Goal: Communication & Community: Answer question/provide support

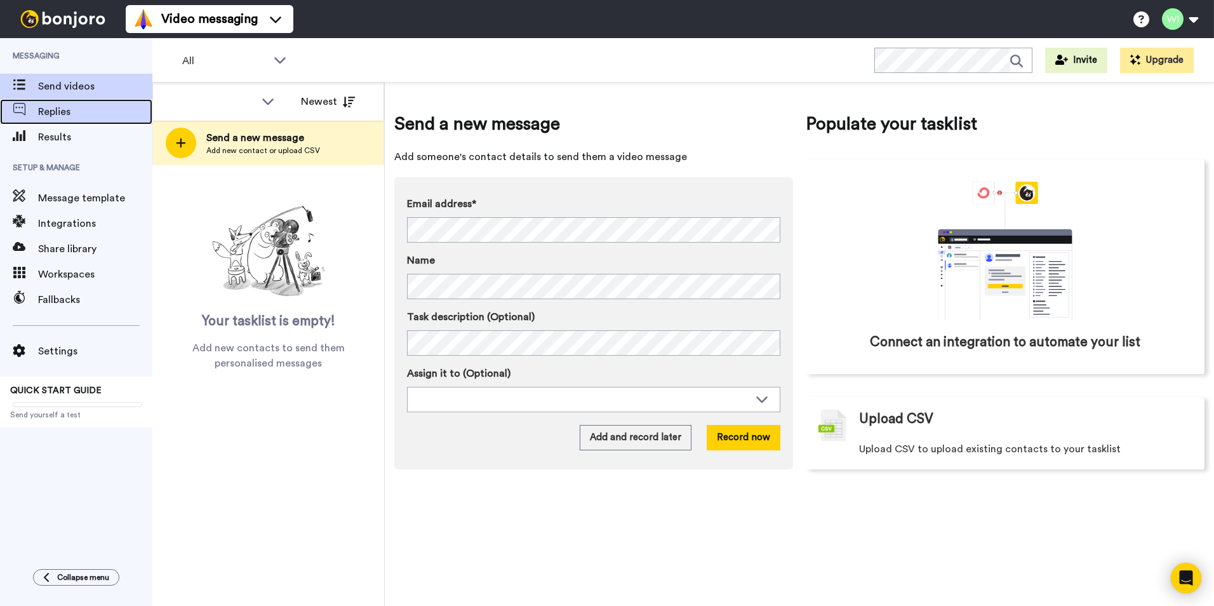
click at [75, 119] on span "Replies" at bounding box center [95, 111] width 114 height 15
click at [81, 108] on span "Replies" at bounding box center [78, 111] width 81 height 15
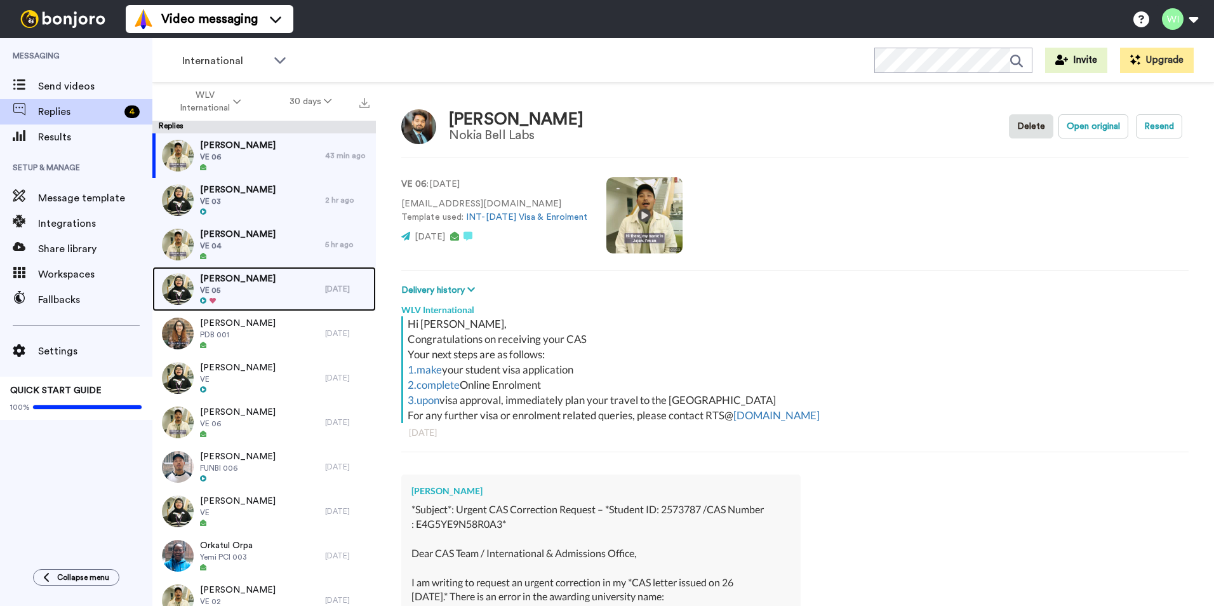
click at [237, 274] on span "Hafsa Rafique" at bounding box center [238, 278] width 76 height 13
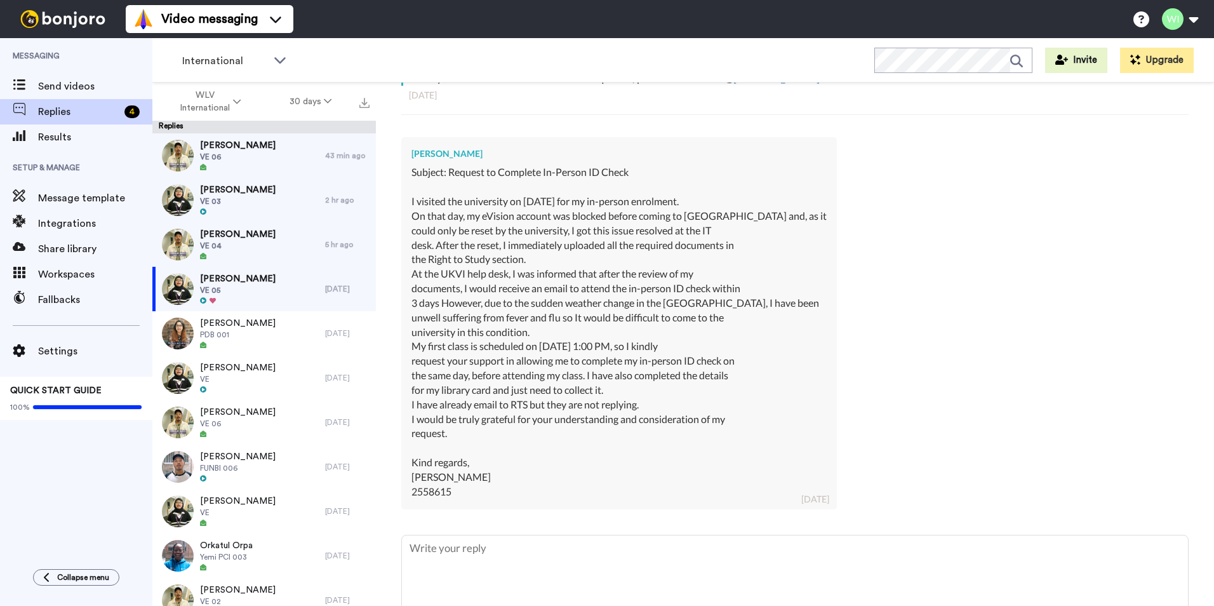
scroll to position [401, 0]
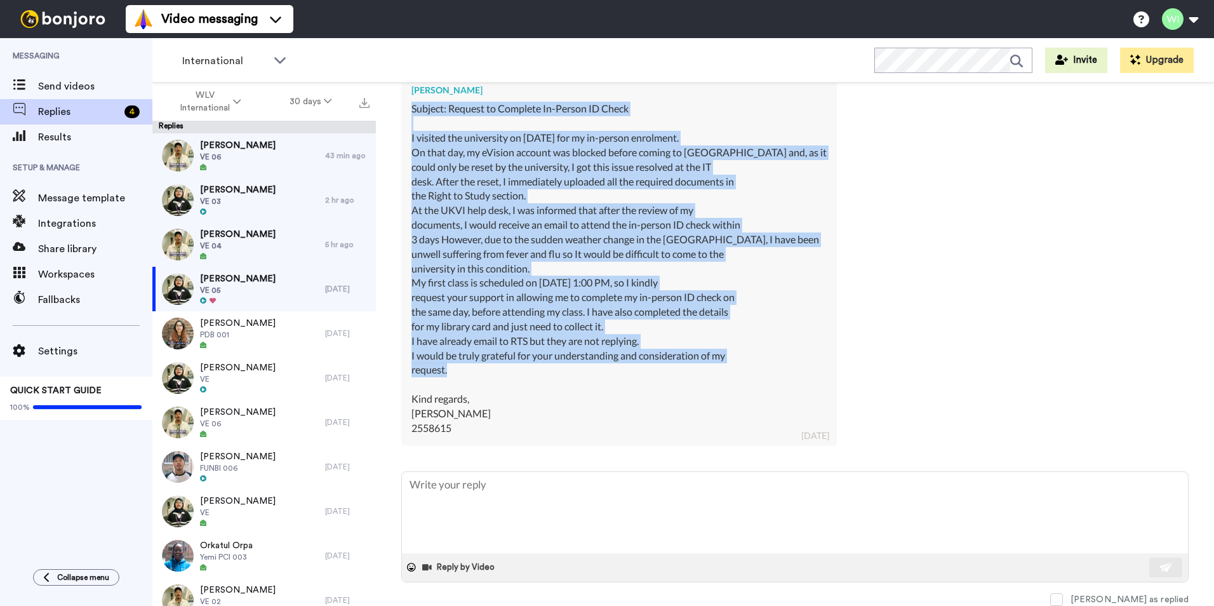
drag, startPoint x: 409, startPoint y: 107, endPoint x: 719, endPoint y: 365, distance: 403.1
click at [719, 365] on div "Hafsa Rafique Subject: Request to Complete In-Person ID Check I visited the uni…" at bounding box center [619, 259] width 436 height 371
copy div "Subject: Request to Complete In-Person ID Check I visited the university on 16t…"
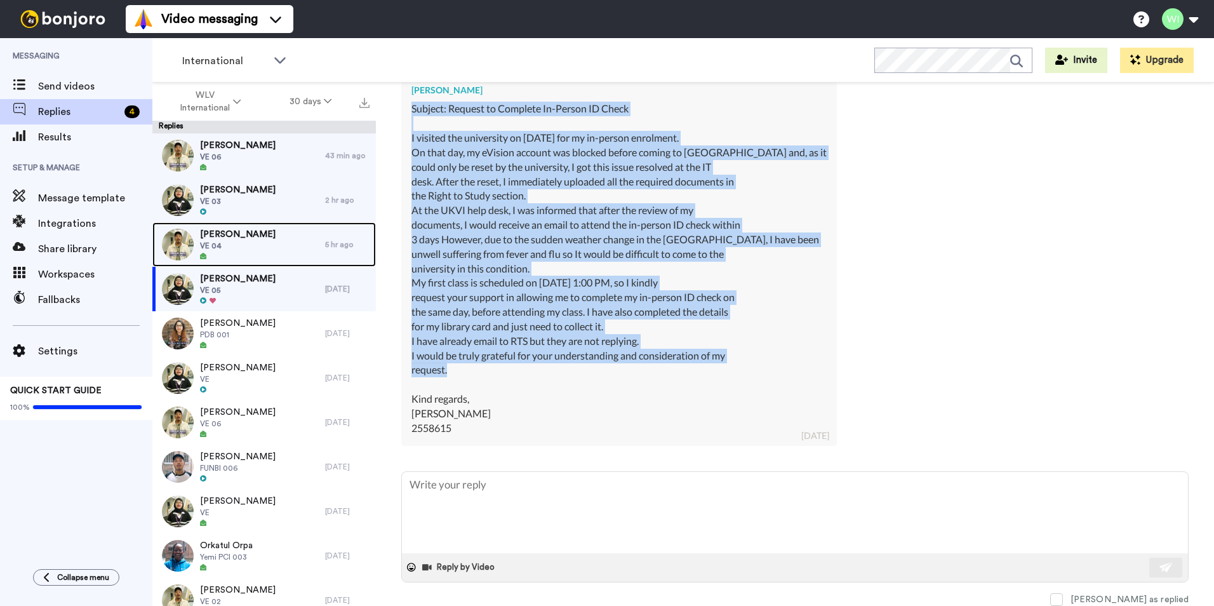
click at [280, 239] on div "Bijay Gurung VE 04" at bounding box center [238, 244] width 173 height 44
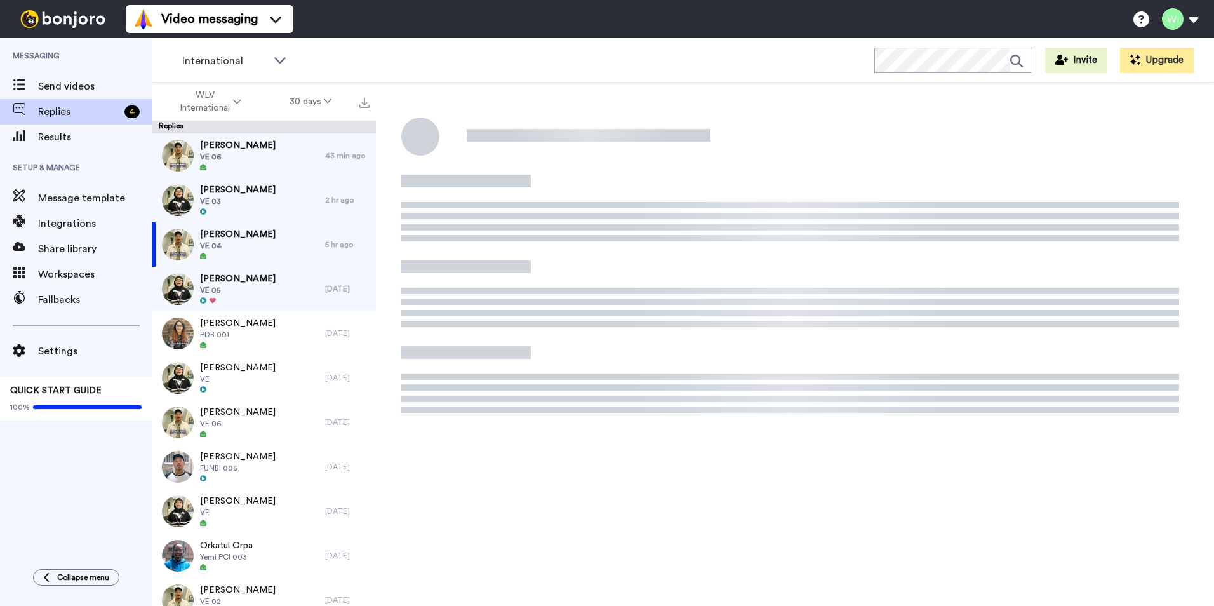
type textarea "x"
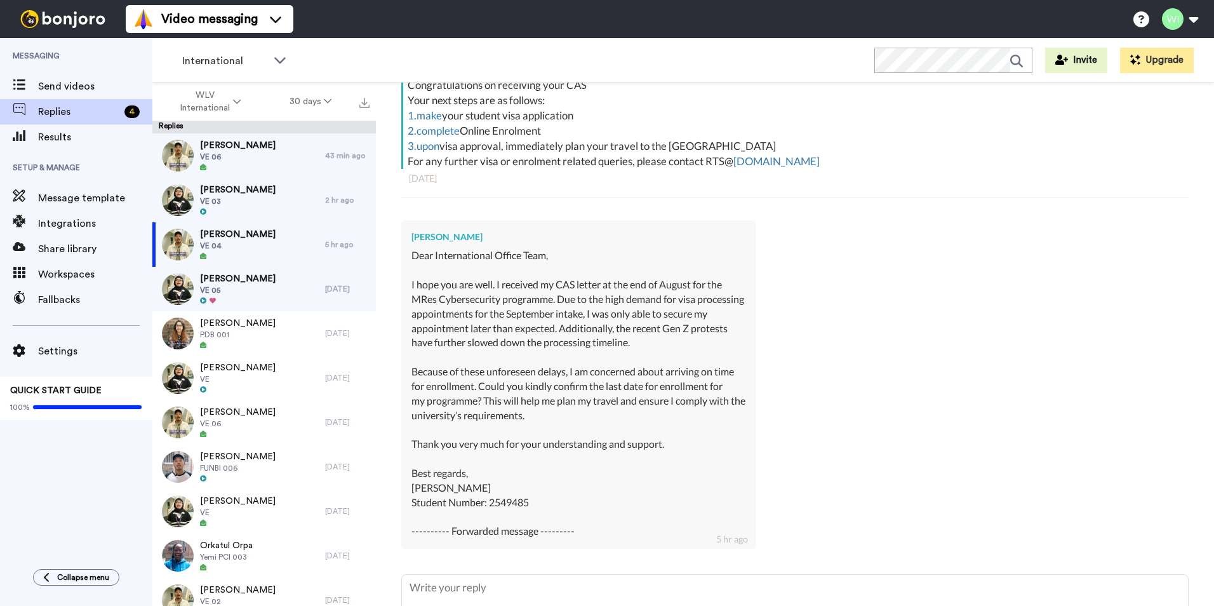
scroll to position [358, 0]
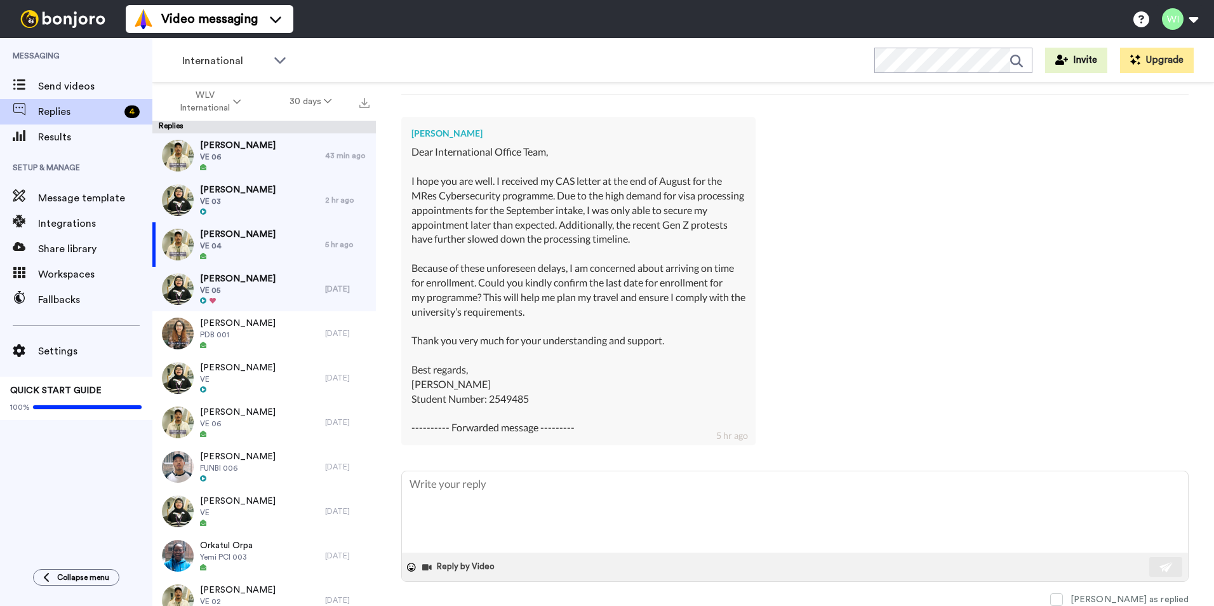
click at [887, 265] on div "Bijay Gurung Dear International Office Team, I hope you are well. I received my…" at bounding box center [794, 279] width 787 height 344
click at [511, 507] on textarea at bounding box center [795, 511] width 786 height 81
type textarea "H"
type textarea "x"
type textarea "He"
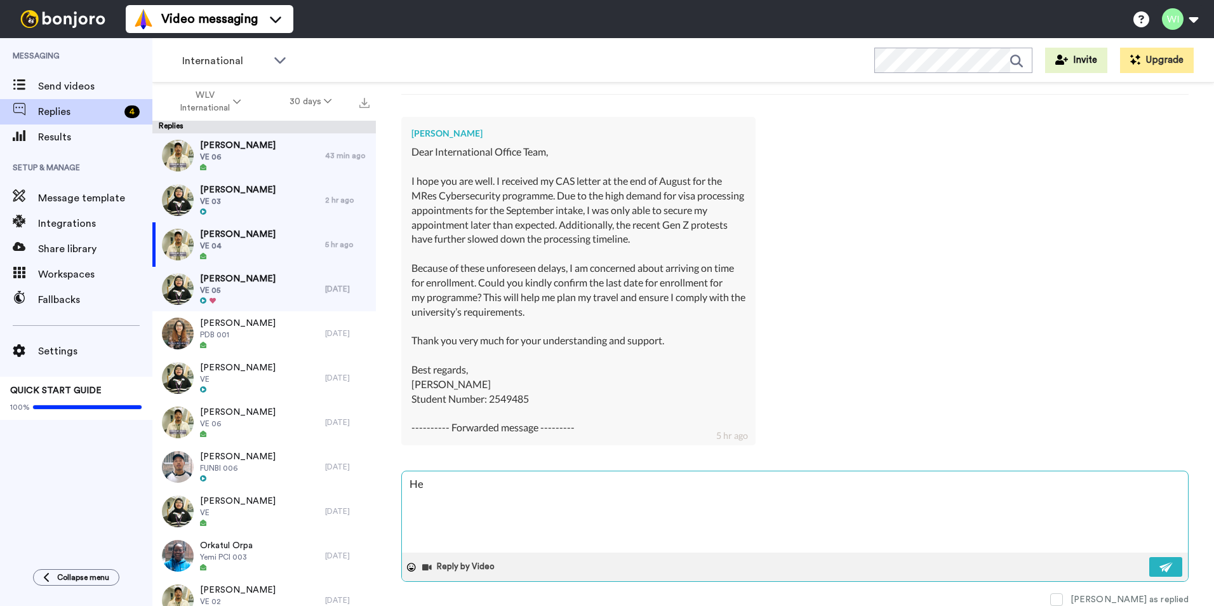
type textarea "x"
type textarea "Hel"
type textarea "x"
type textarea "Hell"
type textarea "x"
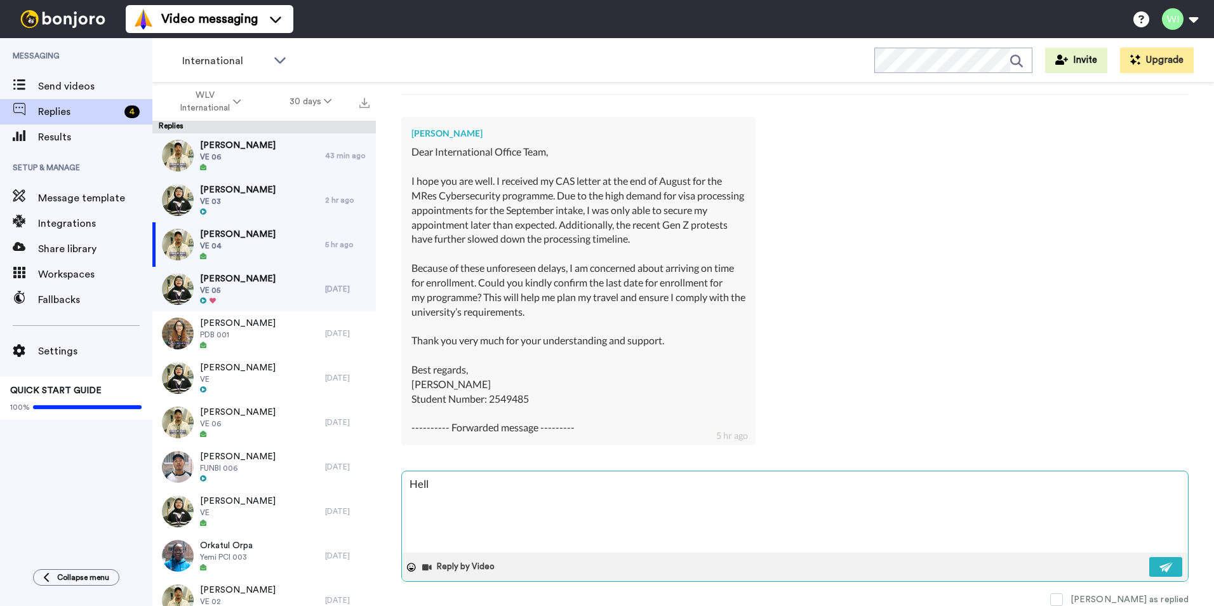
type textarea "Hello"
type textarea "x"
type textarea "Hello,"
type textarea "x"
type textarea "Hello,"
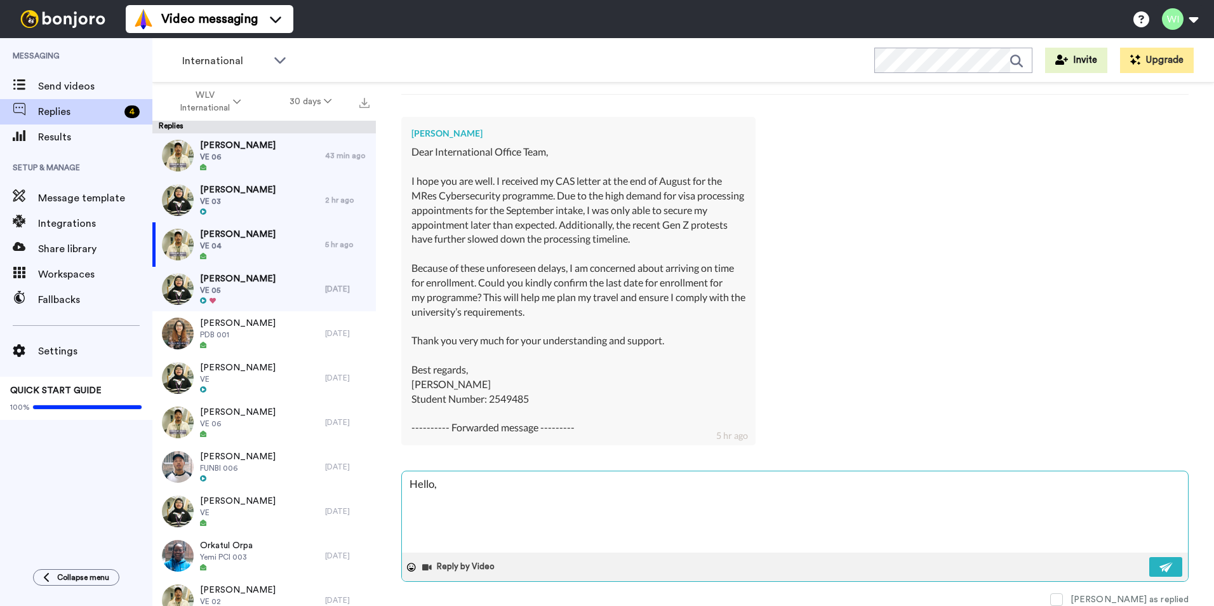
type textarea "x"
type textarea "Hello, p"
type textarea "x"
type textarea "Hello, pl"
type textarea "x"
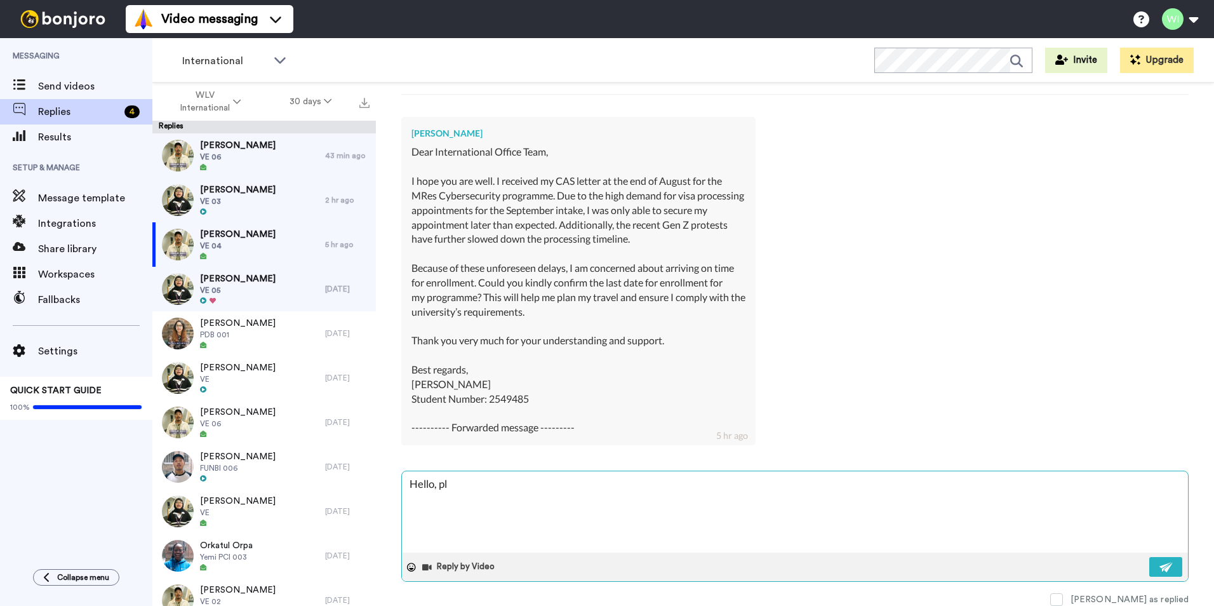
type textarea "Hello, ple"
type textarea "x"
type textarea "Hello, plea"
type textarea "x"
type textarea "Hello, pleas"
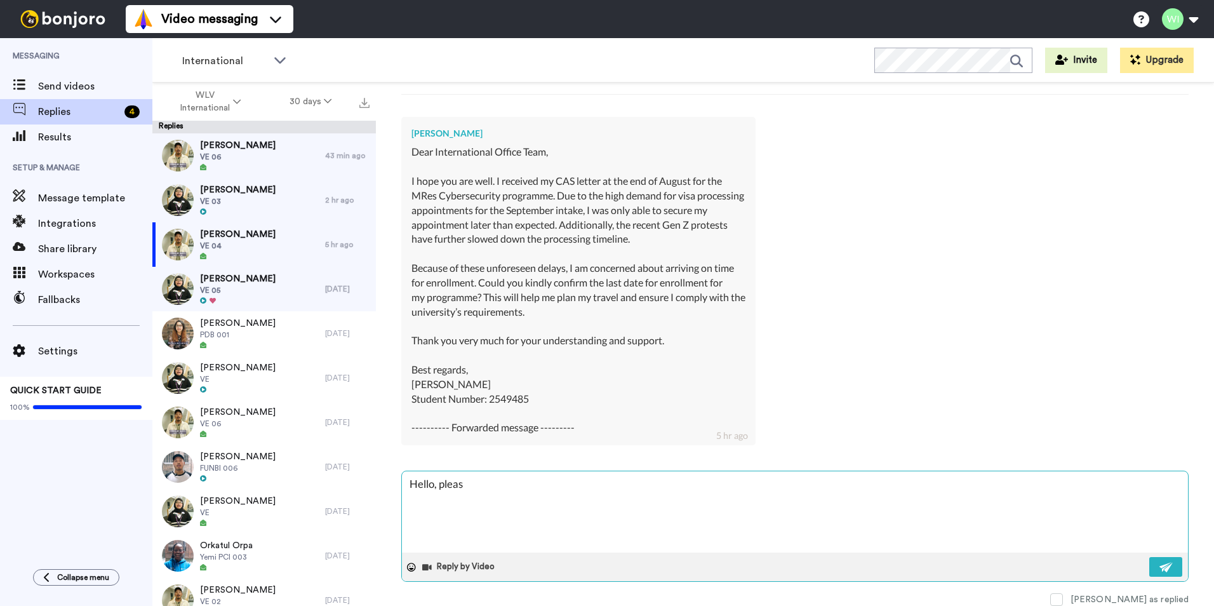
type textarea "x"
type textarea "Hello, please"
type textarea "x"
type textarea "Hello, please"
type textarea "x"
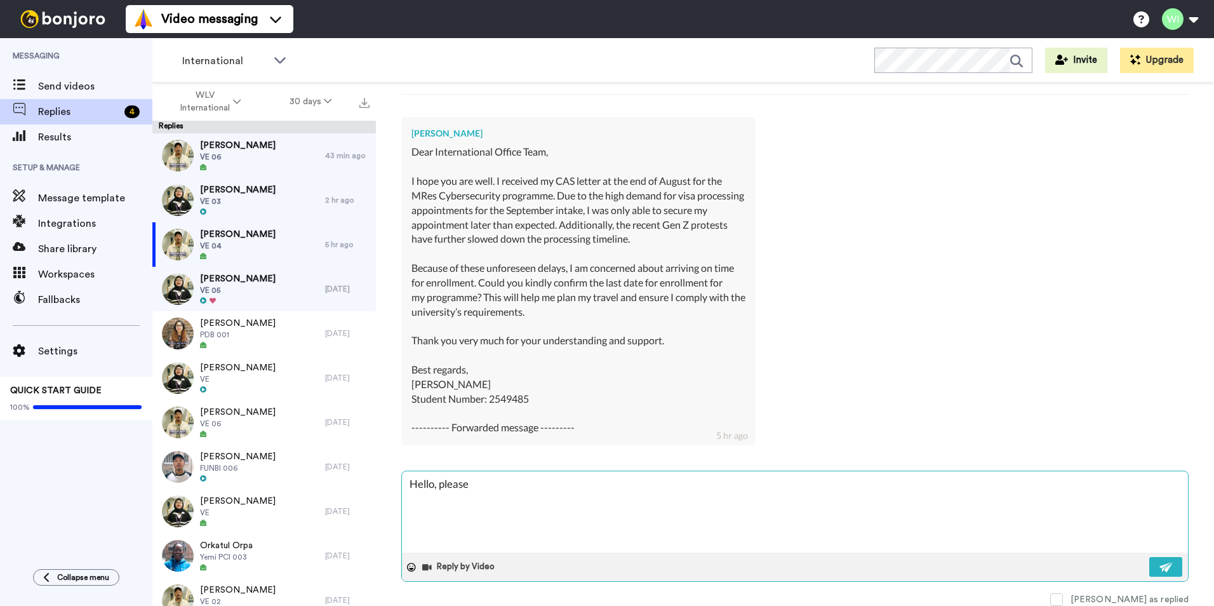
type textarea "Hello, please e"
type textarea "x"
type textarea "Hello, please em"
type textarea "x"
type textarea "Hello, please ema"
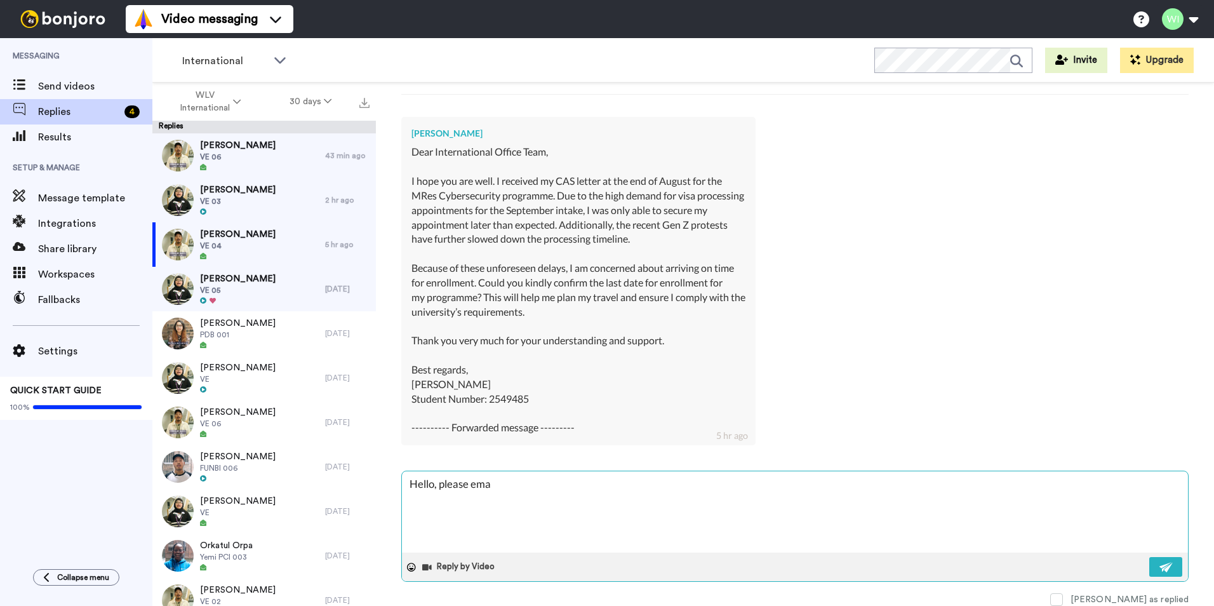
type textarea "x"
type textarea "Hello, please emai"
type textarea "x"
type textarea "Hello, please email"
type textarea "x"
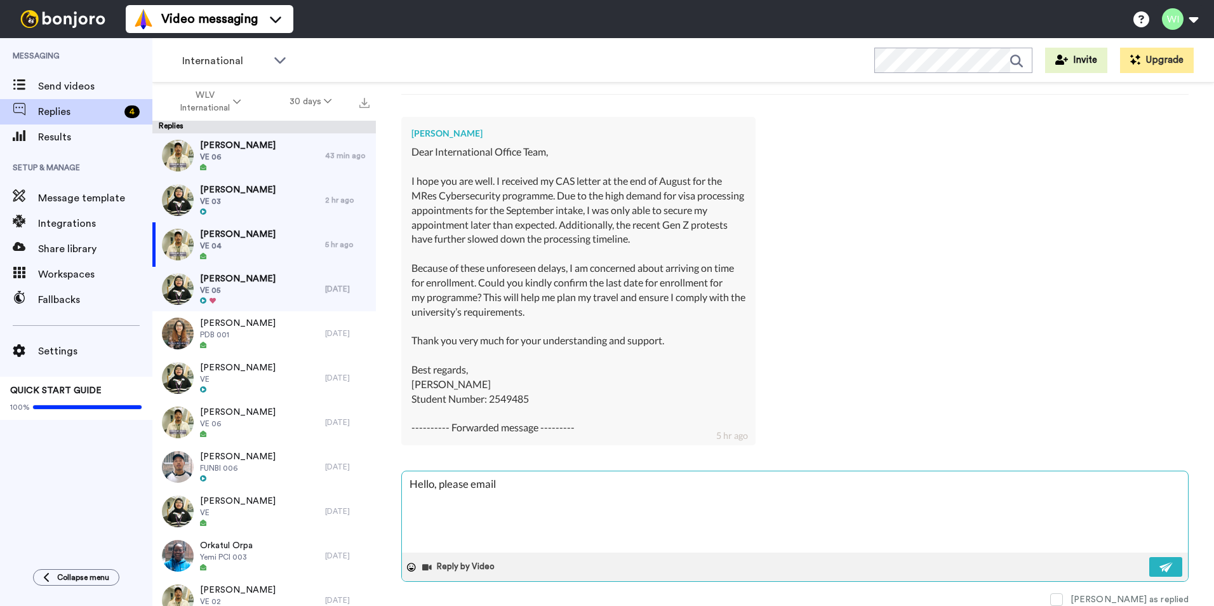
type textarea "Hello, please email"
type textarea "x"
type textarea "Hello, please email R"
type textarea "x"
type textarea "Hello, please email Rt"
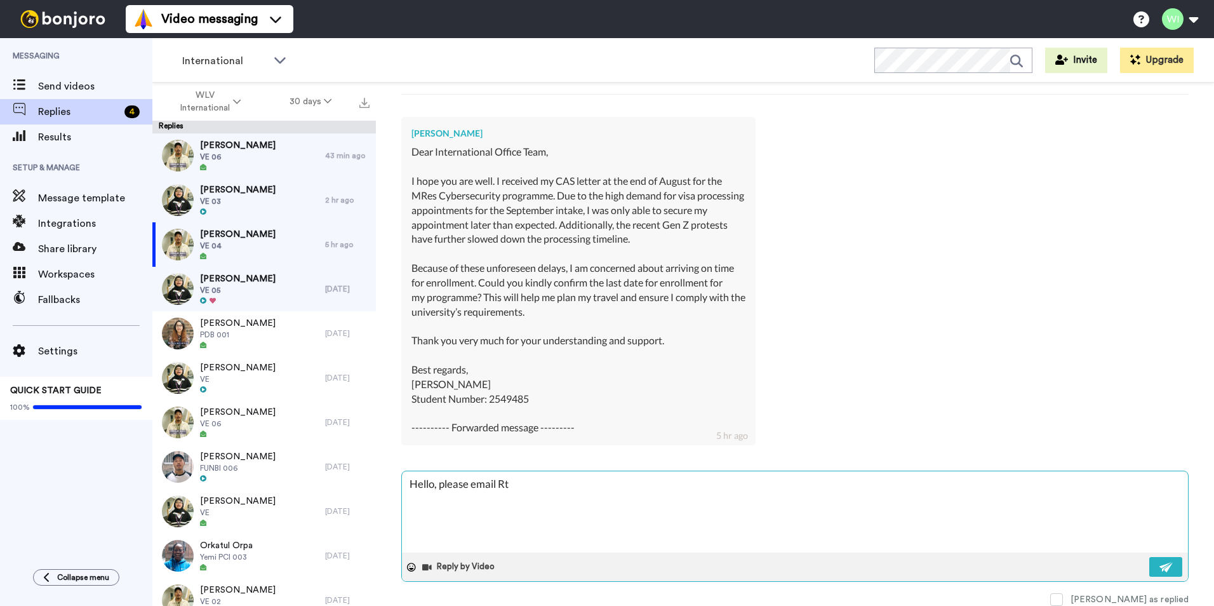
type textarea "x"
type textarea "Hello, please email Rts"
type textarea "x"
type textarea "Hello, please email Rts@"
type textarea "x"
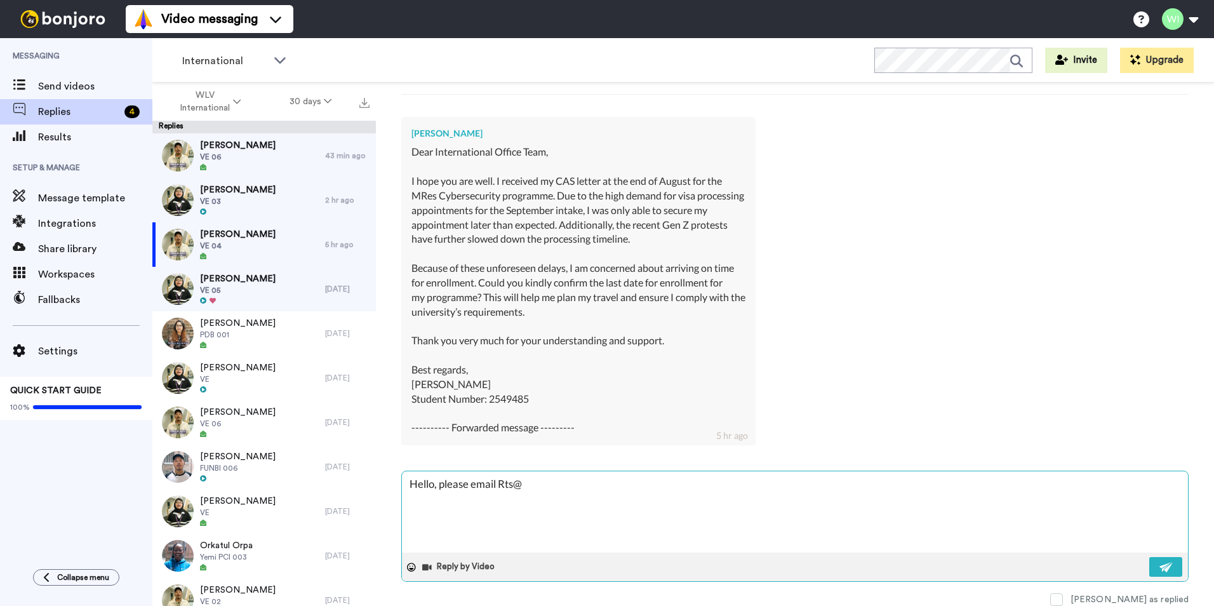
type textarea "Hello, please email Rts@w"
type textarea "x"
type textarea "Hello, please email Rts@wl"
type textarea "x"
type textarea "Hello, please email Rts@wlv"
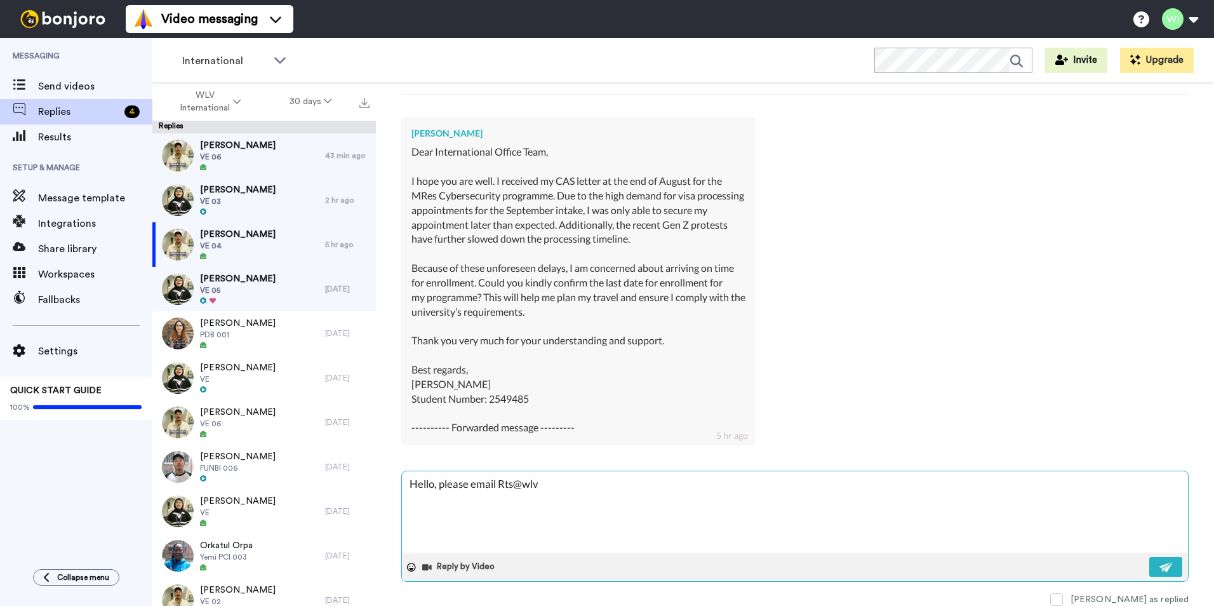
type textarea "x"
type textarea "Hello, please email Rts@wlv."
type textarea "x"
type textarea "Hello, please email Rts@wlv.a"
type textarea "x"
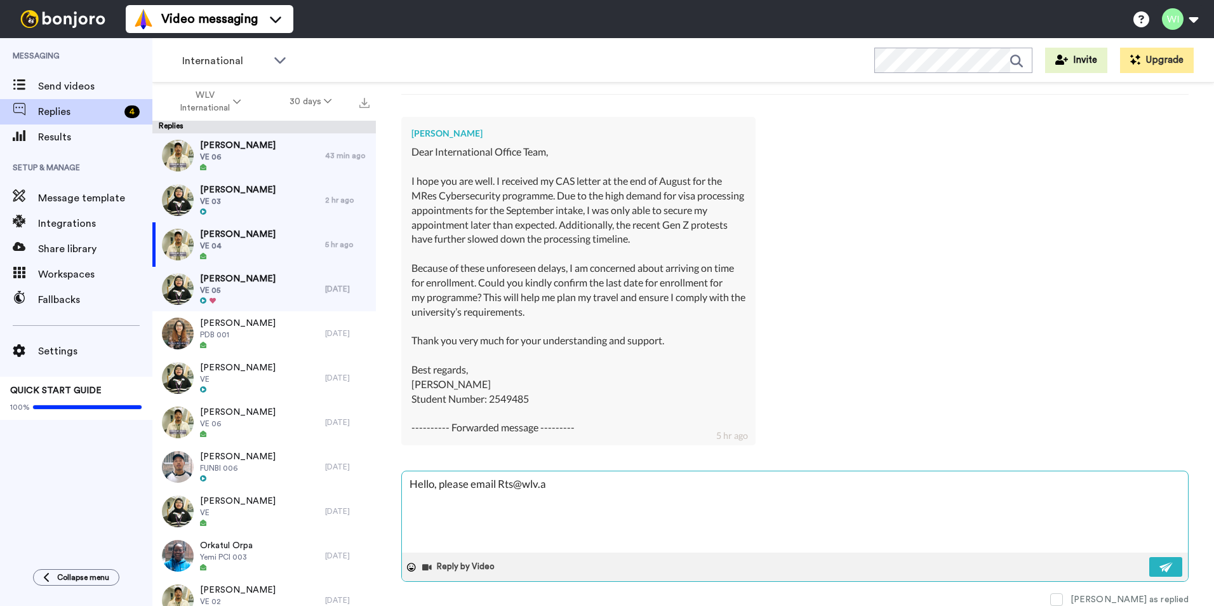
type textarea "Hello, please email Rts@wlv.ac"
type textarea "x"
type textarea "Hello, please email Rts@wlv.ac."
type textarea "x"
type textarea "Hello, please email Rts@wlv.ac.u"
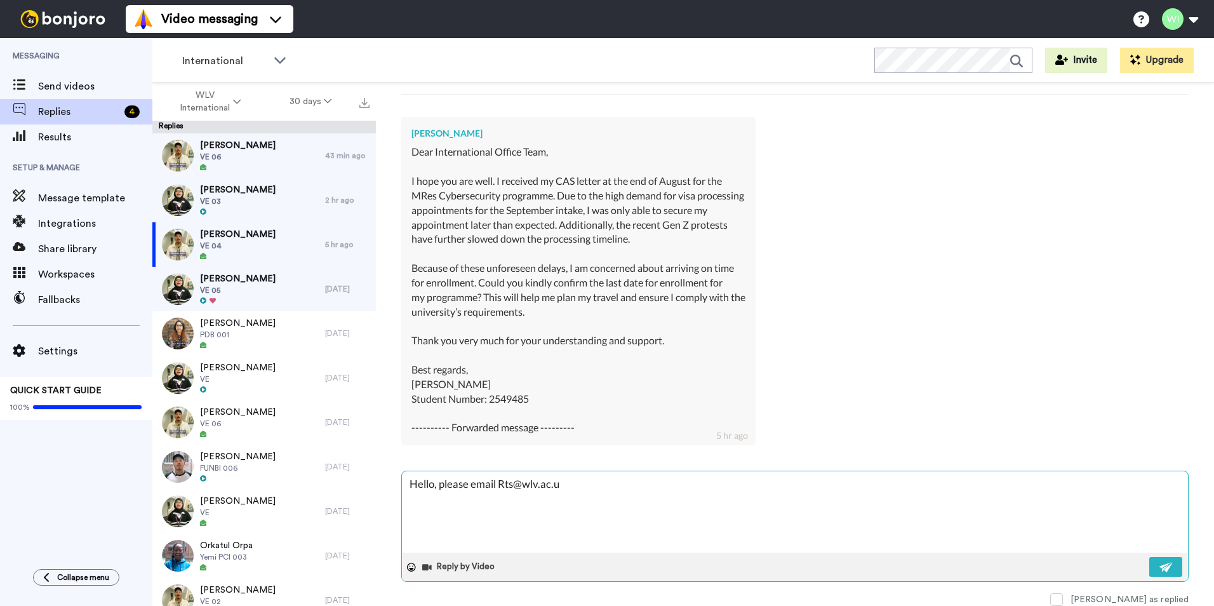
type textarea "x"
type textarea "Hello, please email Rts@wlv.ac.uk"
type textarea "x"
type textarea "Hello, please email Rts@wlv.ac.uk"
type textarea "x"
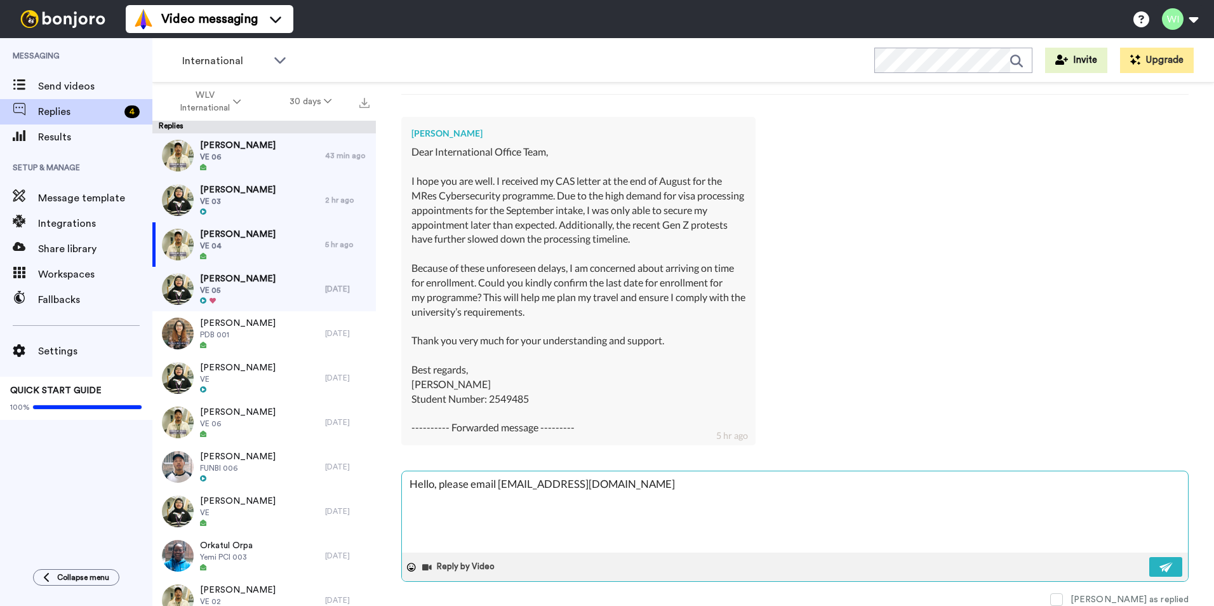
type textarea "Hello, please email Rts@wlv.ac.uk t"
type textarea "x"
type textarea "Hello, please email Rts@wlv.ac.uk to"
type textarea "x"
type textarea "Hello, please email Rts@wlv.ac.uk to"
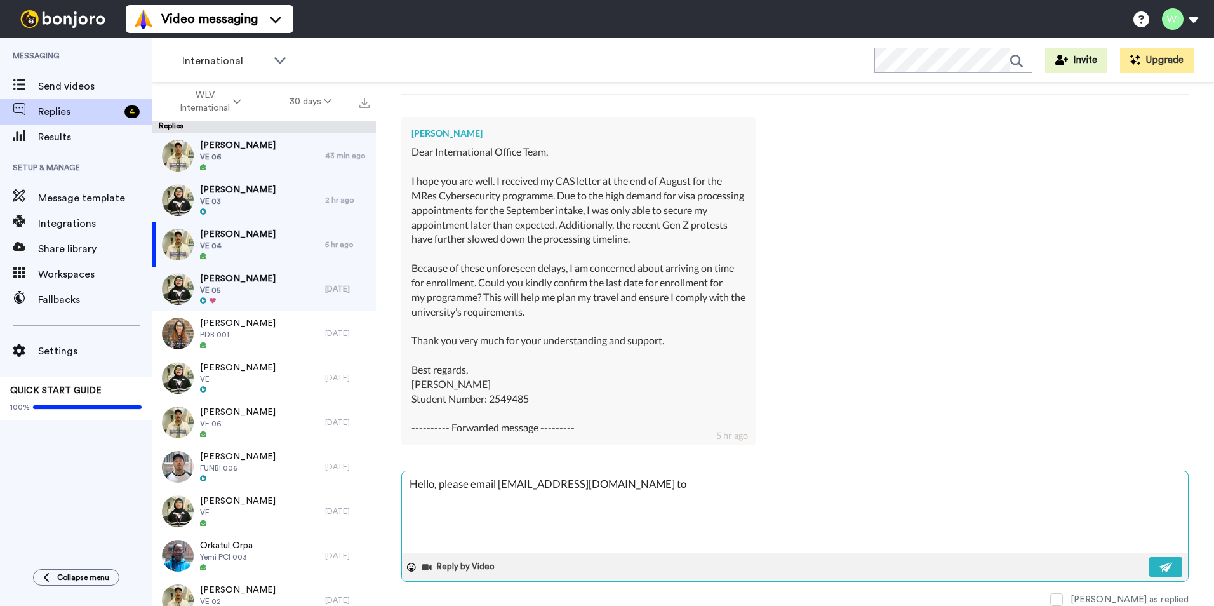
type textarea "x"
type textarea "Hello, please email Rts@wlv.ac.uk to a"
type textarea "x"
type textarea "Hello, please email Rts@wlv.ac.uk to as"
type textarea "x"
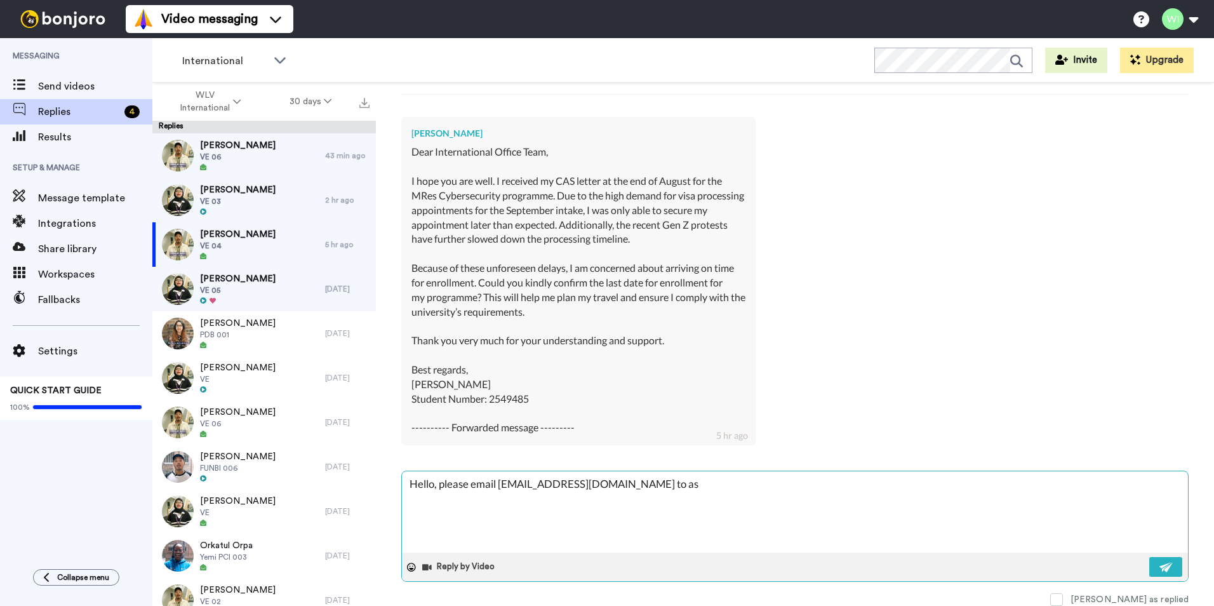
type textarea "Hello, please email Rts@wlv.ac.uk to ass"
type textarea "x"
type textarea "Hello, please email Rts@wlv.ac.uk to assi"
type textarea "x"
type textarea "Hello, please email Rts@wlv.ac.uk to assis"
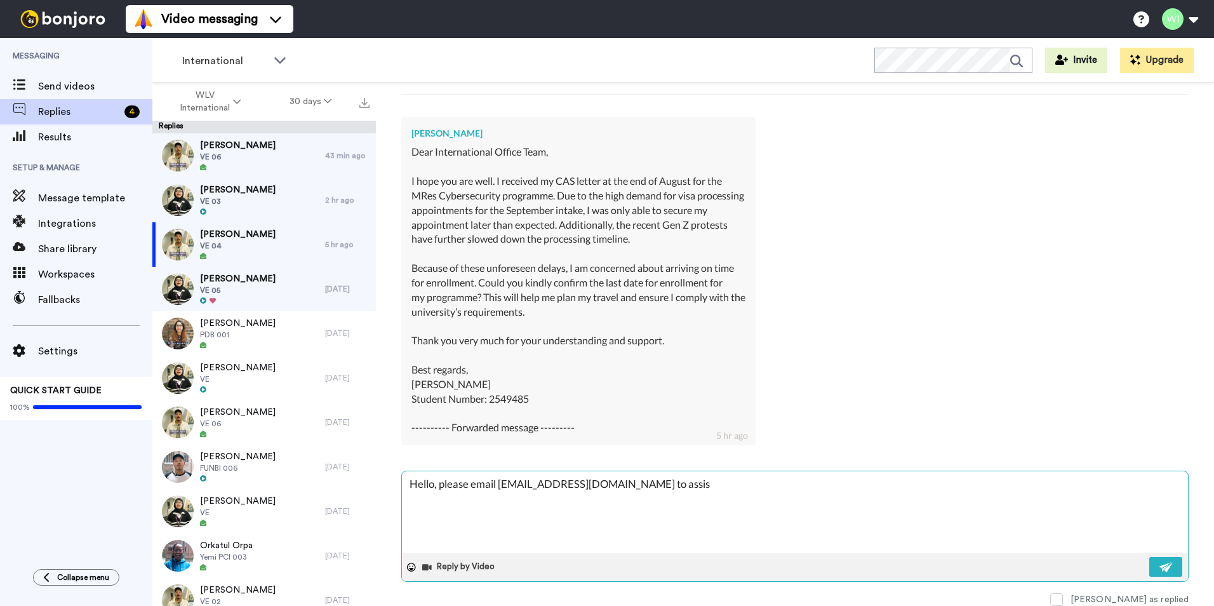
type textarea "x"
type textarea "Hello, please email Rts@wlv.ac.uk to assist"
type textarea "x"
type textarea "Hello, please email Rts@wlv.ac.uk to assist"
type textarea "x"
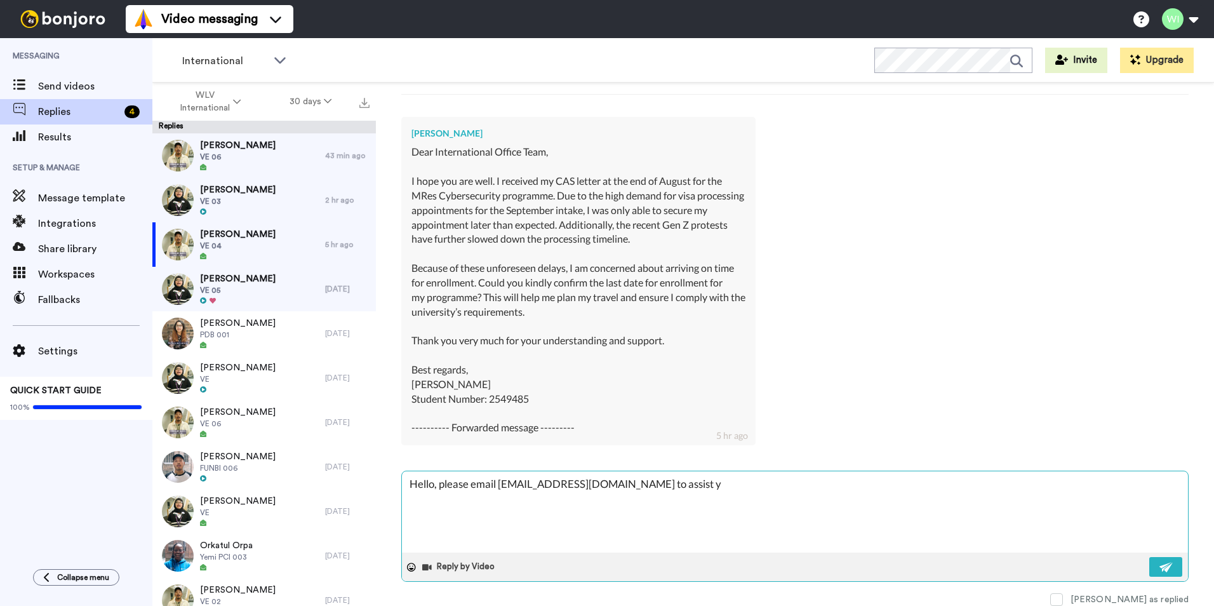
type textarea "Hello, please email Rts@wlv.ac.uk to assist yo"
type textarea "x"
type textarea "Hello, please email Rts@wlv.ac.uk to assist you"
type textarea "x"
type textarea "Hello, please email Rts@wlv.ac.uk to assist you"
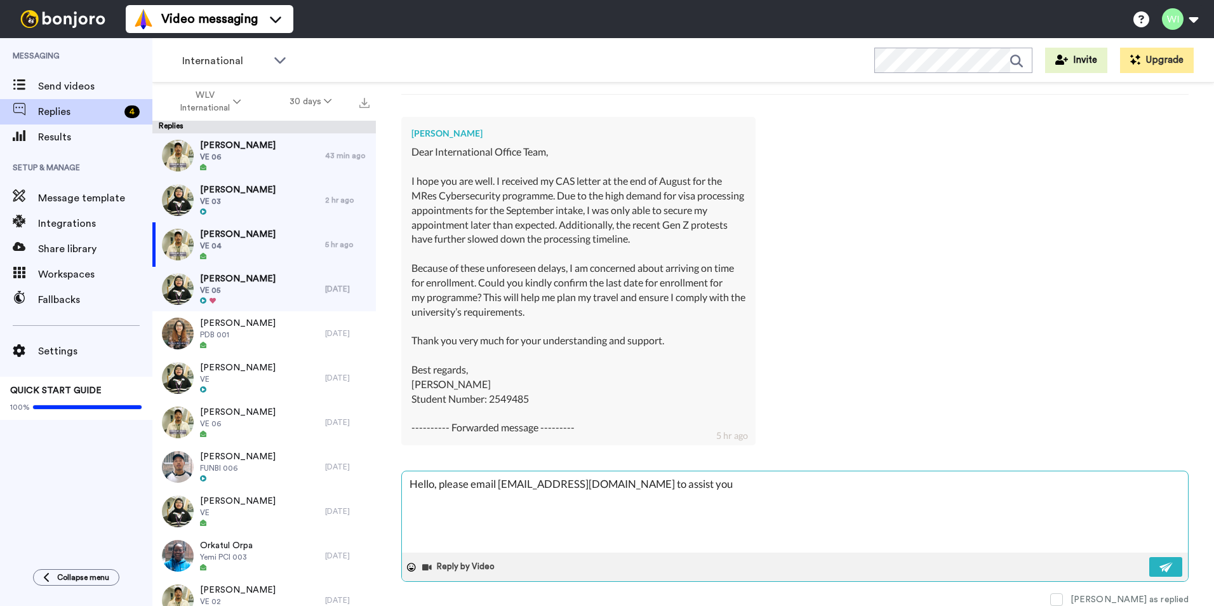
type textarea "x"
type textarea "Hello, please email Rts@wlv.ac.uk to assist you f"
type textarea "x"
type textarea "Hello, please email Rts@wlv.ac.uk to assist you fu"
type textarea "x"
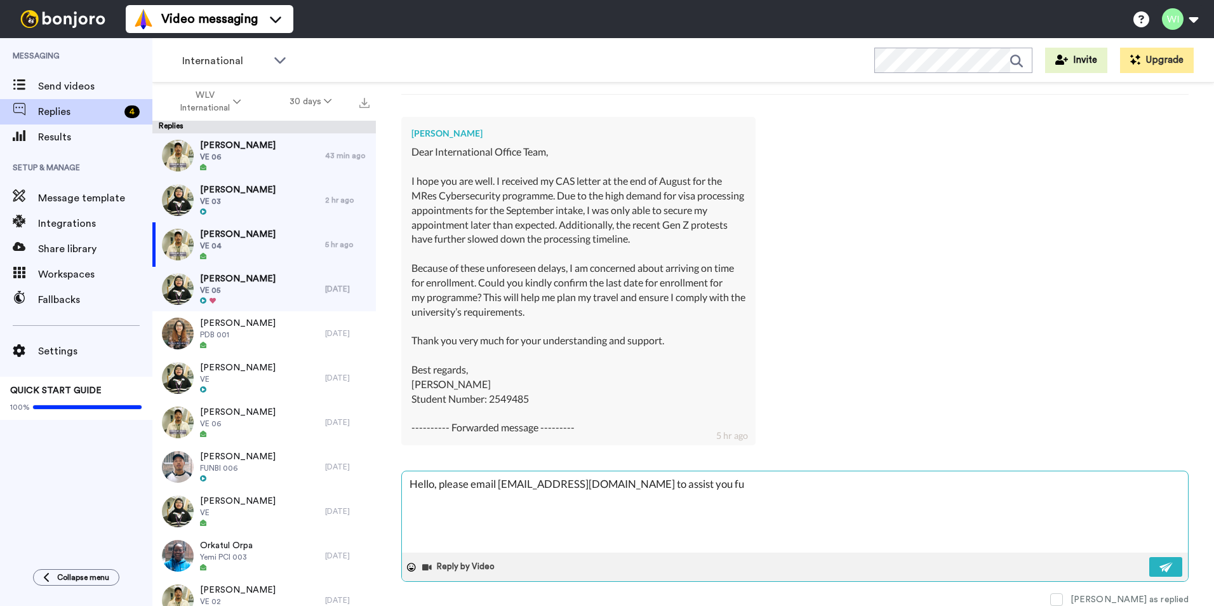
type textarea "Hello, please email Rts@wlv.ac.uk to assist you fur"
type textarea "x"
type textarea "Hello, please email Rts@wlv.ac.uk to assist you furt"
type textarea "x"
type textarea "Hello, please email Rts@wlv.ac.uk to assist you furth"
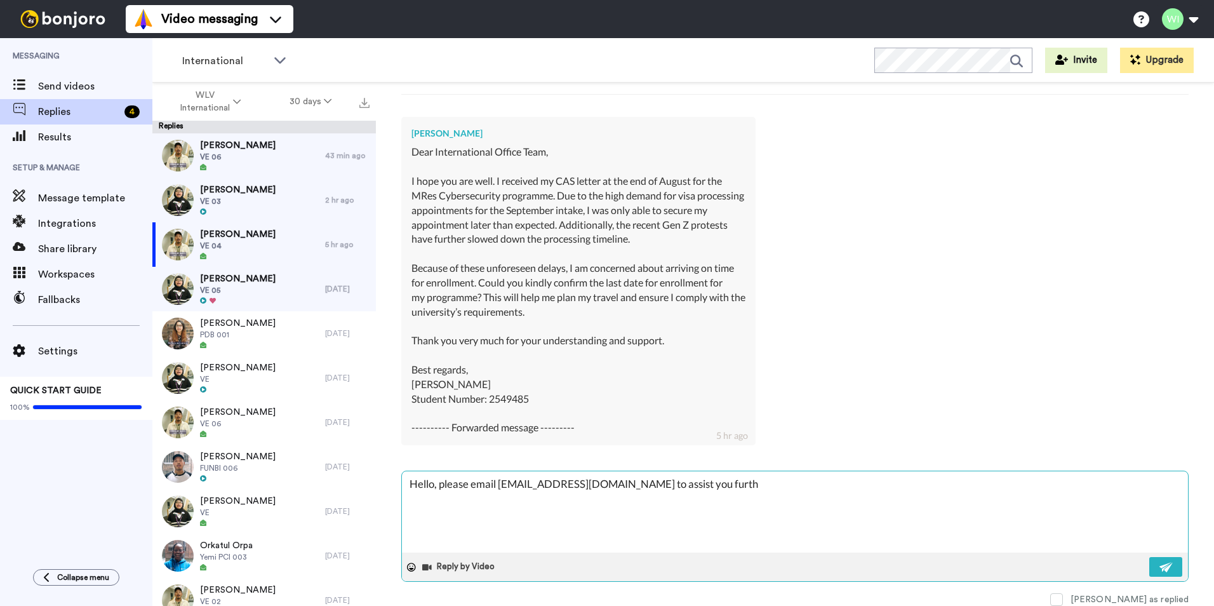
type textarea "x"
type textarea "Hello, please email Rts@wlv.ac.uk to assist you furthe"
type textarea "x"
type textarea "Hello, please email Rts@wlv.ac.uk to assist you further"
type textarea "x"
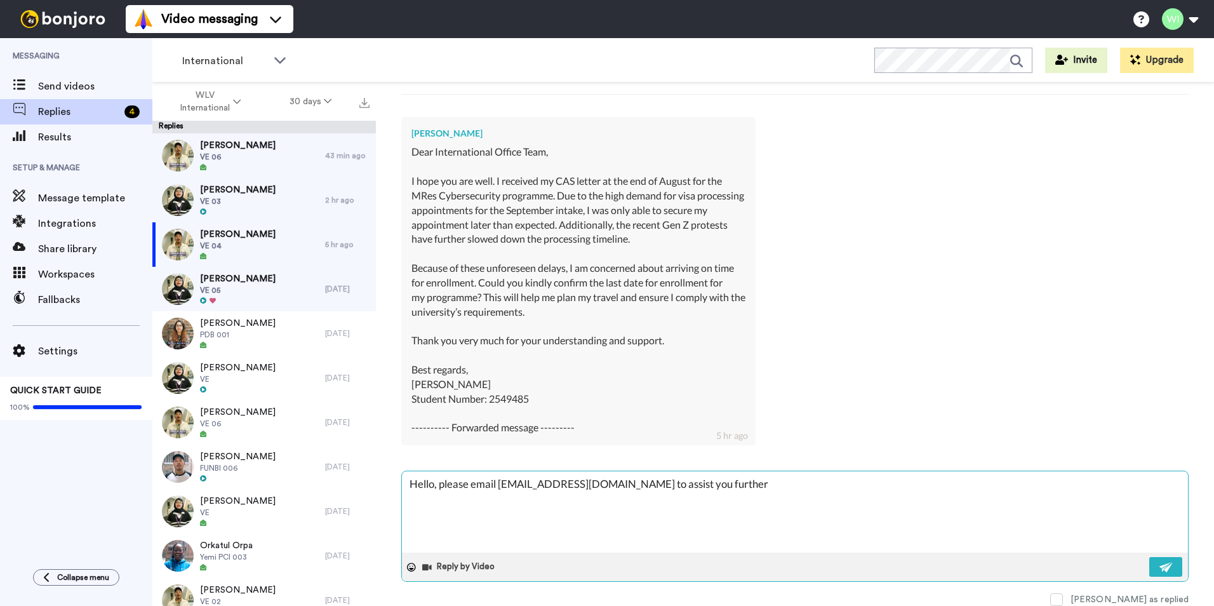
type textarea "Hello, please email Rts@wlv.ac.uk to assist you further"
type textarea "x"
type textarea "Hello, please email Rts@wlv.ac.uk to assist you further w"
type textarea "x"
type textarea "Hello, please email Rts@wlv.ac.uk to assist you further wi"
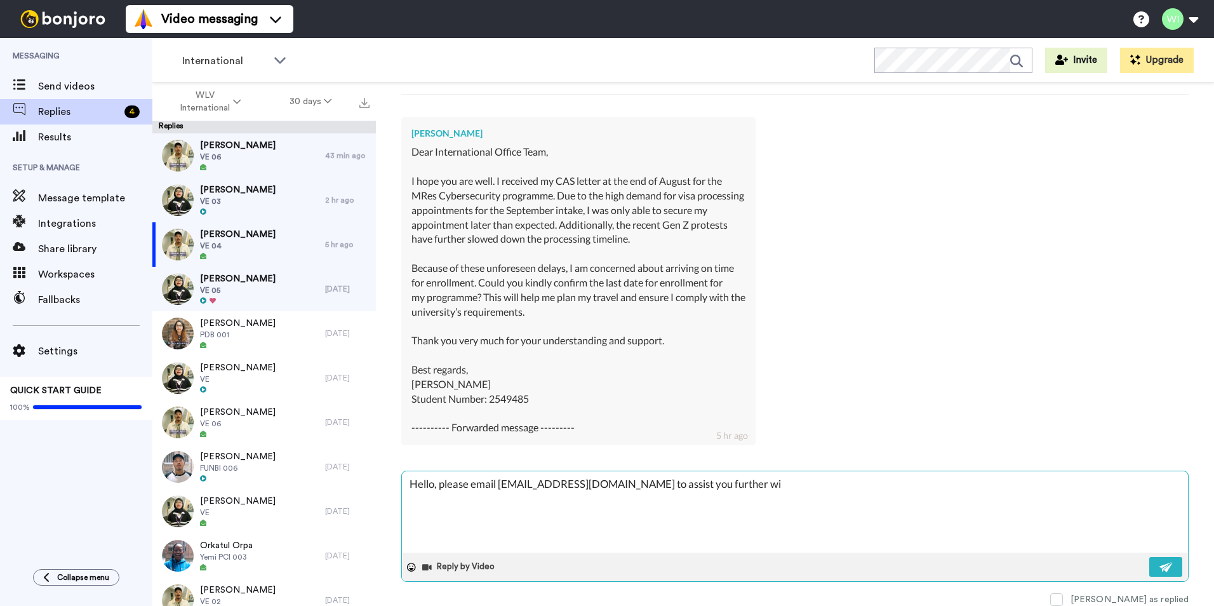
type textarea "x"
type textarea "Hello, please email Rts@wlv.ac.uk to assist you further wit"
type textarea "x"
type textarea "Hello, please email Rts@wlv.ac.uk to assist you further with"
type textarea "x"
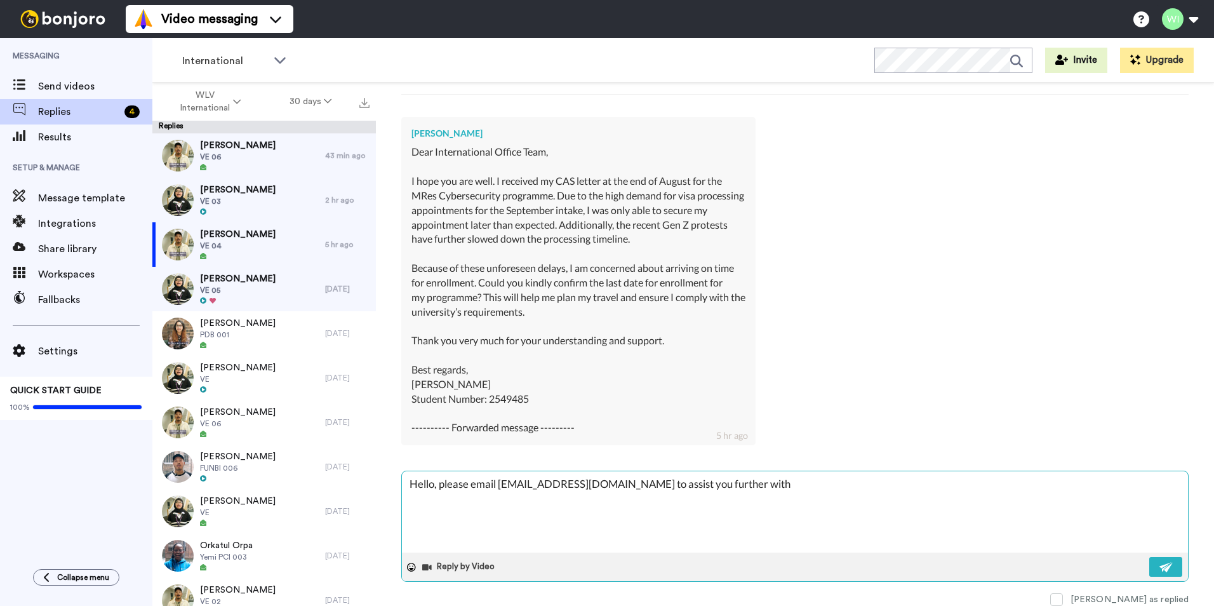
type textarea "Hello, please email Rts@wlv.ac.uk to assist you further with"
type textarea "x"
type textarea "Hello, please email Rts@wlv.ac.uk to assist you further with t"
type textarea "x"
type textarea "Hello, please email Rts@wlv.ac.uk to assist you further with th"
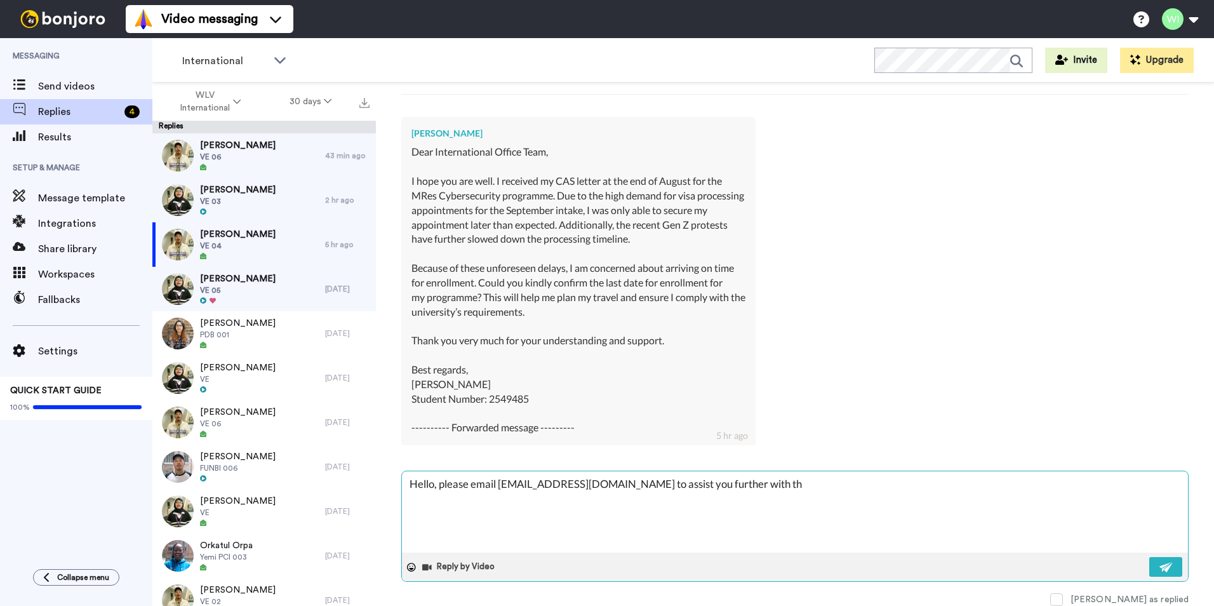
type textarea "x"
type textarea "Hello, please email Rts@wlv.ac.uk to assist you further with thi"
type textarea "x"
type textarea "Hello, please email Rts@wlv.ac.uk to assist you further with this"
type textarea "x"
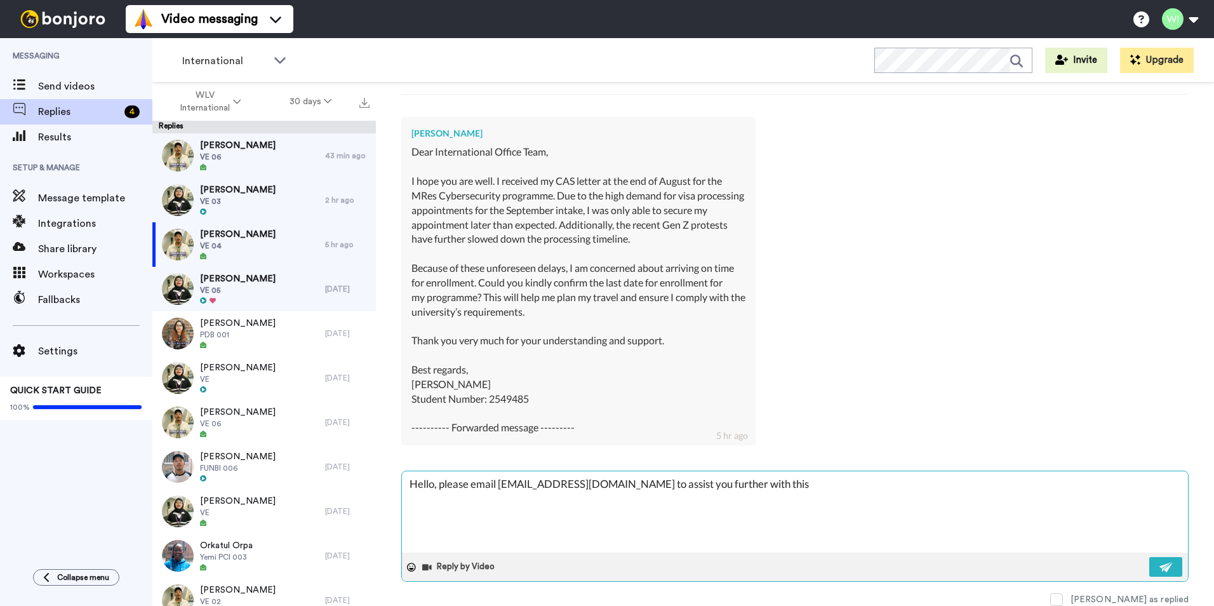
type textarea "Hello, please email Rts@wlv.ac.uk to assist you further with this"
type textarea "x"
type textarea "Hello, please email Rts@wlv.ac.uk to assist you further with this qu"
type textarea "x"
type textarea "Hello, please email Rts@wlv.ac.uk to assist you further with this que"
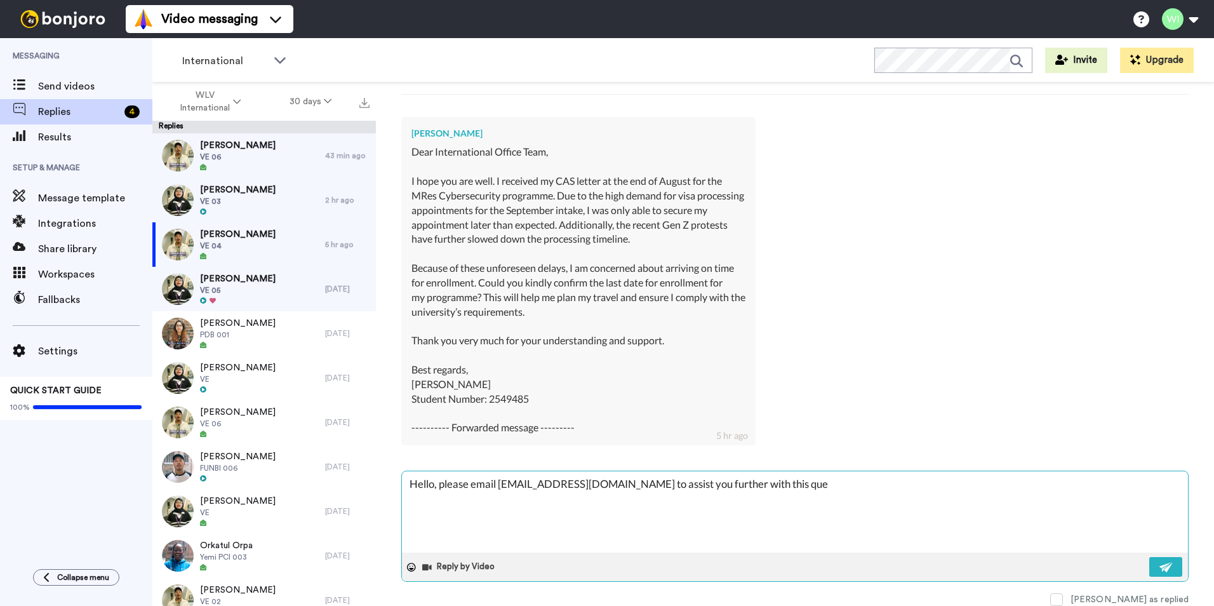
type textarea "x"
type textarea "Hello, please email Rts@wlv.ac.uk to assist you further with this quer"
type textarea "x"
type textarea "Hello, please email Rts@wlv.ac.uk to assist you further with this query"
type textarea "x"
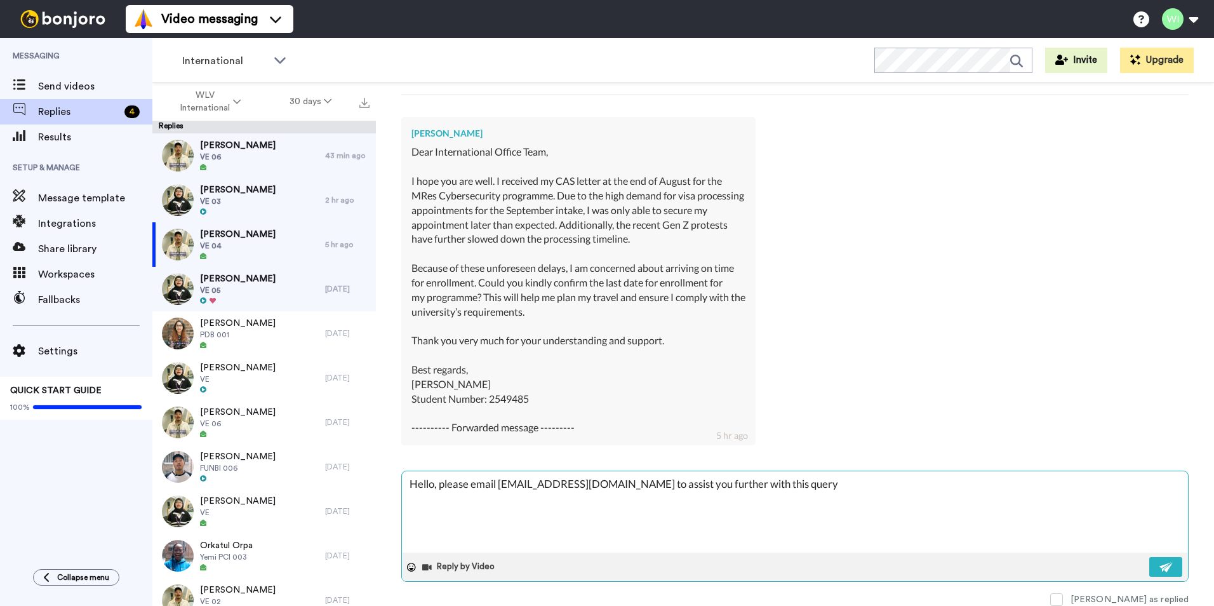
type textarea "Hello, please email Rts@wlv.ac.uk to assist you further with this query."
type textarea "x"
type textarea "Hello, please email Rts@wlv.ac.uk to assist you further with this query."
type textarea "x"
type textarea "Hello, please email Rts@wlv.ac.uk to assist you further with this query."
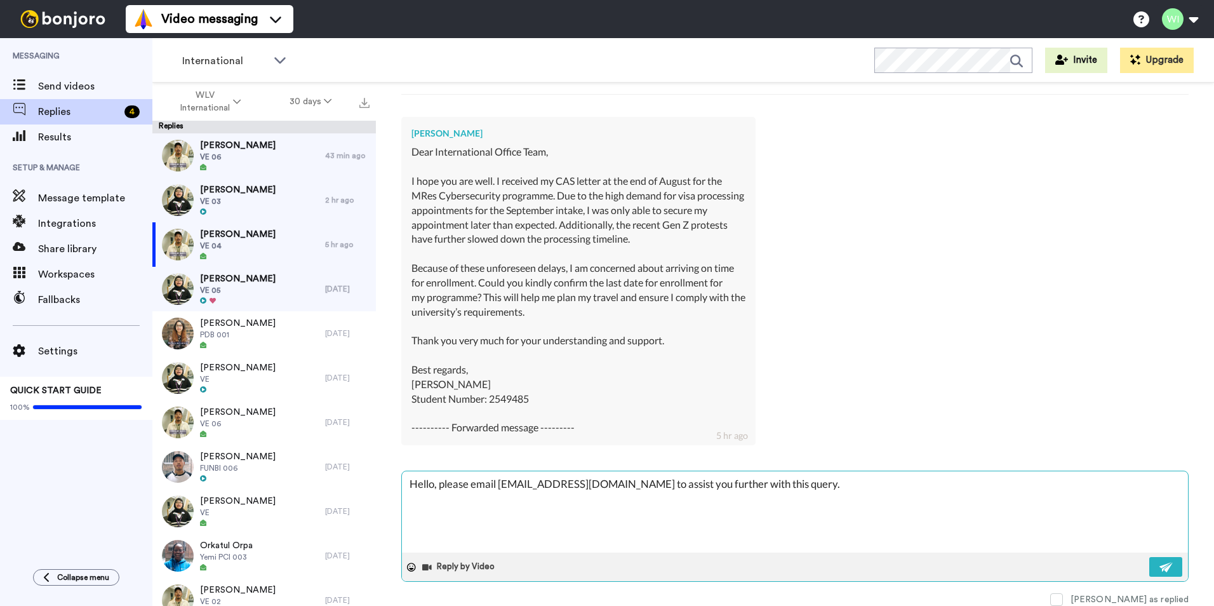
type textarea "x"
type textarea "Hello, please email Rts@wlv.ac.uk to assist you further with this query. K"
type textarea "x"
type textarea "Hello, please email Rts@wlv.ac.uk to assist you further with this query. Ki"
type textarea "x"
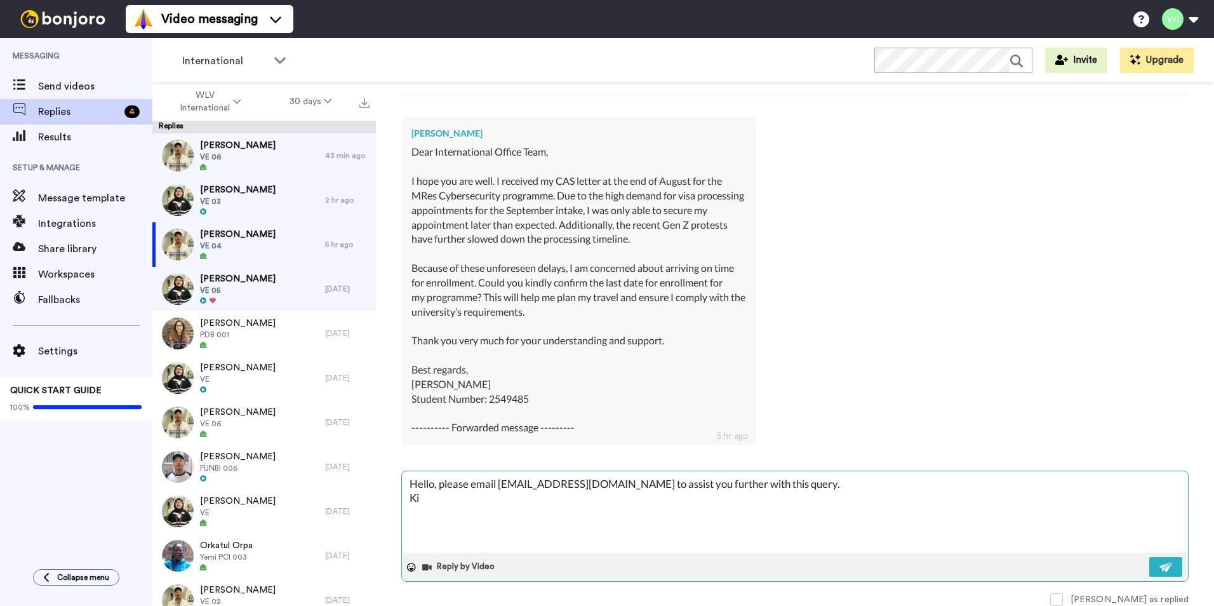
type textarea "Hello, please email Rts@wlv.ac.uk to assist you further with this query. Kin"
type textarea "x"
type textarea "Hello, please email Rts@wlv.ac.uk to assist you further with this query. Kind"
type textarea "x"
type textarea "Hello, please email Rts@wlv.ac.uk to assist you further with this query. Kind"
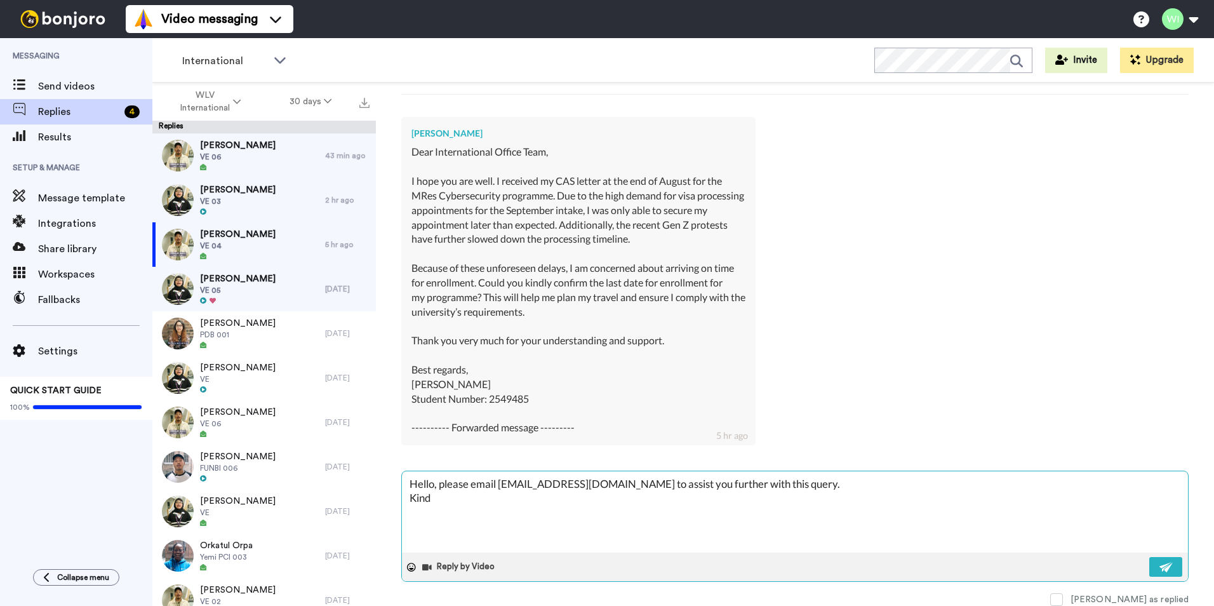
type textarea "x"
type textarea "Hello, please email Rts@wlv.ac.uk to assist you further with this query. Kind r"
type textarea "x"
type textarea "Hello, please email Rts@wlv.ac.uk to assist you further with this query. Kind re"
type textarea "x"
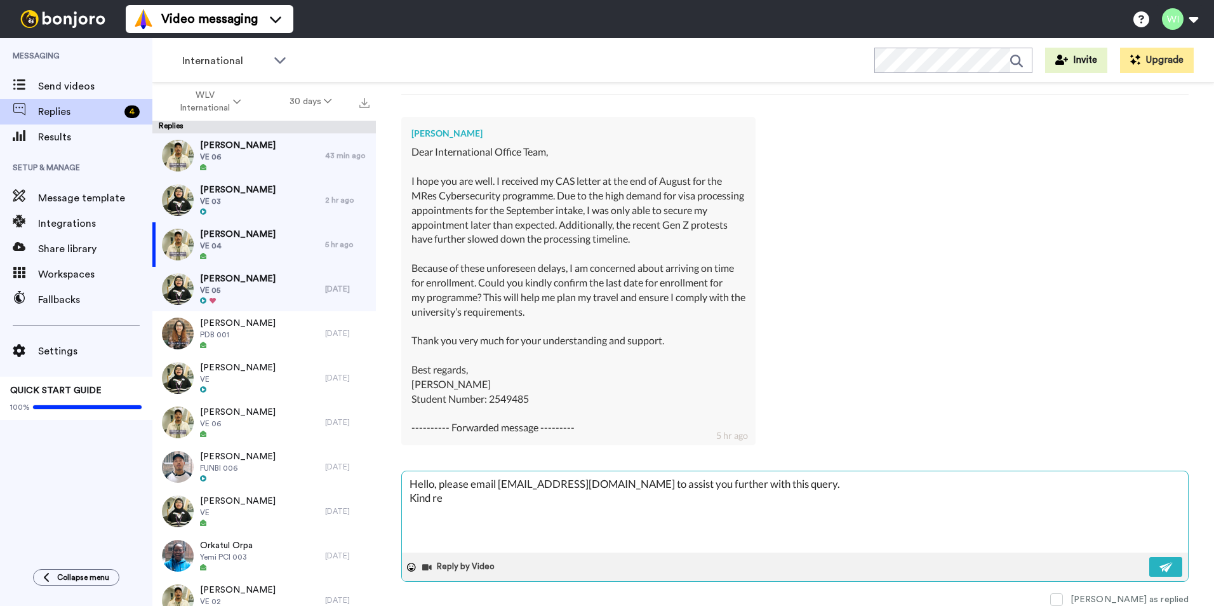
type textarea "Hello, please email Rts@wlv.ac.uk to assist you further with this query. Kind r…"
type textarea "x"
type textarea "Hello, please email Rts@wlv.ac.uk to assist you further with this query. Kind r…"
type textarea "x"
type textarea "Hello, please email Rts@wlv.ac.uk to assist you further with this query. Kind r…"
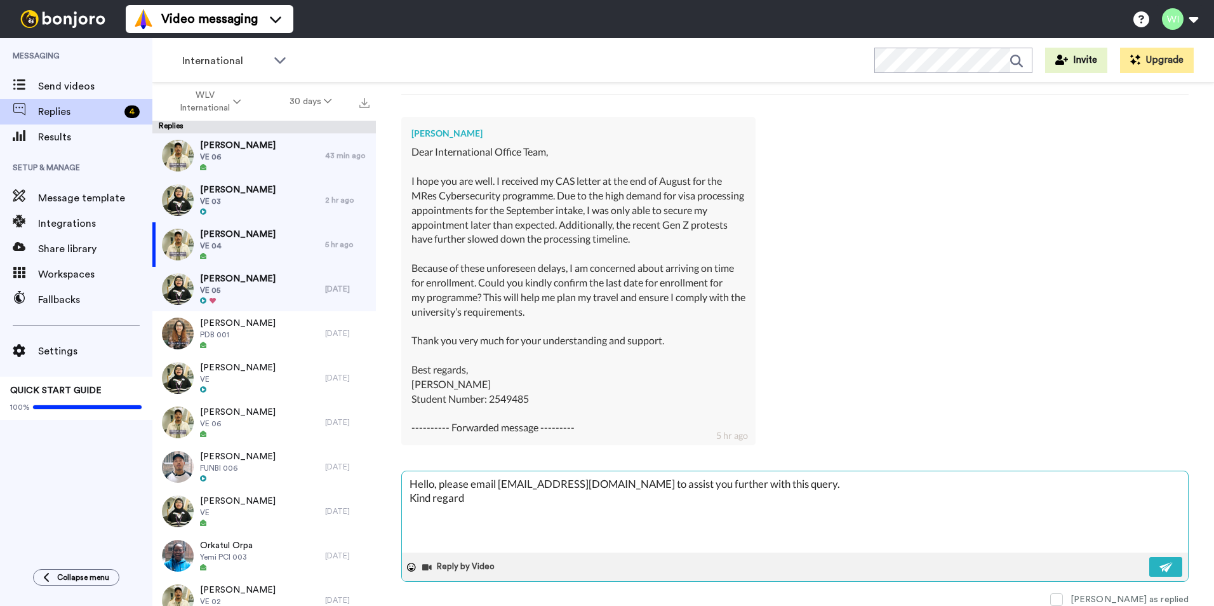
type textarea "x"
type textarea "Hello, please email Rts@wlv.ac.uk to assist you further with this query. Kind r…"
type textarea "x"
type textarea "Hello, please email Rts@wlv.ac.uk to assist you further with this query. Kind r…"
type textarea "x"
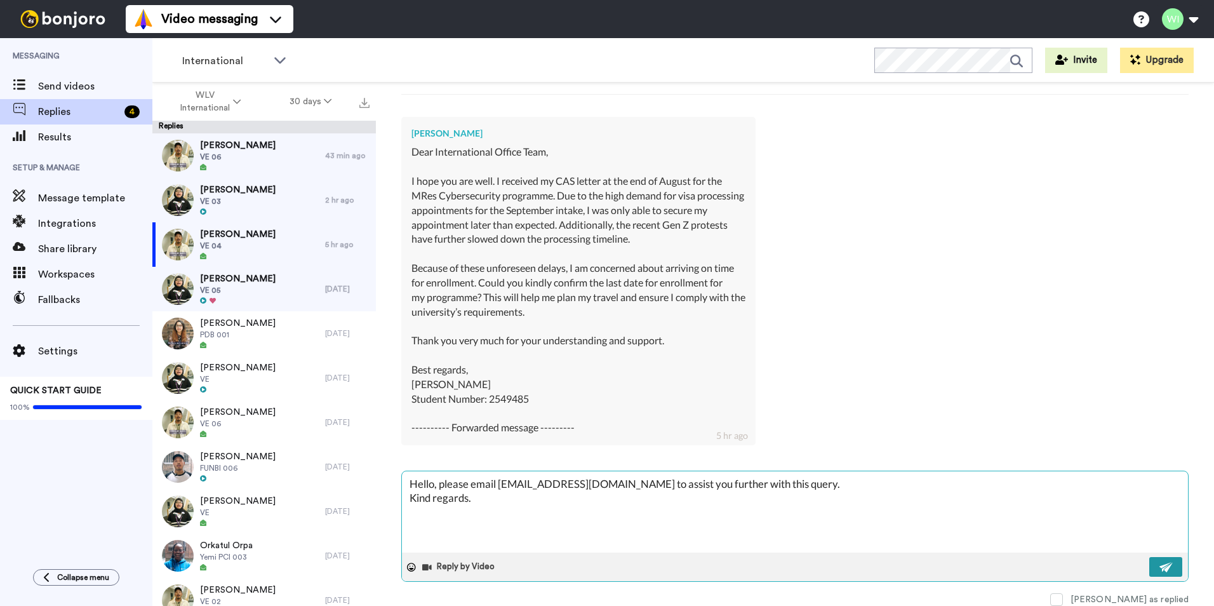
type textarea "Hello, please email Rts@wlv.ac.uk to assist you further with this query. Kind r…"
click at [1168, 561] on button at bounding box center [1165, 567] width 33 height 20
type textarea "x"
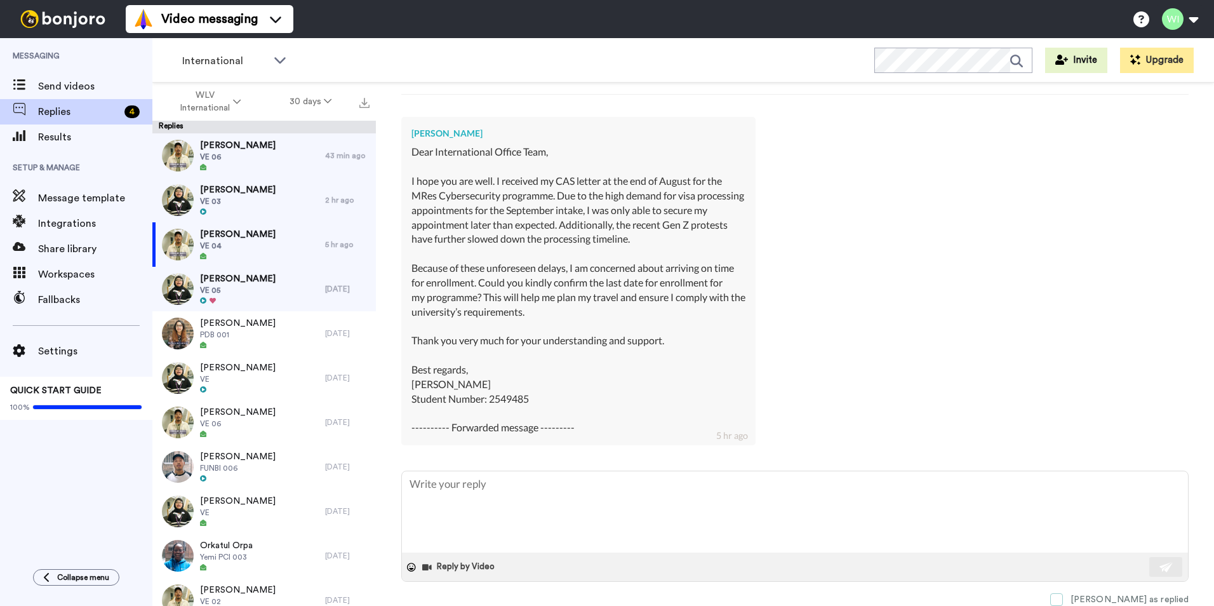
click at [1063, 599] on span at bounding box center [1056, 599] width 13 height 13
click at [265, 191] on div "Taliha Younas VE 03" at bounding box center [238, 200] width 173 height 44
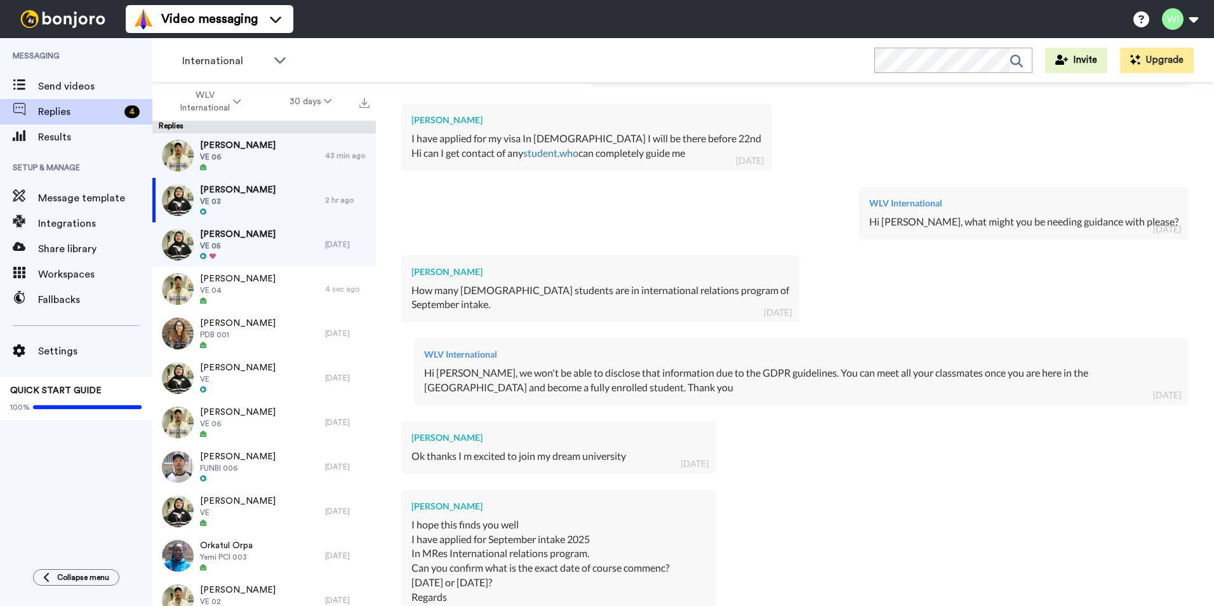
scroll to position [916, 0]
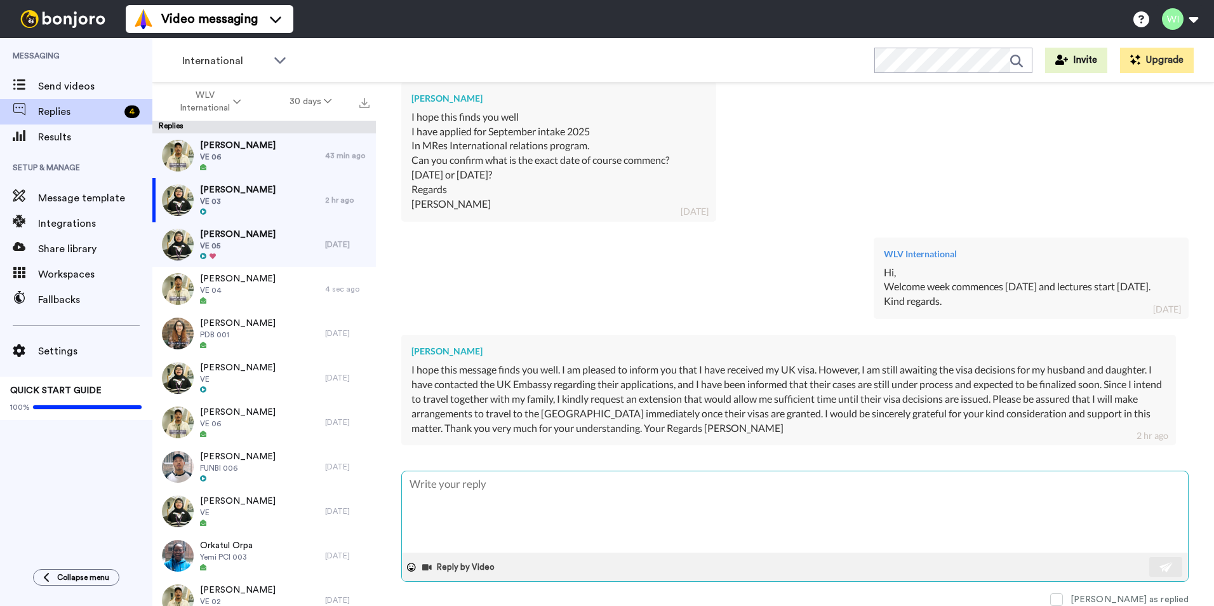
click at [655, 517] on textarea at bounding box center [795, 511] width 786 height 81
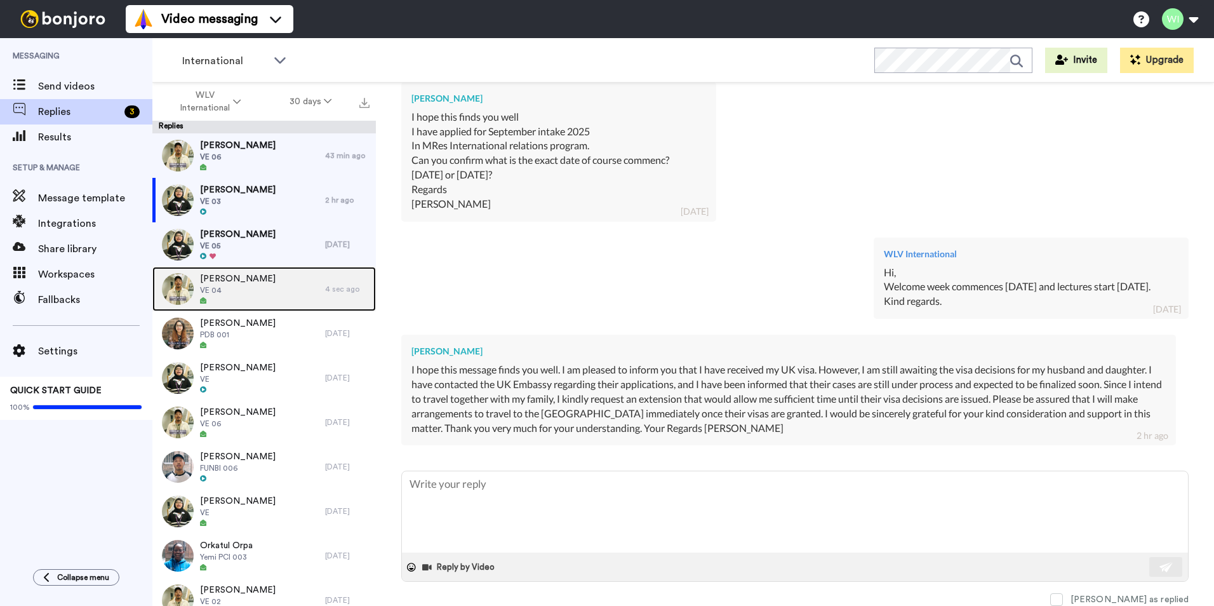
click at [268, 295] on div "Bijay Gurung VE 04" at bounding box center [238, 289] width 173 height 44
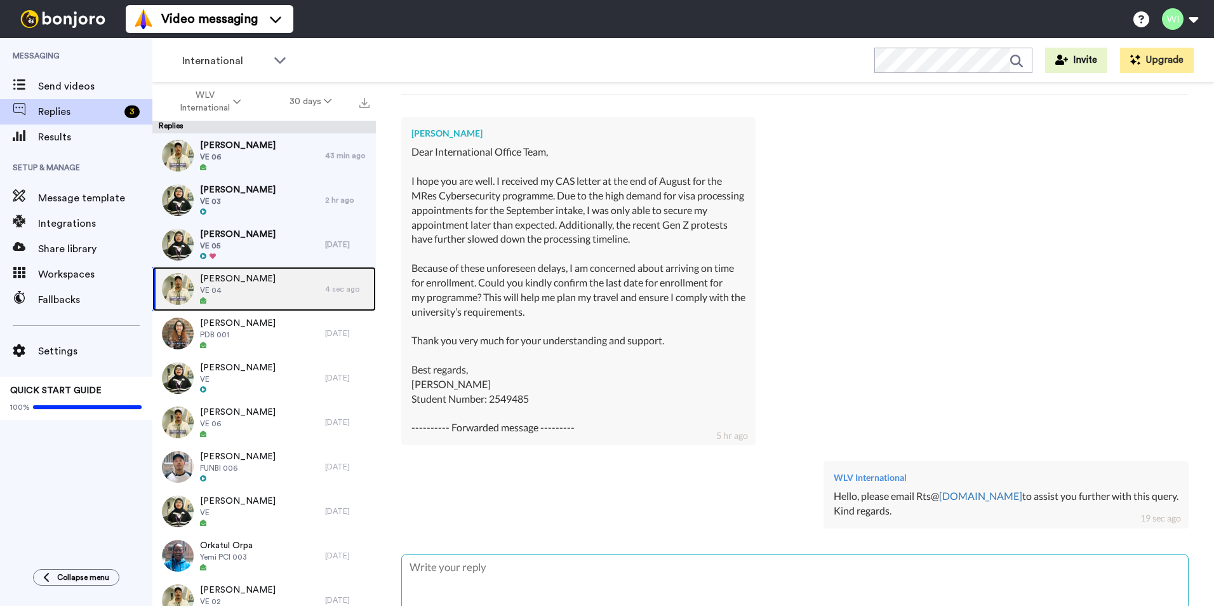
scroll to position [440, 0]
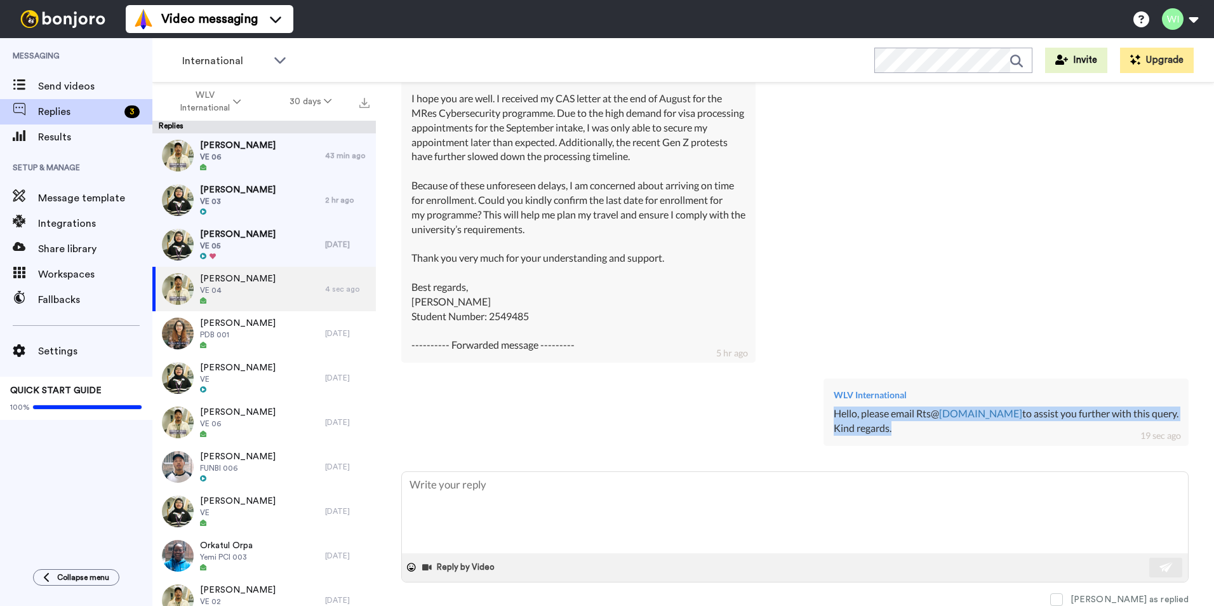
drag, startPoint x: 919, startPoint y: 424, endPoint x: 859, endPoint y: 419, distance: 61.1
click at [859, 419] on div "WLV International Hello, please email Rts@ wlv.ac.uk to assist you further with…" at bounding box center [1006, 411] width 365 height 67
copy div "Hello, please email Rts@ wlv.ac.uk to assist you further with this query. Kind …"
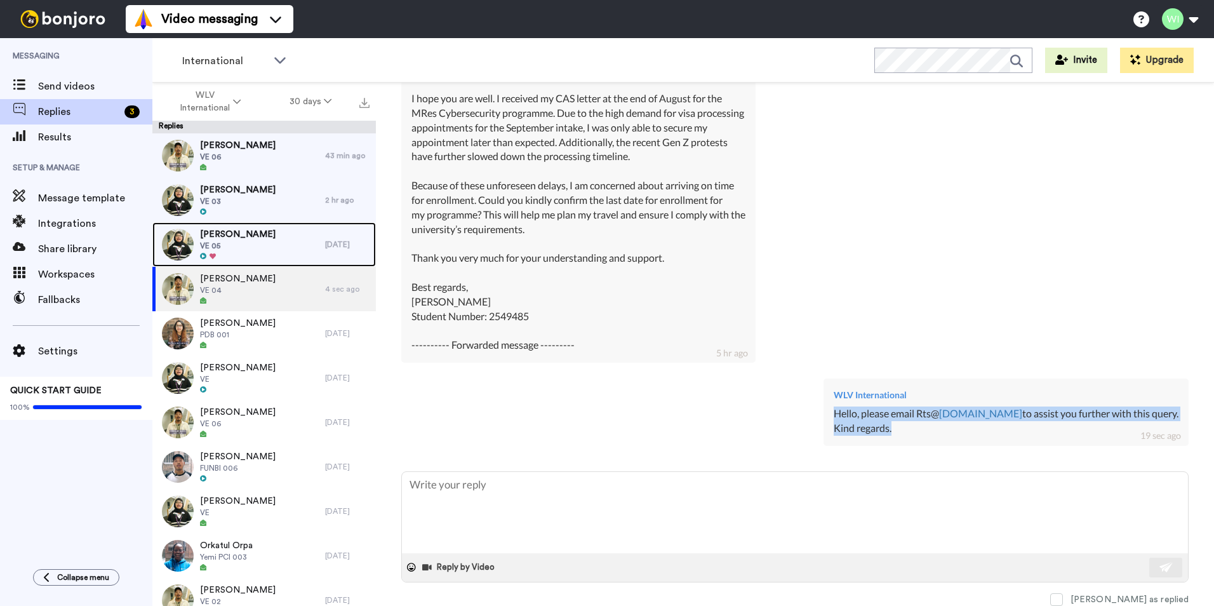
click at [219, 229] on span "Hafsa Rafique" at bounding box center [238, 234] width 76 height 13
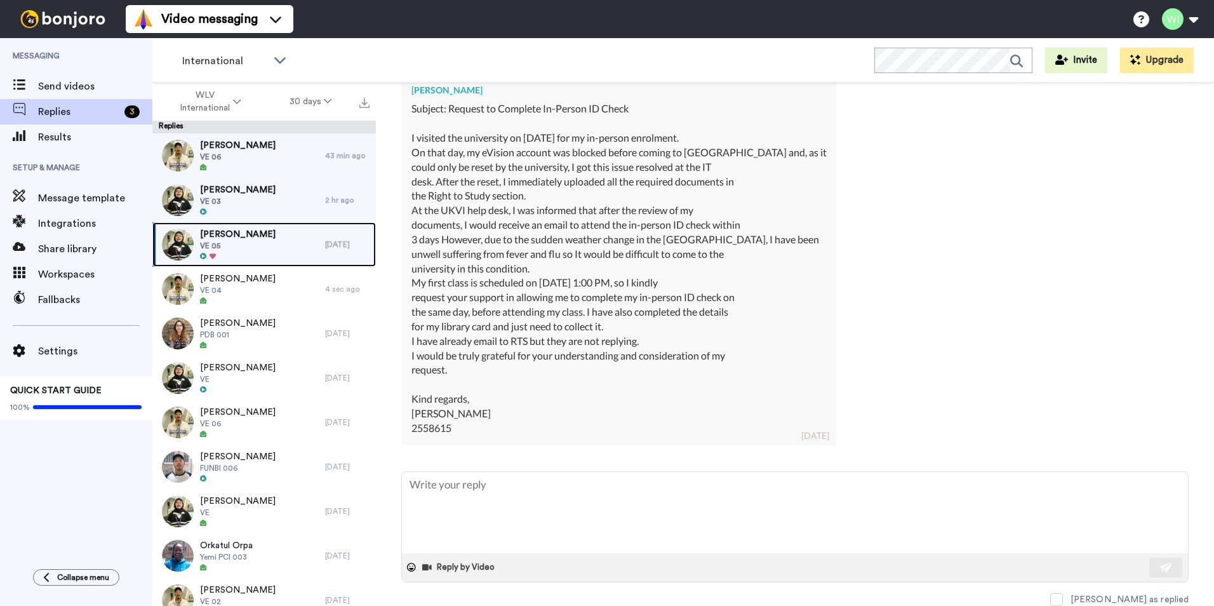
scroll to position [401, 0]
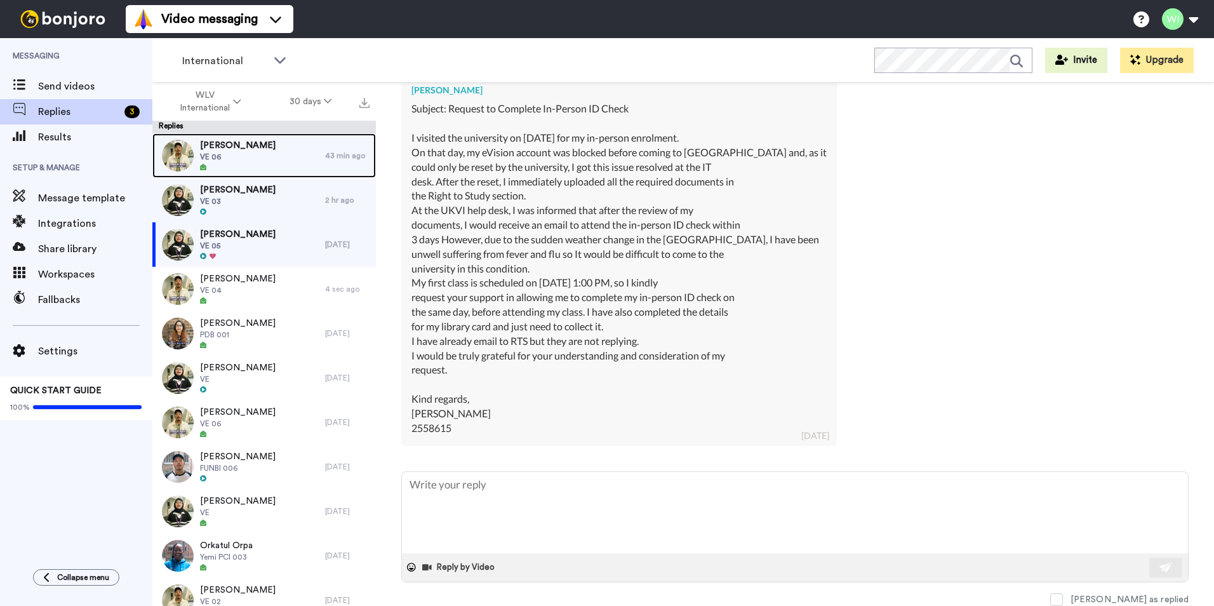
click at [244, 152] on span "VE 06" at bounding box center [238, 157] width 76 height 10
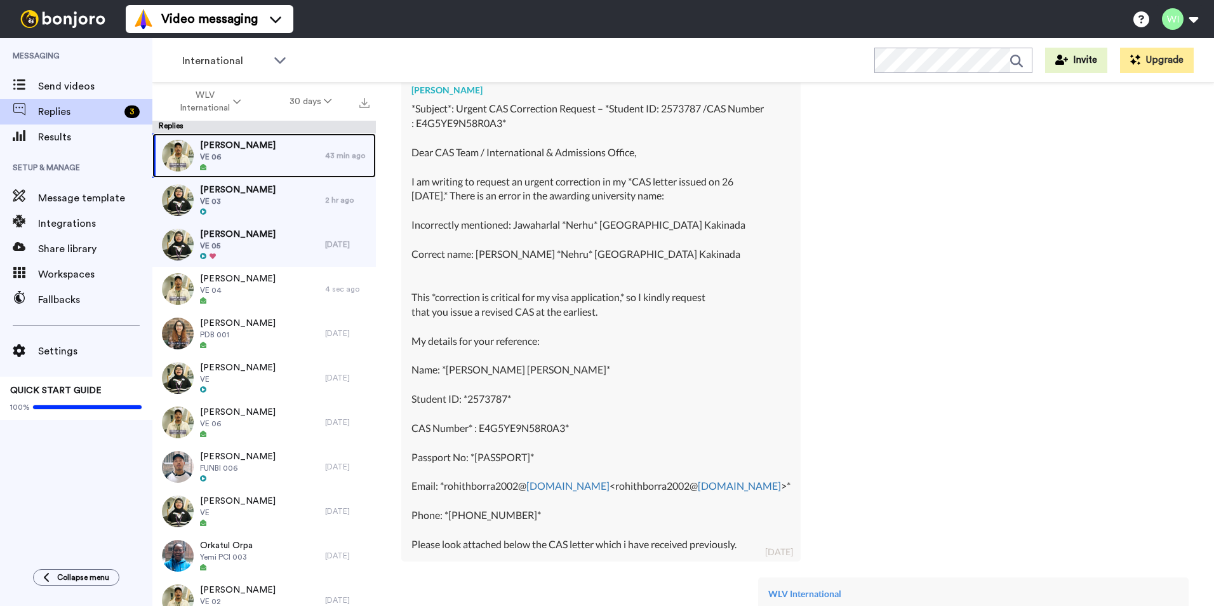
scroll to position [916, 0]
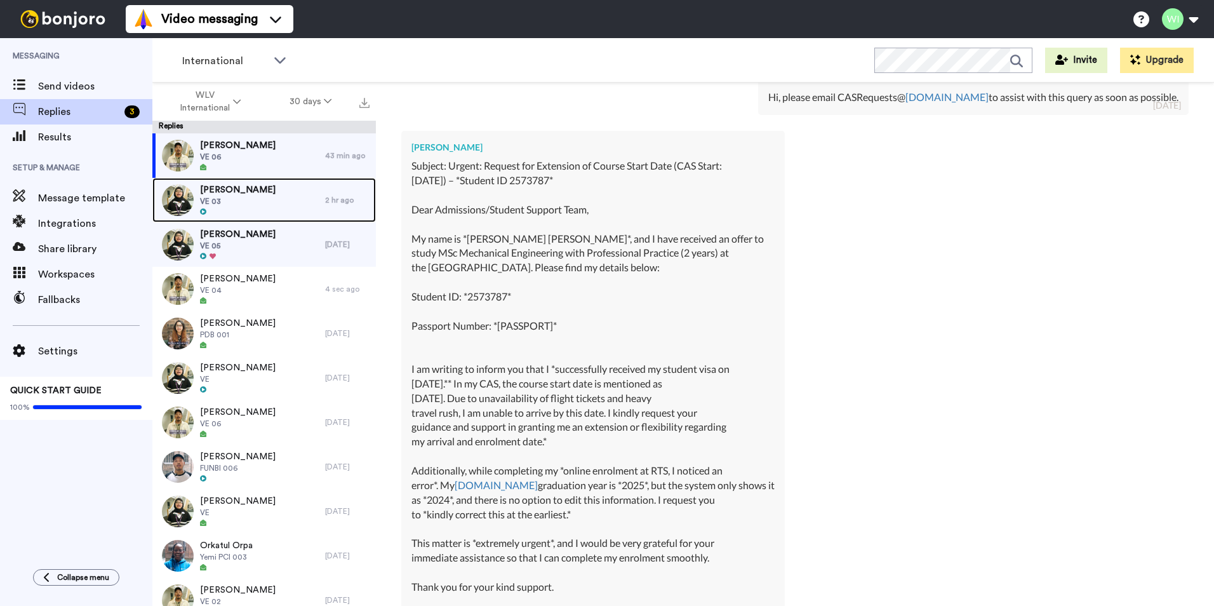
click at [251, 197] on span "VE 03" at bounding box center [238, 201] width 76 height 10
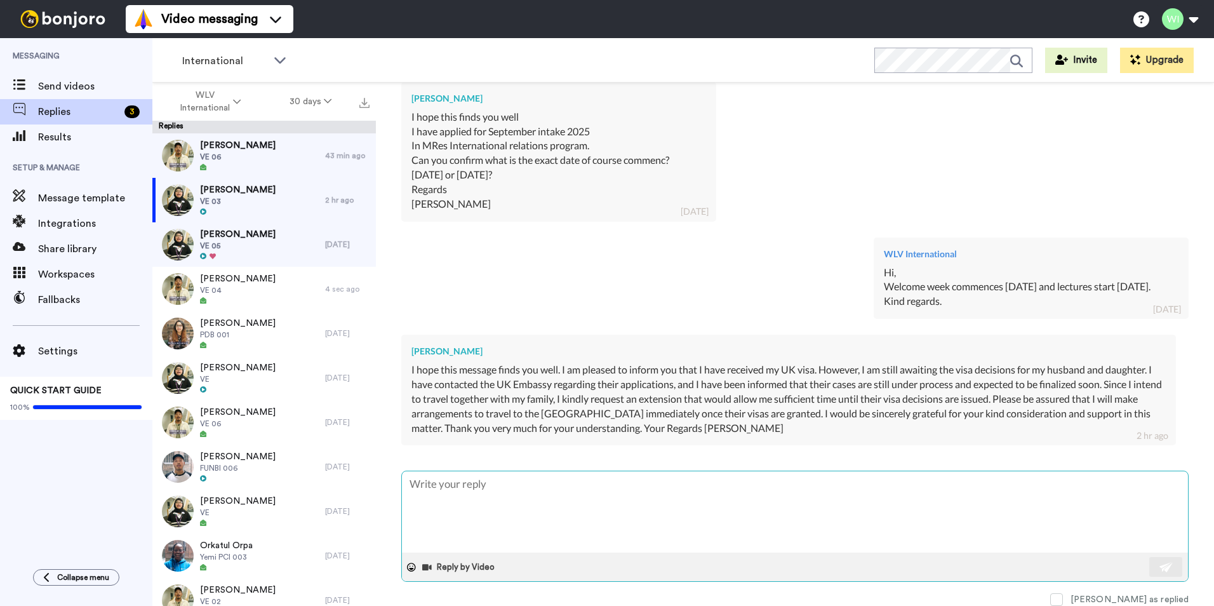
click at [553, 523] on textarea at bounding box center [795, 511] width 786 height 81
paste textarea "Hello, please email Rts@wlv.ac.uk to assist you further with this query. Kind r…"
type textarea "x"
type textarea "Hello, please email Rts@wlv.ac.uk to assist you further with this query. Kind r…"
click at [1160, 563] on img at bounding box center [1167, 567] width 14 height 10
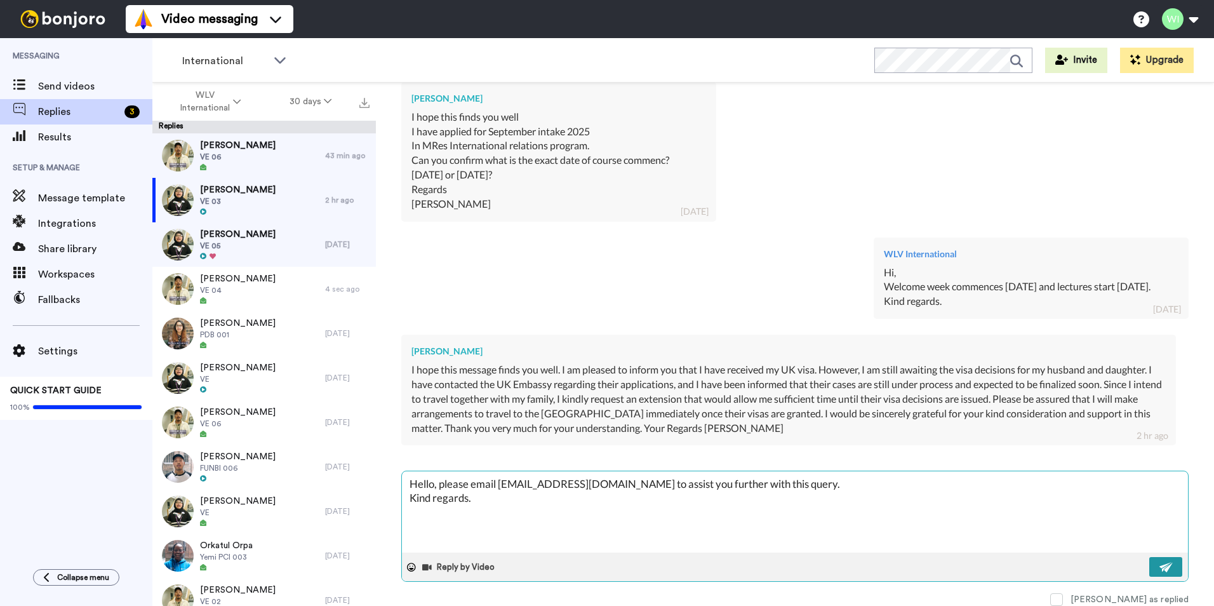
type textarea "x"
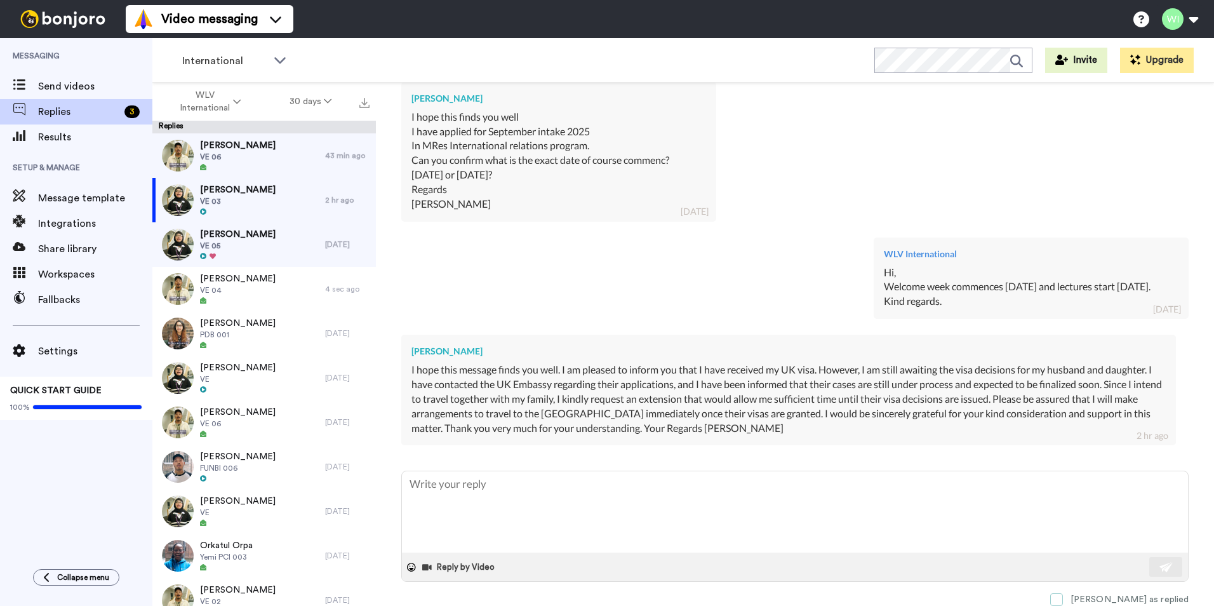
click at [1063, 598] on span at bounding box center [1056, 599] width 13 height 13
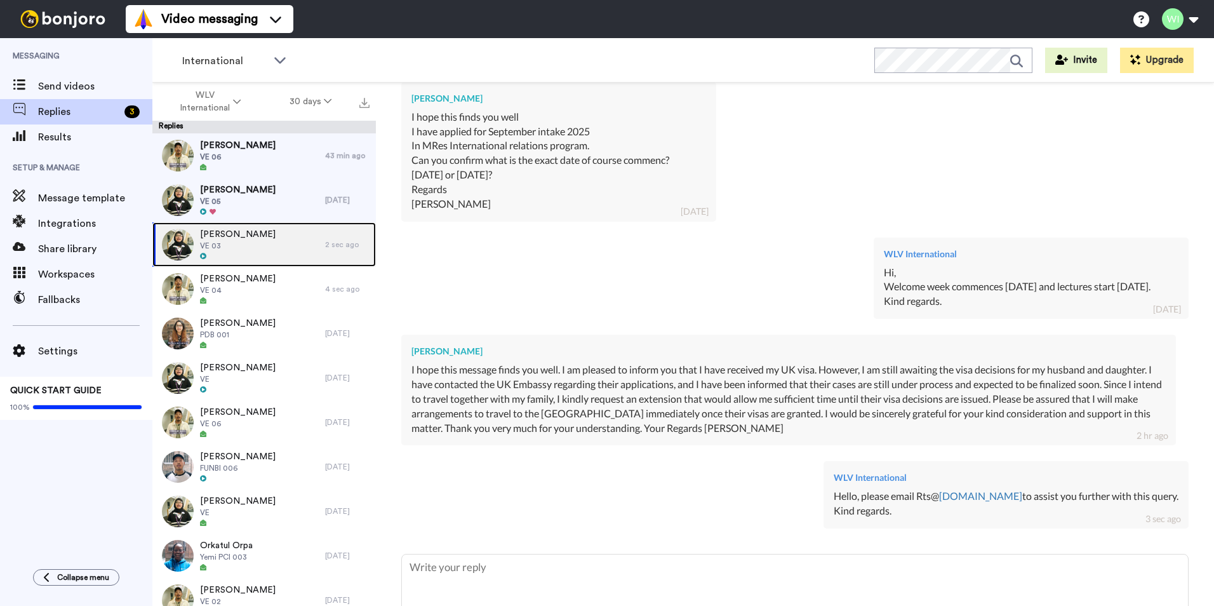
click at [226, 234] on span "Taliha Younas" at bounding box center [238, 234] width 76 height 13
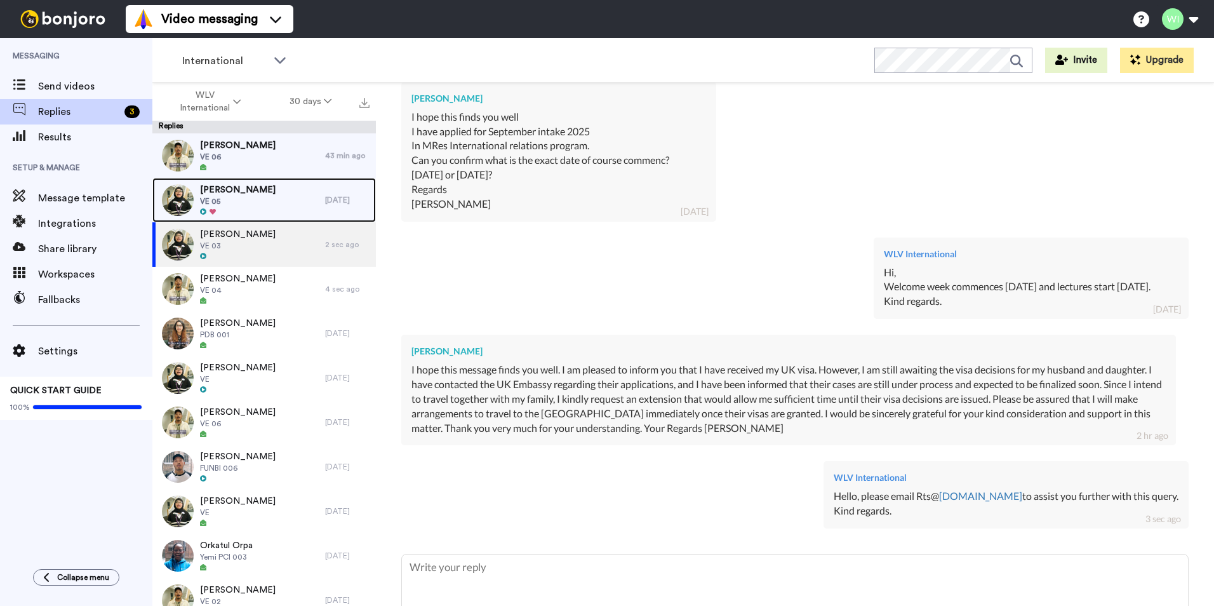
click at [241, 206] on div "Hafsa Rafique VE 05" at bounding box center [238, 200] width 76 height 33
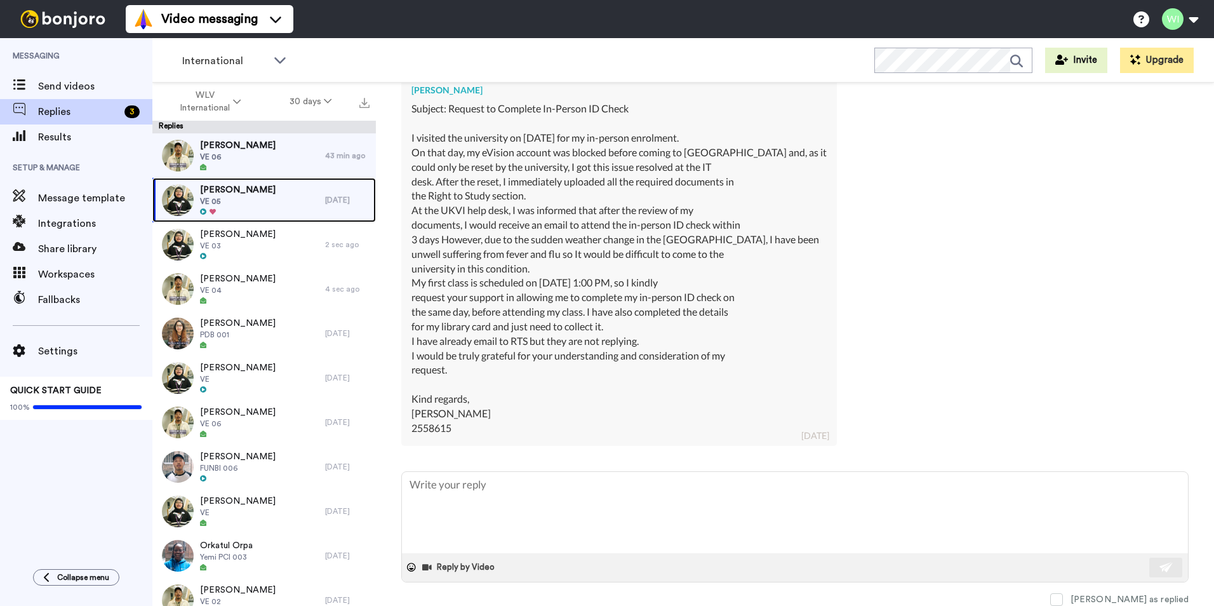
scroll to position [401, 0]
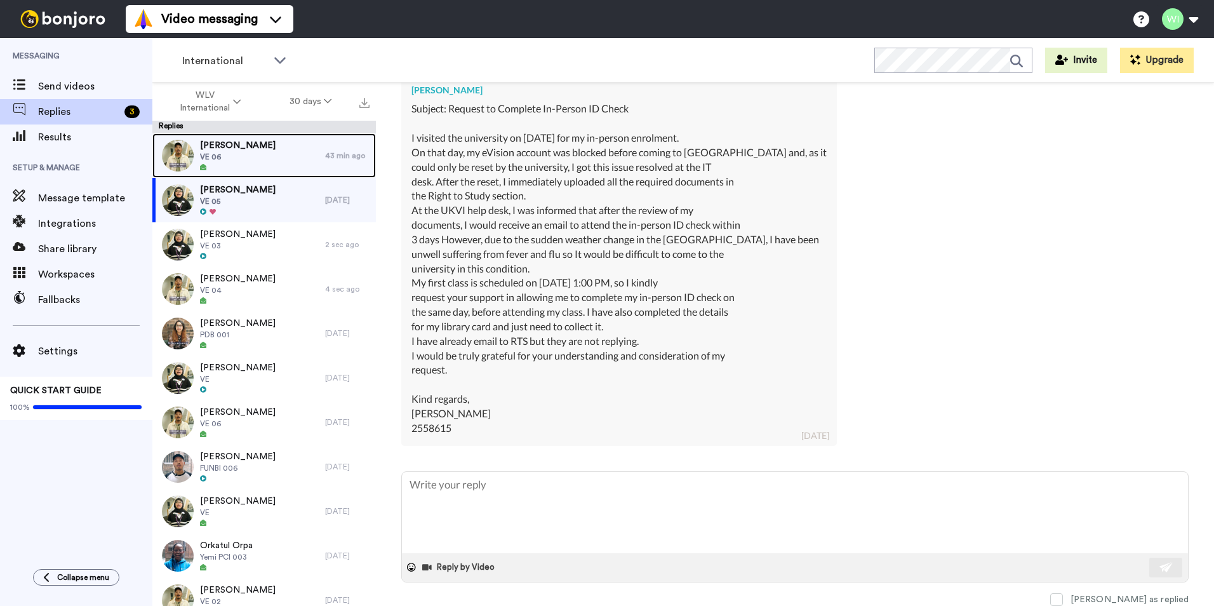
click at [229, 140] on span "Rohith Borra" at bounding box center [238, 145] width 76 height 13
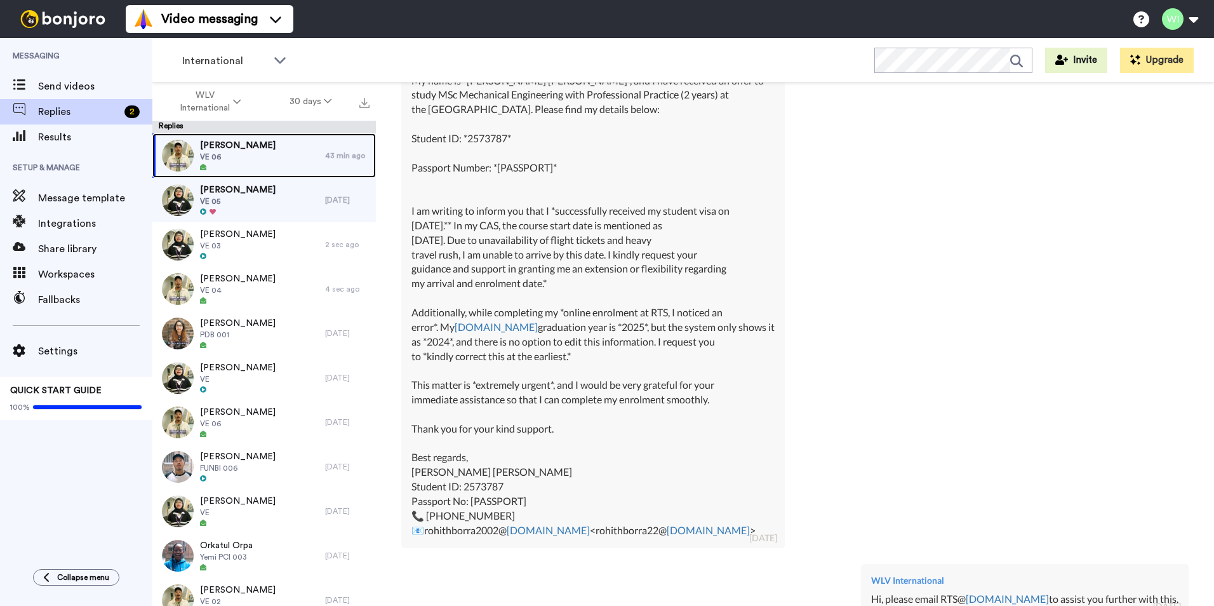
scroll to position [1328, 0]
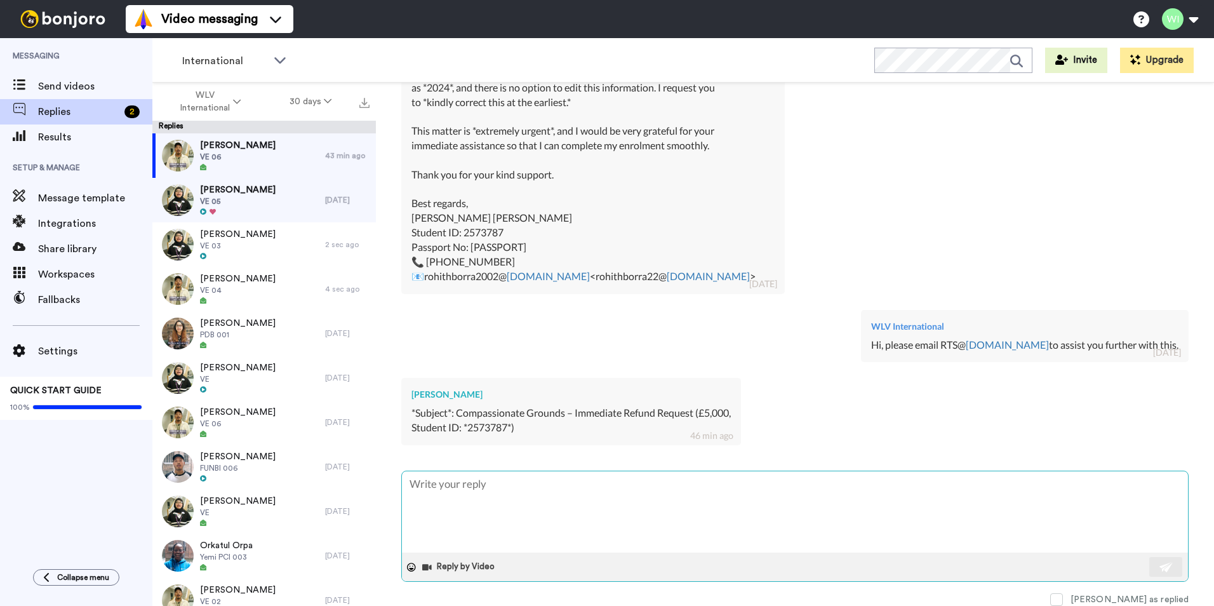
click at [499, 513] on textarea at bounding box center [795, 511] width 786 height 81
type textarea "x"
type textarea "H"
type textarea "x"
type textarea "He"
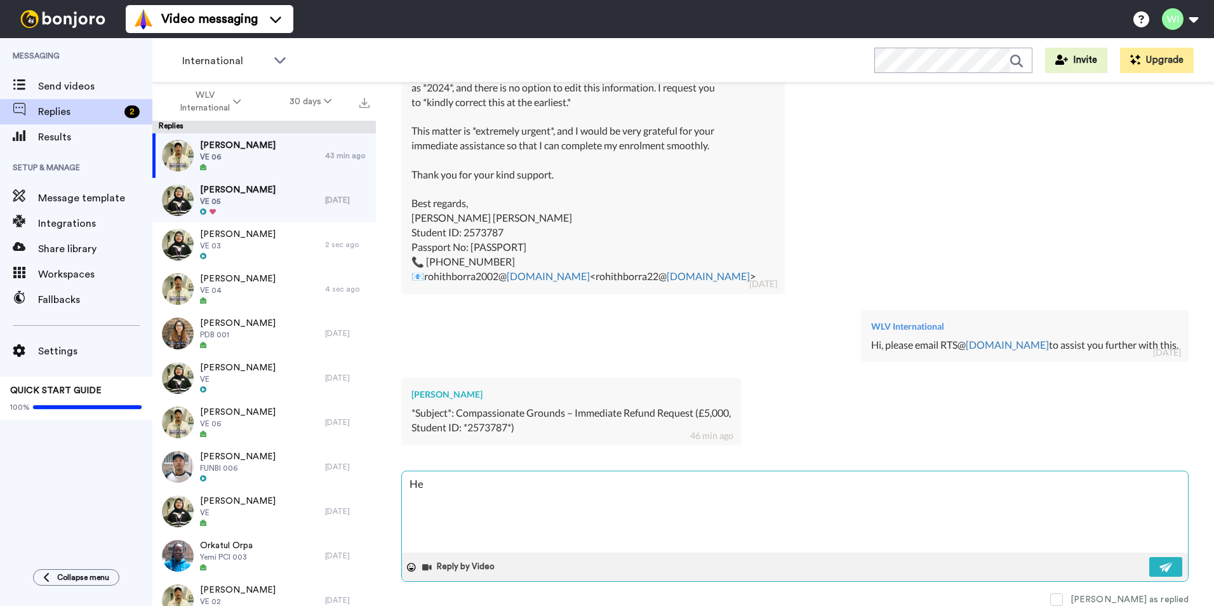
type textarea "x"
type textarea "Hel"
type textarea "x"
type textarea "Hell"
type textarea "x"
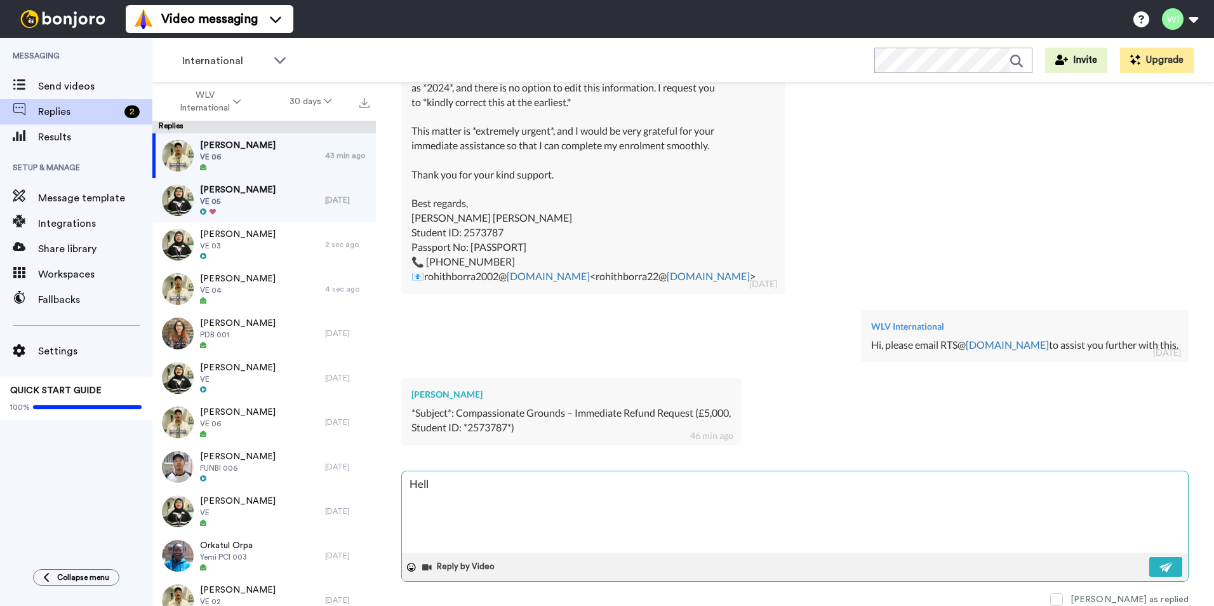
type textarea "Hello"
type textarea "x"
type textarea "Hello,"
type textarea "x"
type textarea "Hello,"
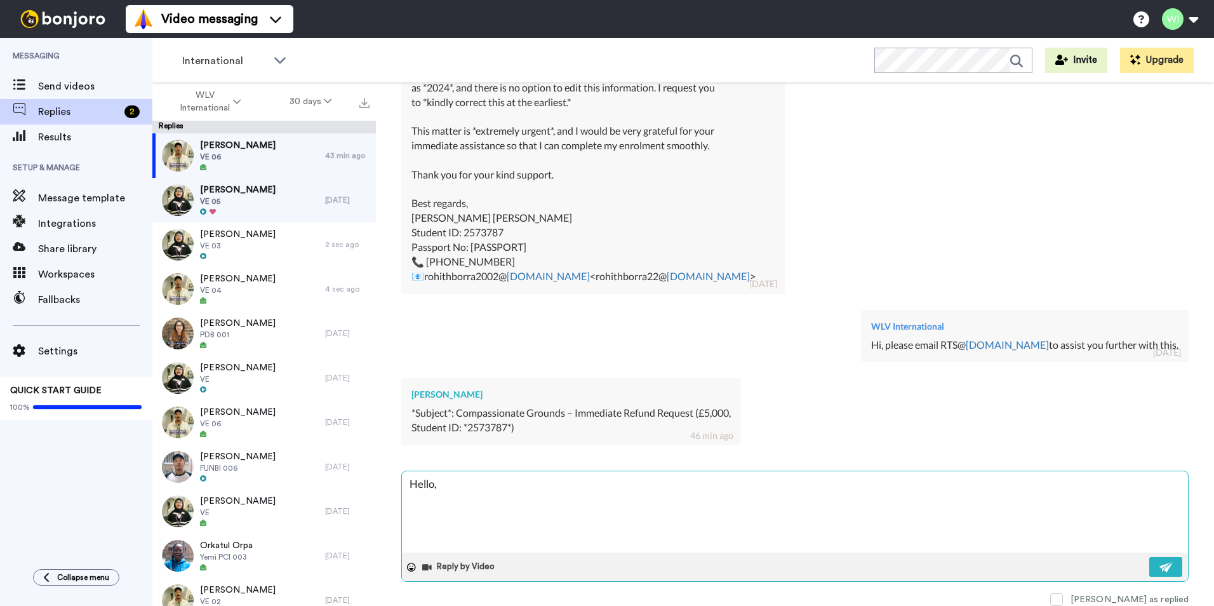
type textarea "x"
type textarea "Hello, t"
type textarea "x"
type textarea "Hello, th"
type textarea "x"
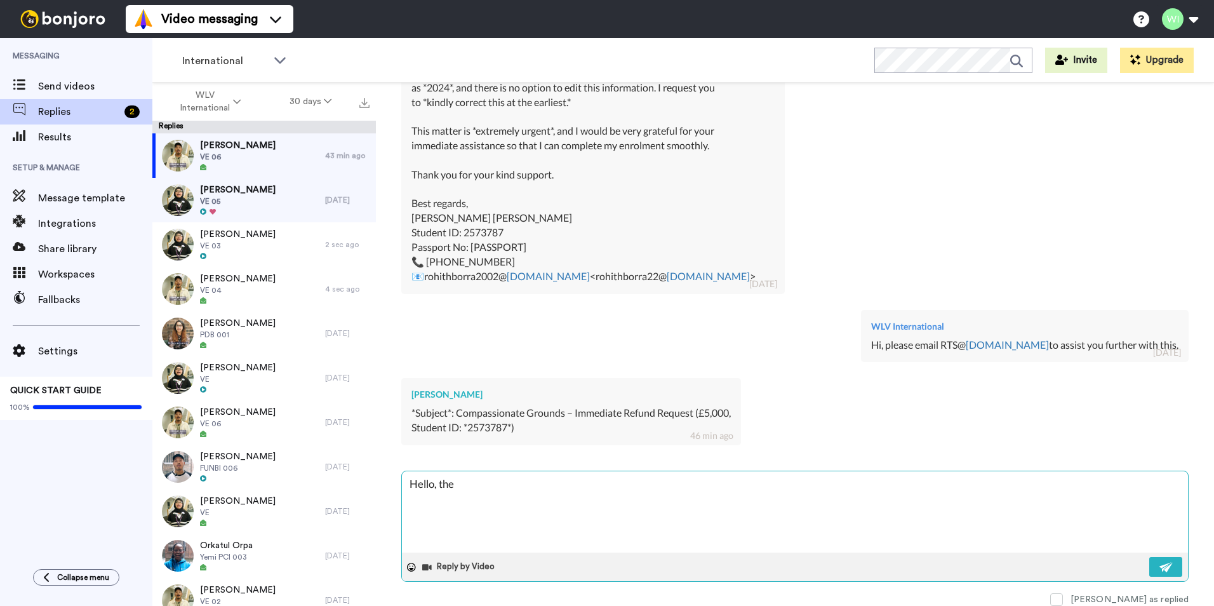
type textarea "Hello, the"
type textarea "x"
type textarea "Hello, the f"
type textarea "x"
type textarea "Hello, the fi"
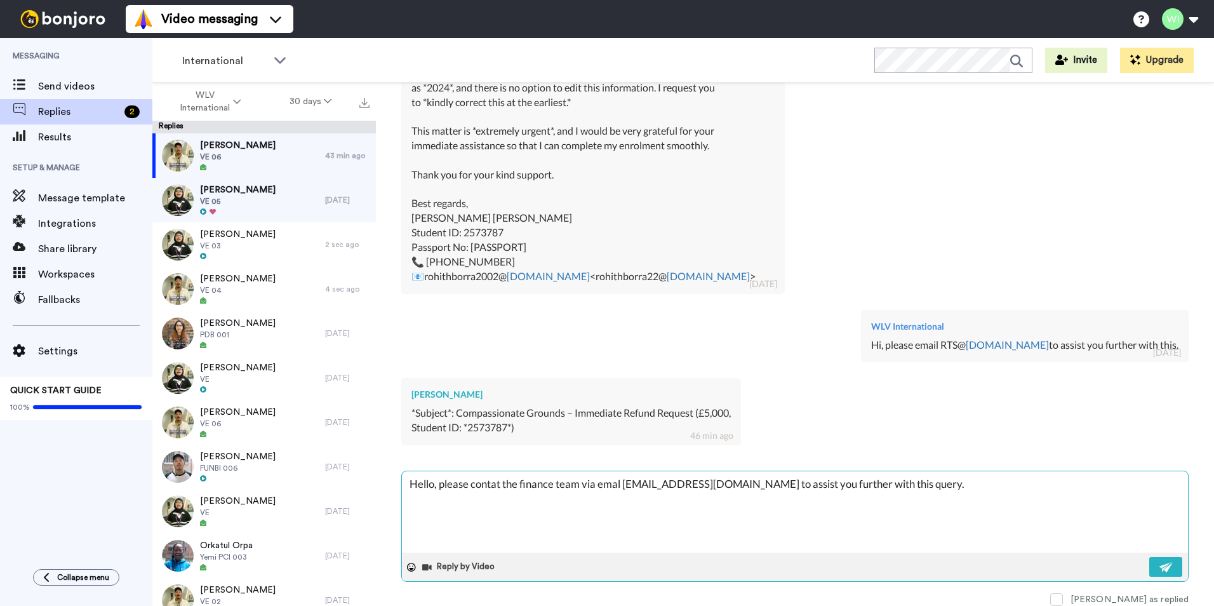
click at [617, 485] on textarea "Hello, please contat the finance team via emal incomesection@wlv.ac.uk to assis…" at bounding box center [795, 511] width 786 height 81
click at [495, 483] on textarea "Hello, please contat the finance team via email incomesection@wlv.ac.uk to assi…" at bounding box center [795, 511] width 786 height 81
click at [411, 497] on textarea "Hello, please contact the finance team via email incomesection@wlv.ac.uk to ass…" at bounding box center [795, 511] width 786 height 81
click at [927, 485] on textarea "Hello, please contact the finance team via email incomesection@wlv.ac.uk to ass…" at bounding box center [795, 511] width 786 height 81
click at [1160, 569] on img at bounding box center [1167, 567] width 14 height 10
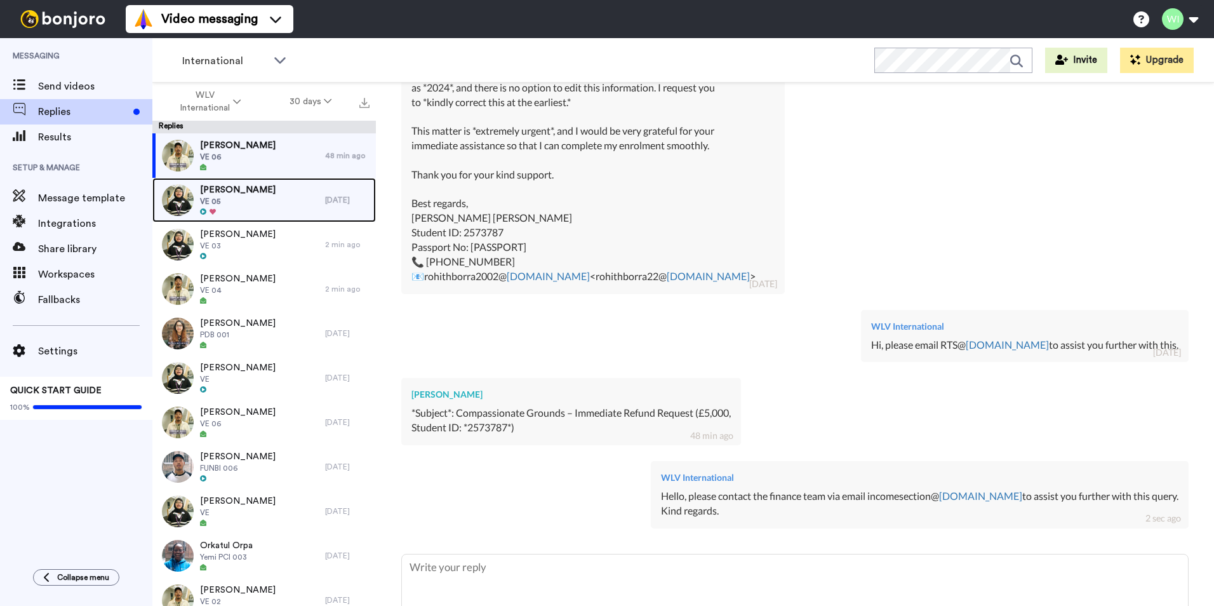
drag, startPoint x: 228, startPoint y: 192, endPoint x: 254, endPoint y: 215, distance: 34.2
click at [228, 192] on span "Hafsa Rafique" at bounding box center [238, 190] width 76 height 13
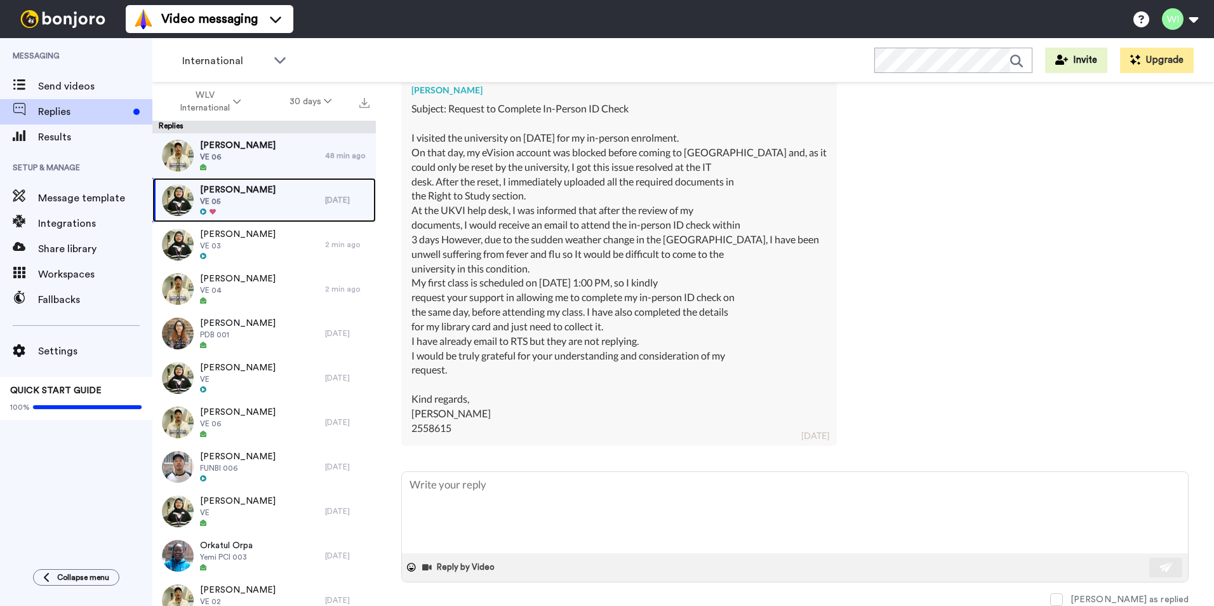
scroll to position [401, 0]
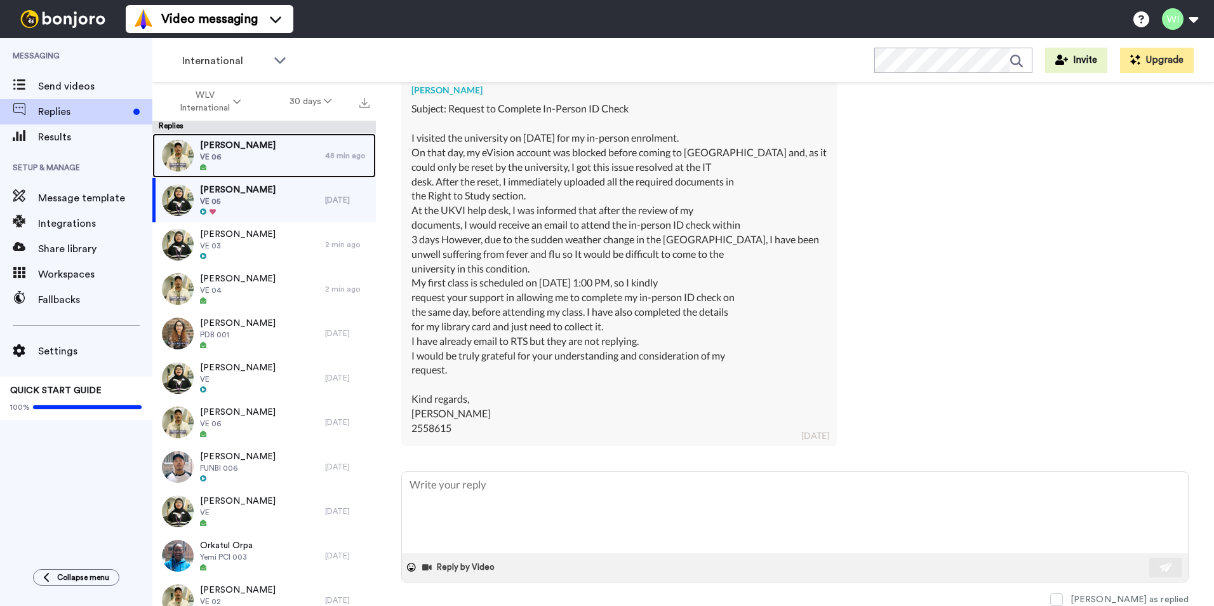
click at [229, 144] on span "Rohith Borra" at bounding box center [238, 145] width 76 height 13
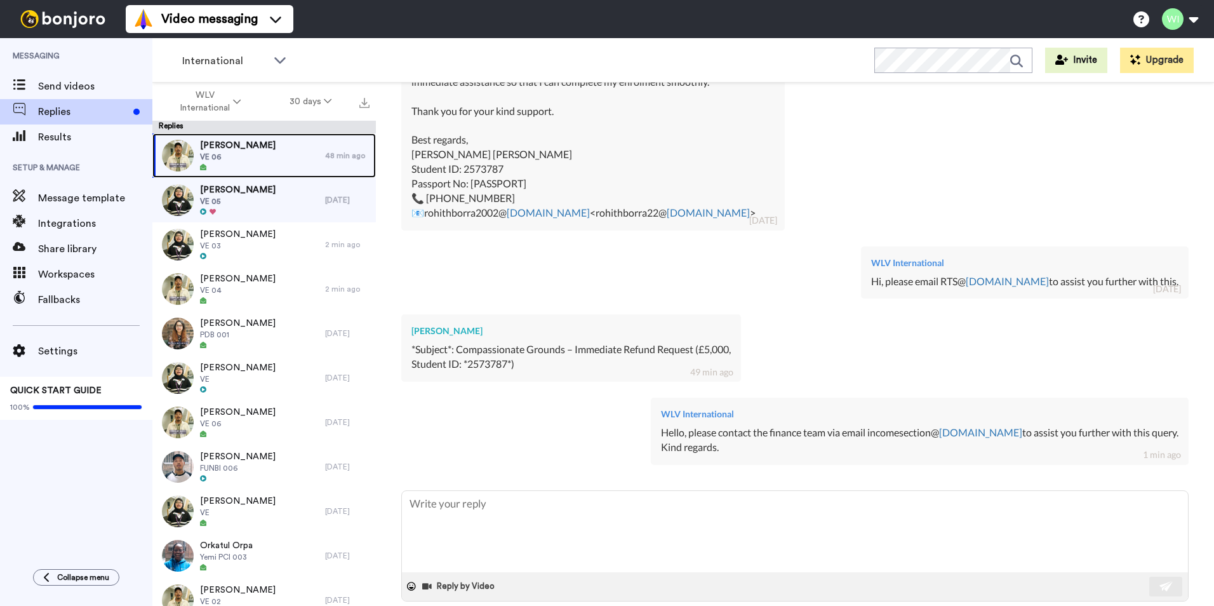
scroll to position [1410, 0]
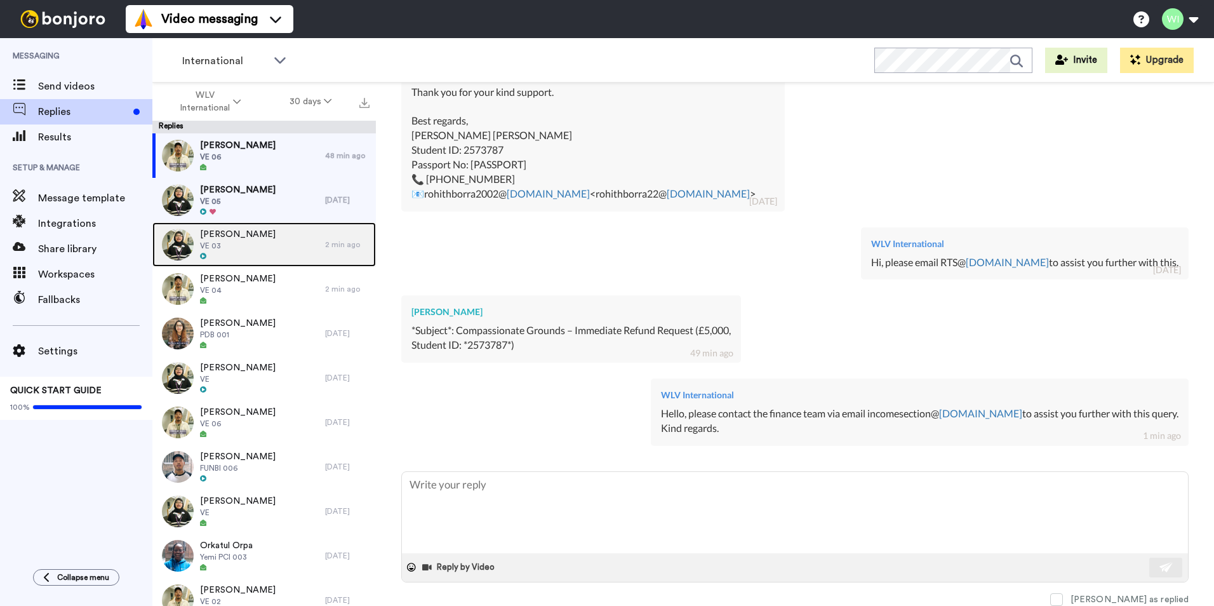
click at [243, 243] on span "VE 03" at bounding box center [238, 246] width 76 height 10
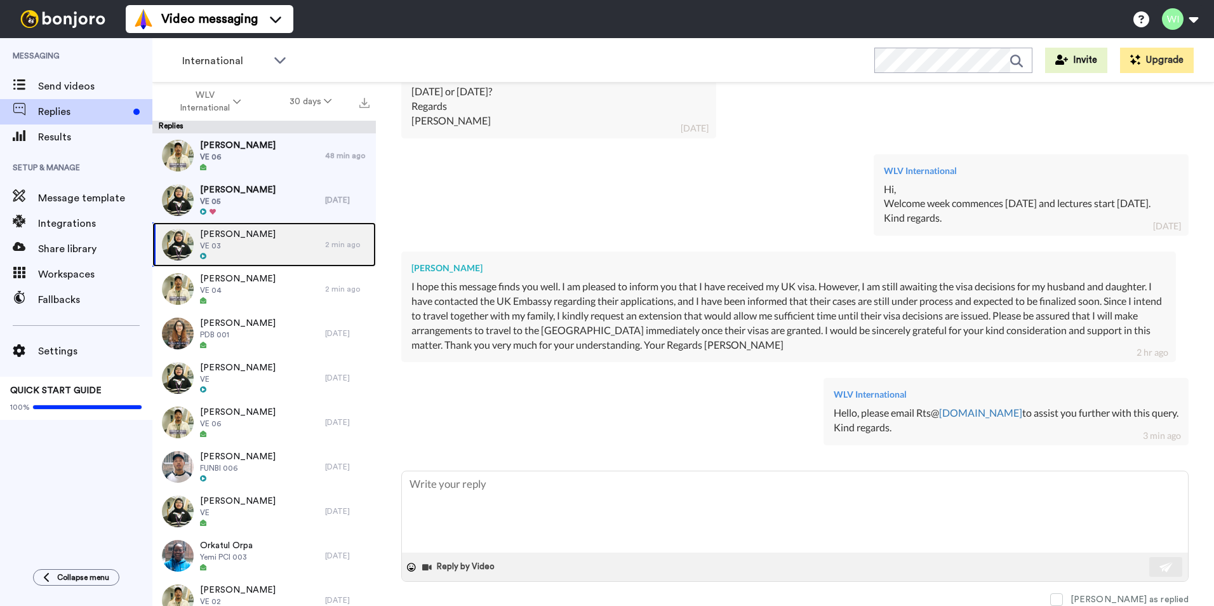
scroll to position [467, 0]
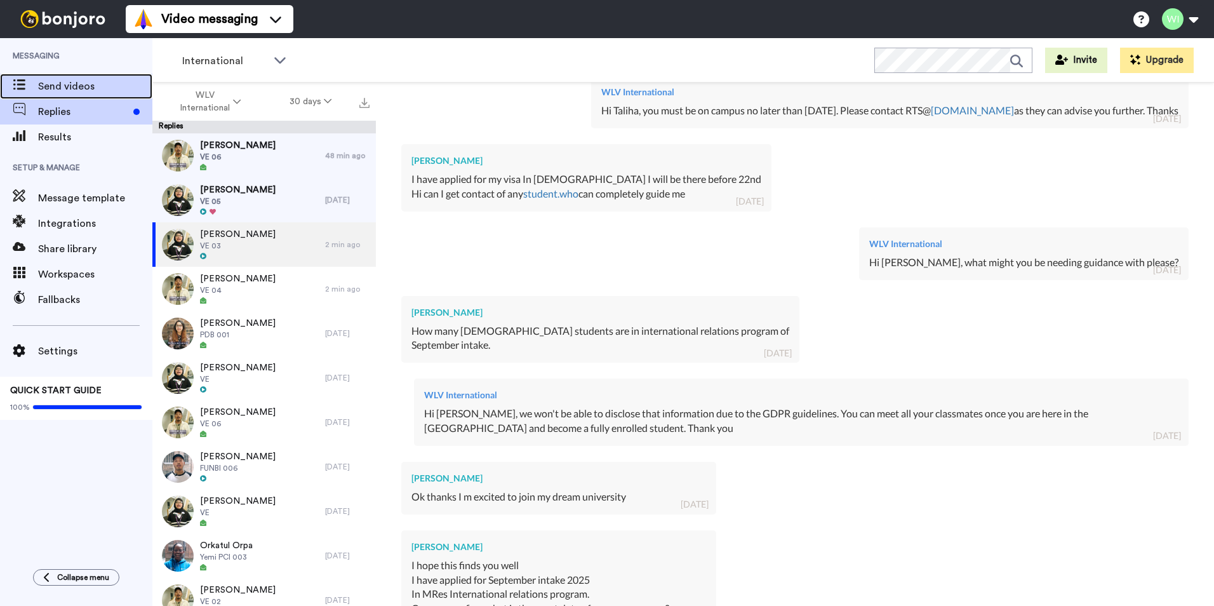
click at [76, 81] on span "Send videos" at bounding box center [95, 86] width 114 height 15
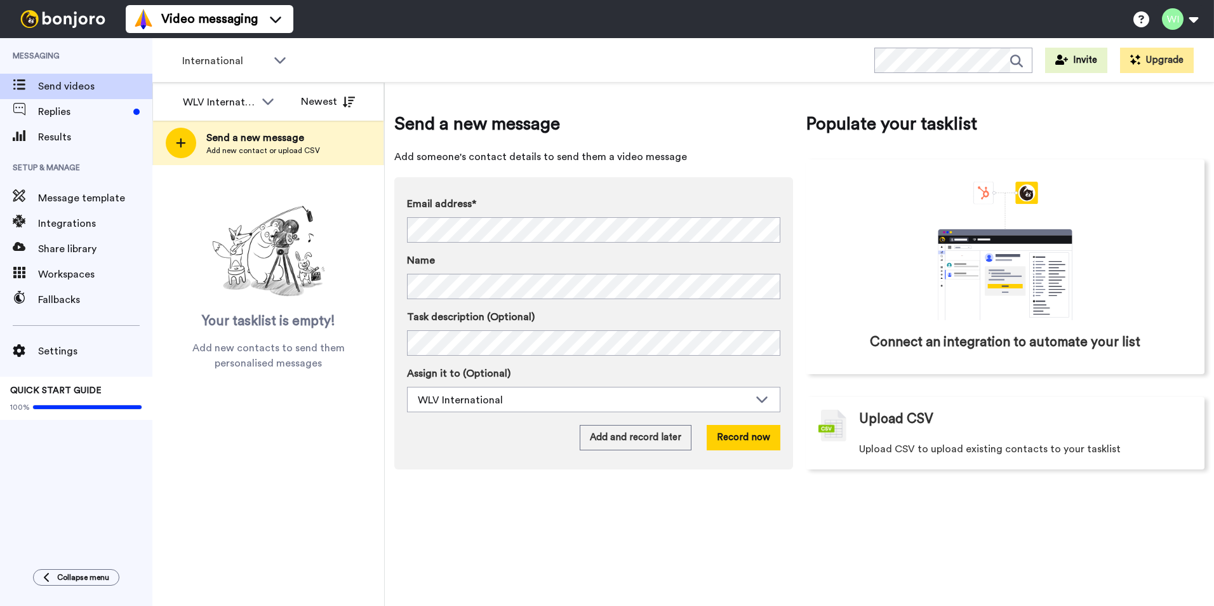
click at [32, 109] on span at bounding box center [19, 111] width 38 height 13
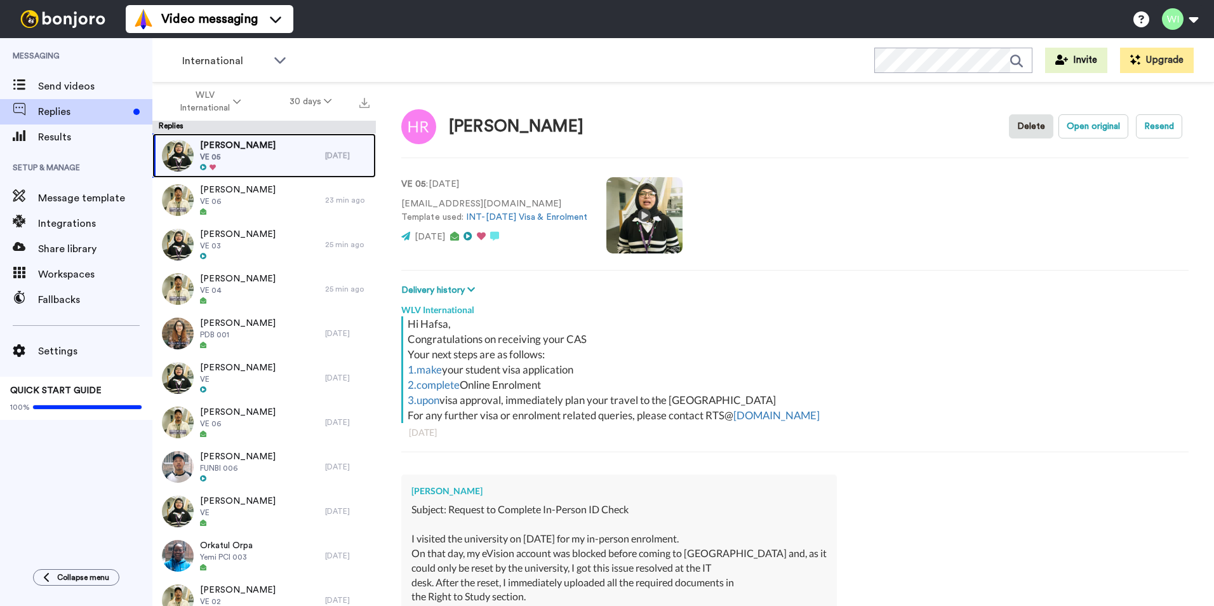
click at [238, 159] on span "VE 05" at bounding box center [238, 157] width 76 height 10
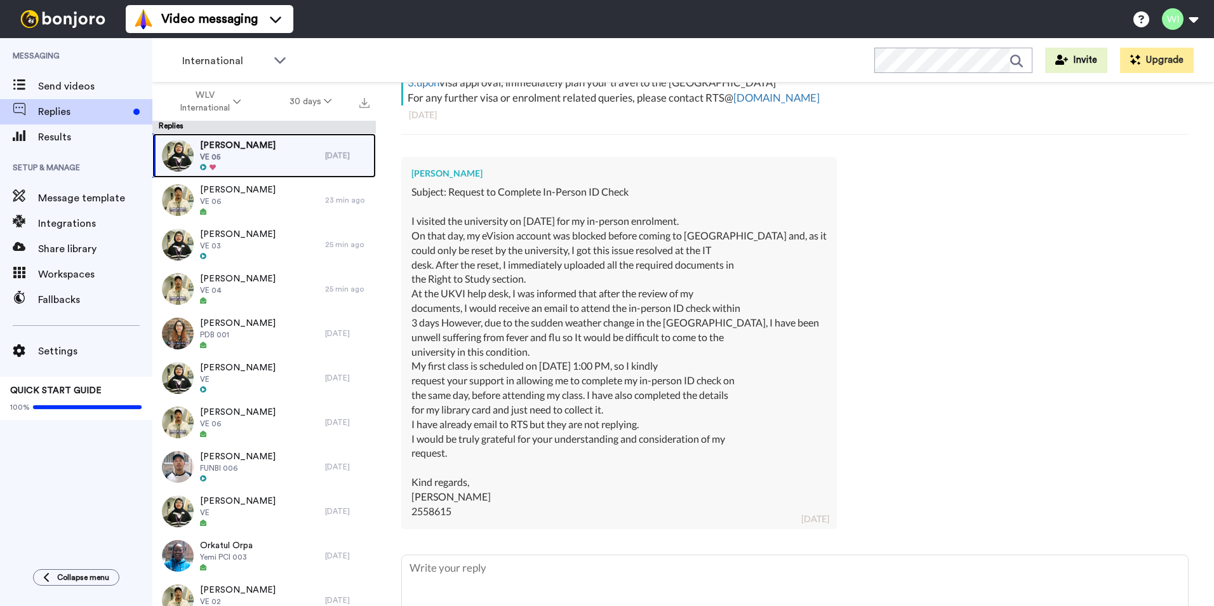
scroll to position [401, 0]
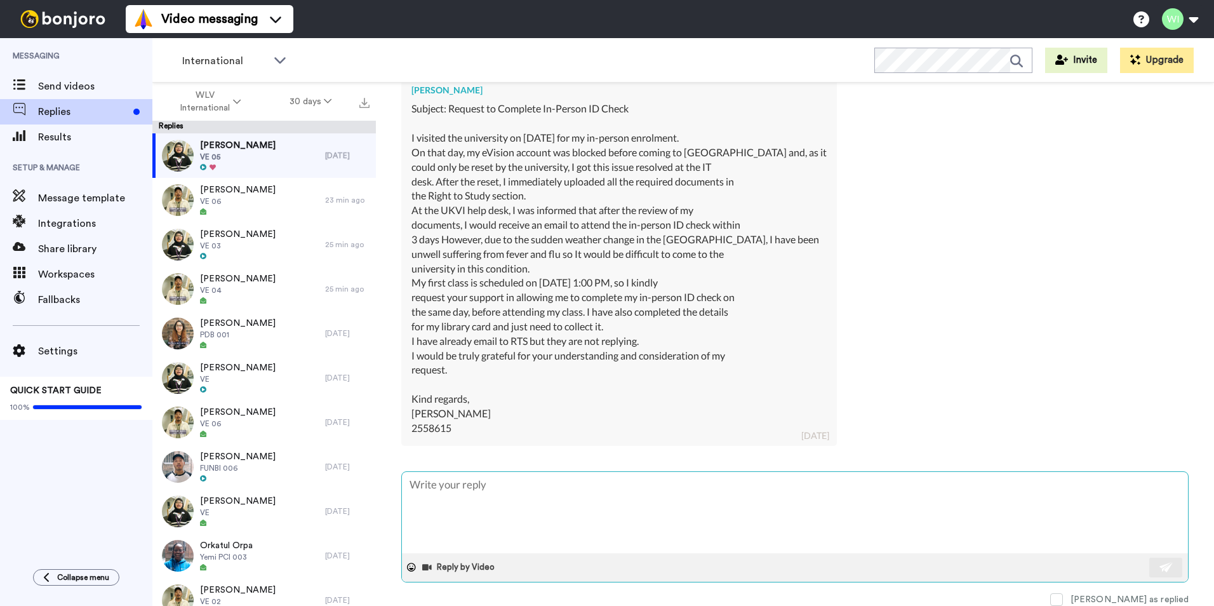
click at [526, 503] on textarea at bounding box center [795, 512] width 786 height 81
type textarea "x"
type textarea "G"
type textarea "x"
type textarea "Go"
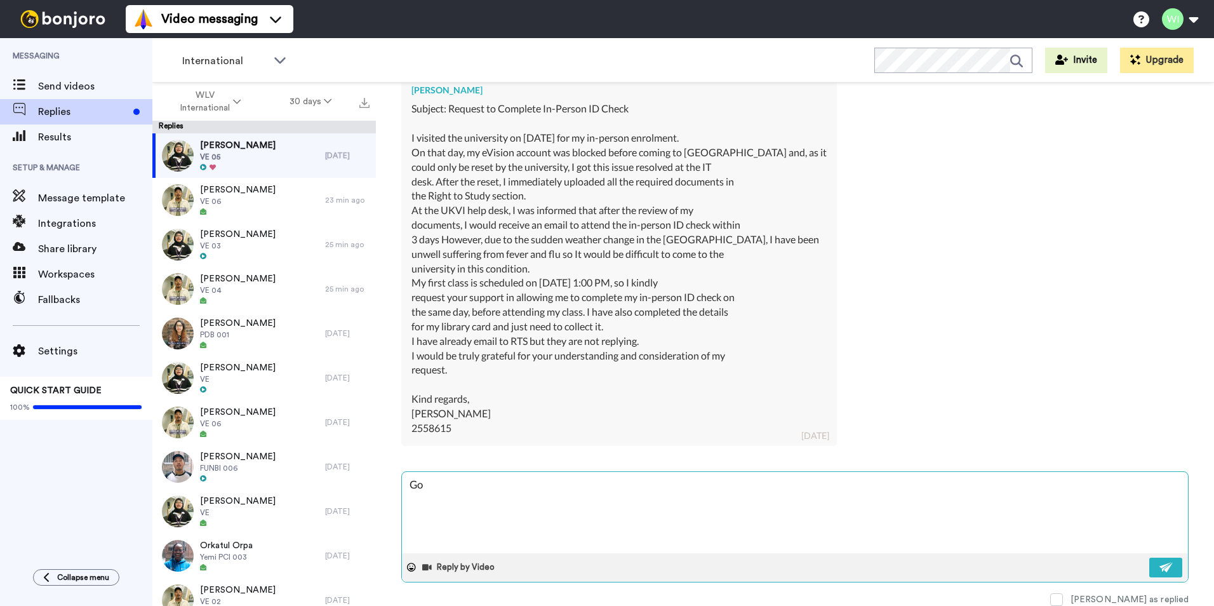
type textarea "x"
type textarea "Goo"
type textarea "x"
type textarea "Good"
type textarea "x"
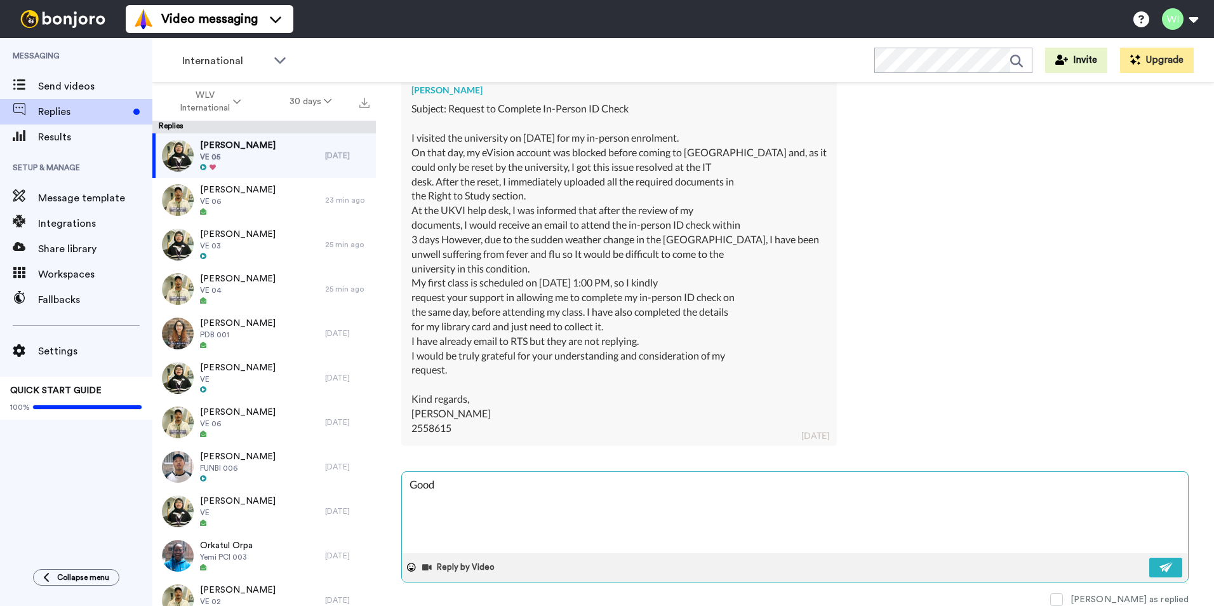
type textarea "Good m"
type textarea "x"
type textarea "Good mo"
type textarea "x"
type textarea "Good morn"
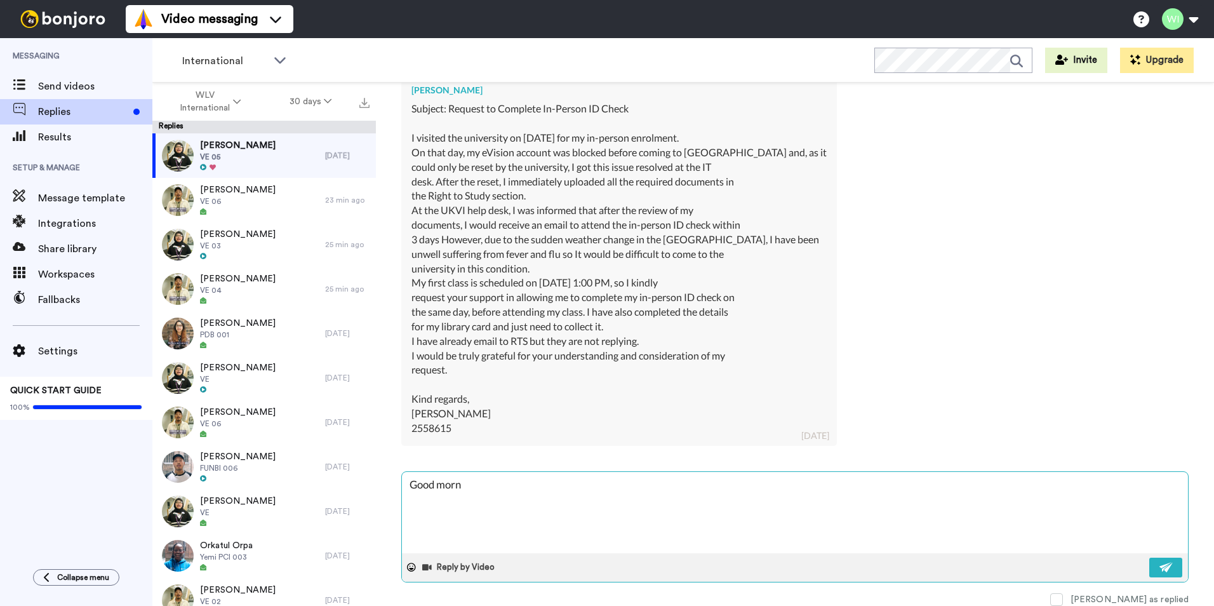
type textarea "x"
type textarea "Good morni"
type textarea "x"
type textarea "Good mornin"
type textarea "x"
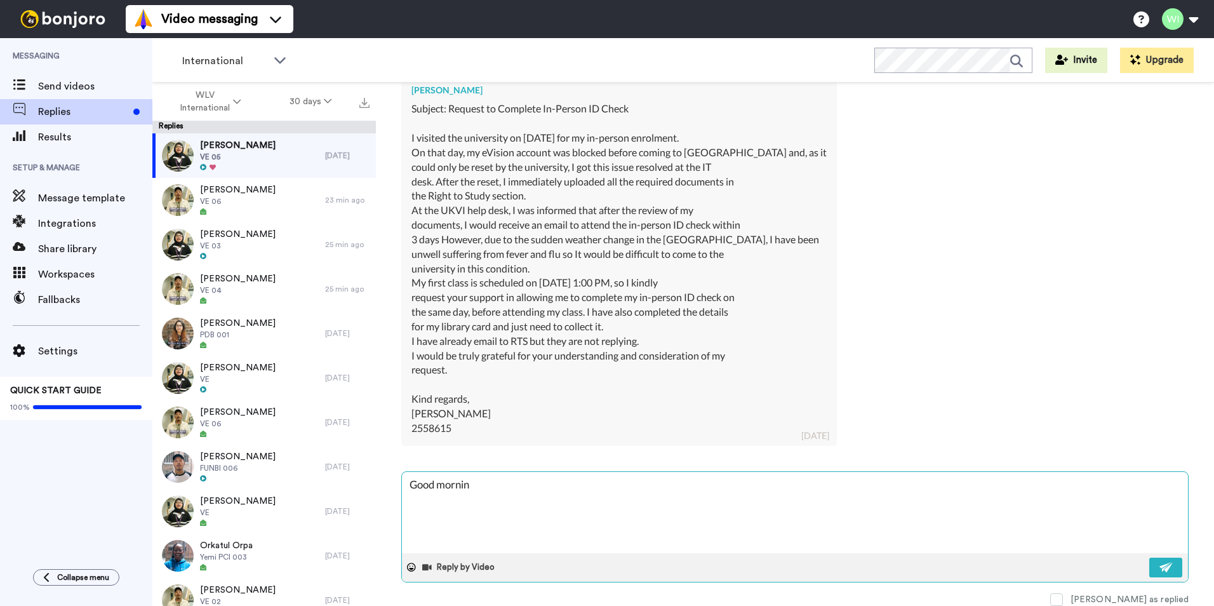
type textarea "Good morning"
type textarea "x"
type textarea "Good morning,"
type textarea "x"
type textarea "Good morning,"
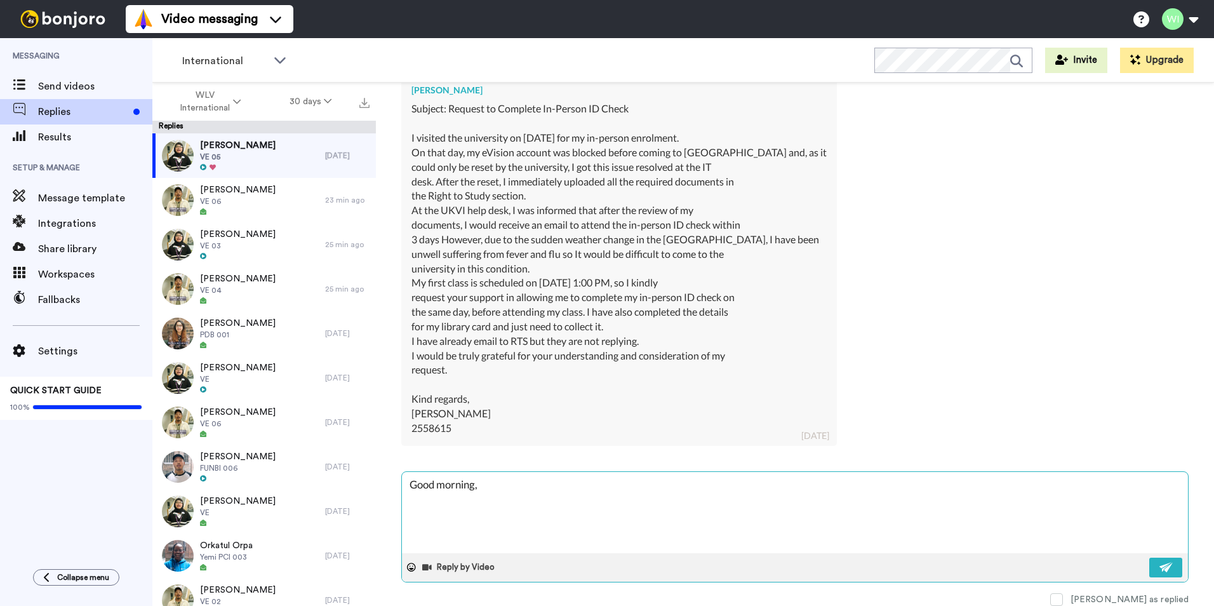
type textarea "x"
type textarea "Good morning, p"
type textarea "x"
type textarea "Good morning, pl"
type textarea "x"
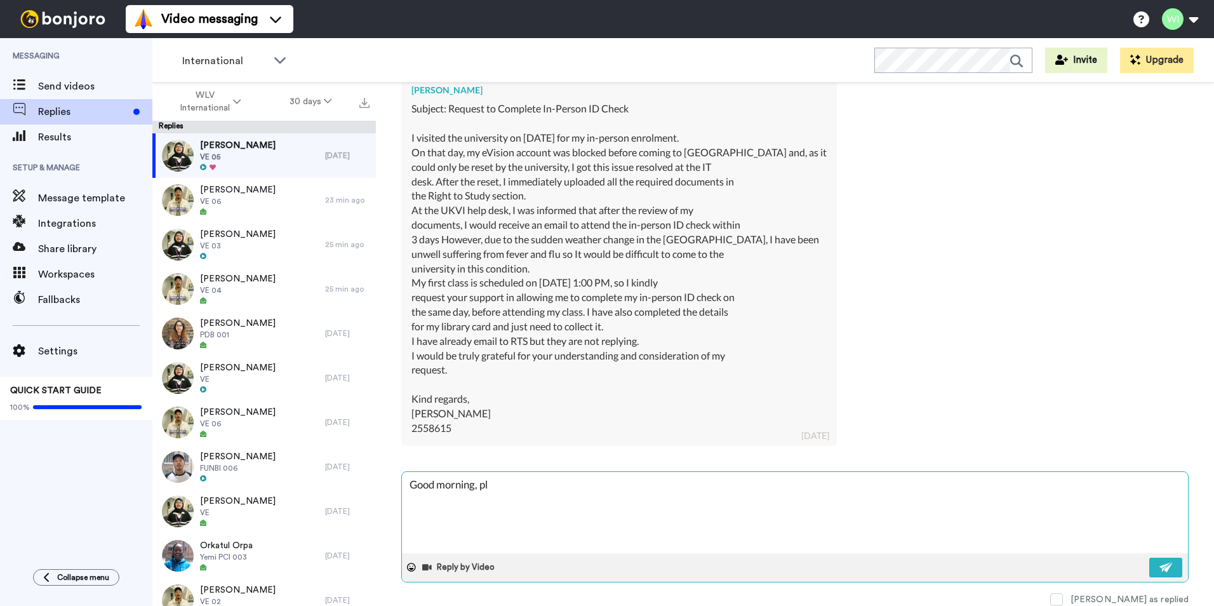
type textarea "Good morning, ple"
type textarea "x"
type textarea "Good morning, plea"
type textarea "x"
type textarea "Good morning, pleas"
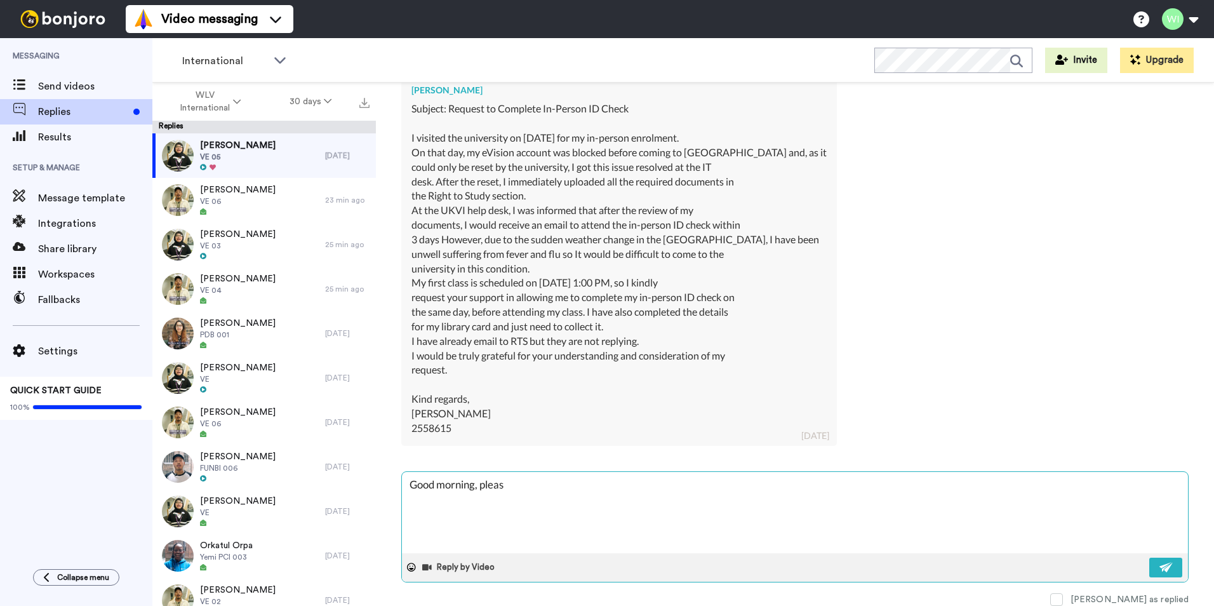
type textarea "x"
type textarea "Good morning, please"
type textarea "x"
type textarea "Good morning, please"
type textarea "x"
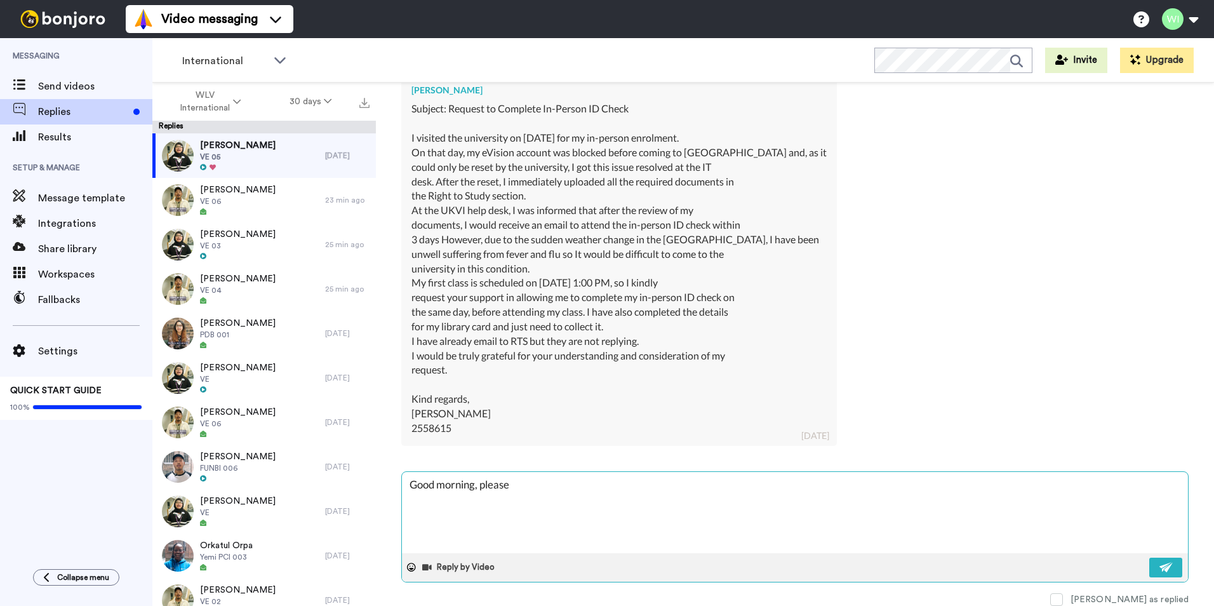
type textarea "Good morning, please v"
type textarea "x"
type textarea "Good morning, please vi"
type textarea "x"
type textarea "Good morning, please vis"
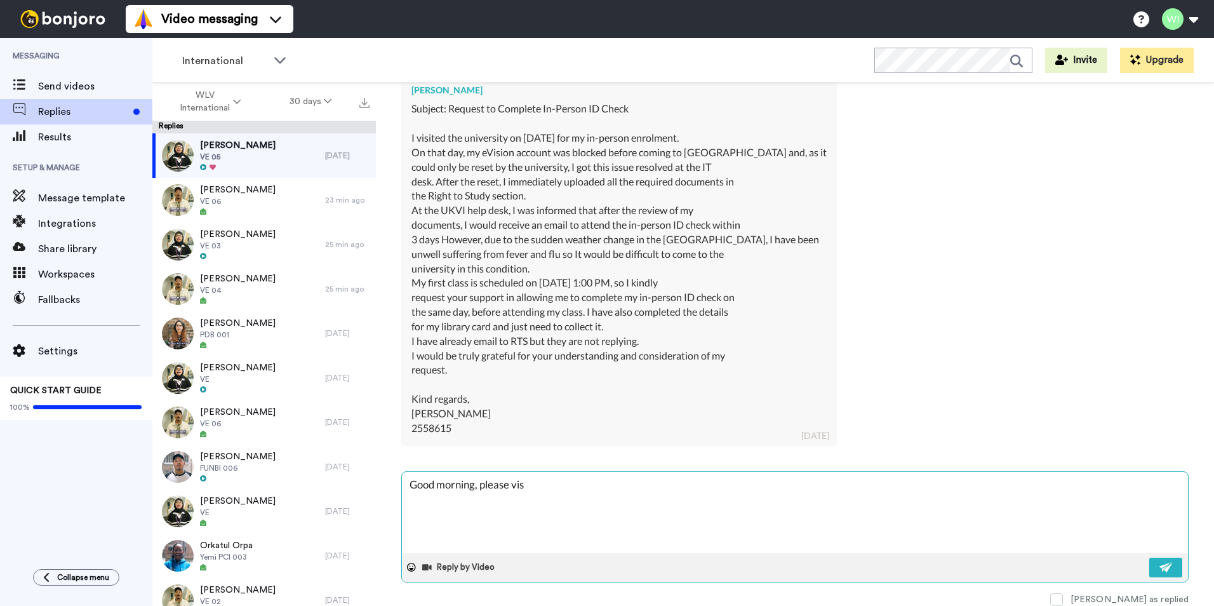
type textarea "x"
type textarea "Good morning, please visi"
type textarea "x"
type textarea "Good morning, please visit"
type textarea "x"
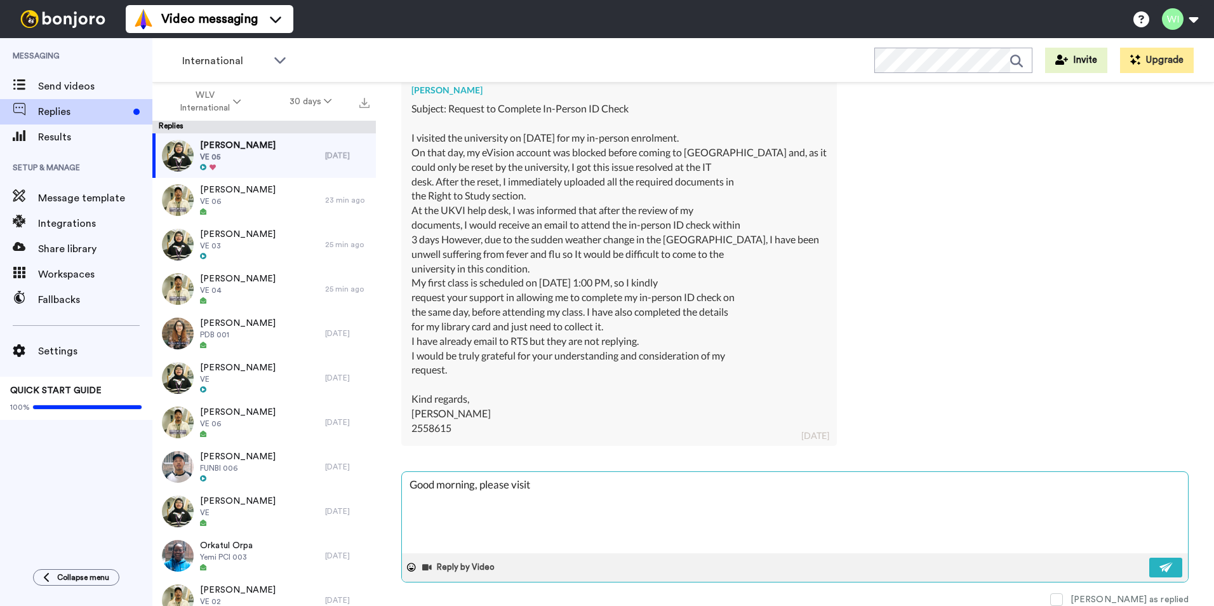
type textarea "Good morning, please visit"
type textarea "x"
type textarea "Good morning, please visit As"
type textarea "x"
type textarea "Good morning, please visit Ask"
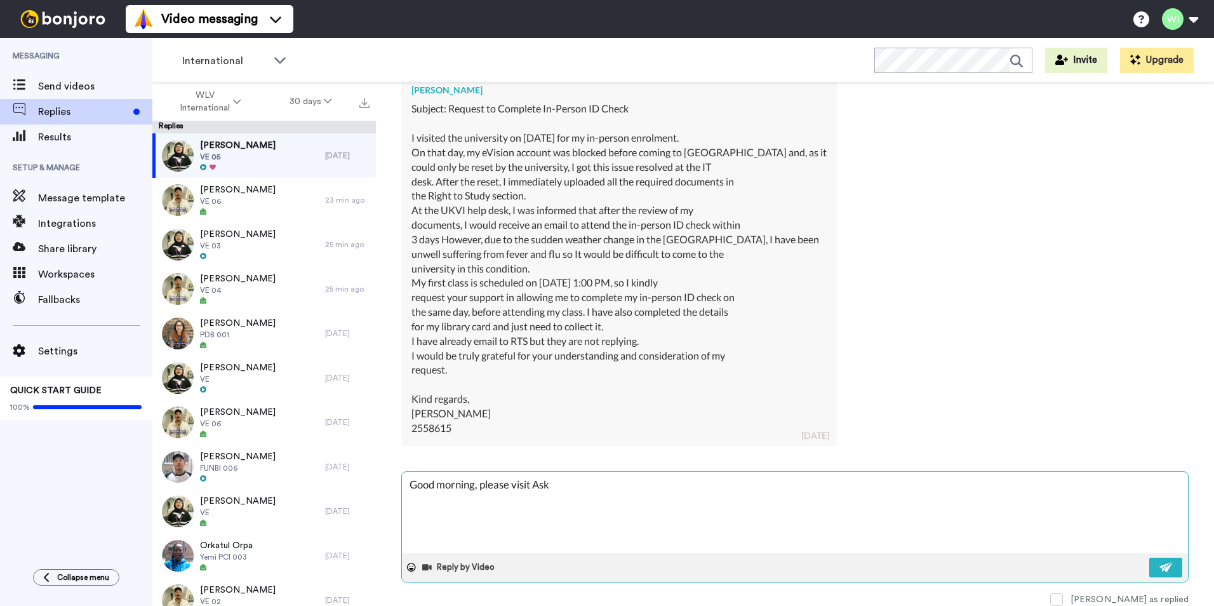
type textarea "x"
type textarea "Good morning, please visit Ask"
type textarea "x"
type textarea "Good morning, please visit Ask s"
type textarea "x"
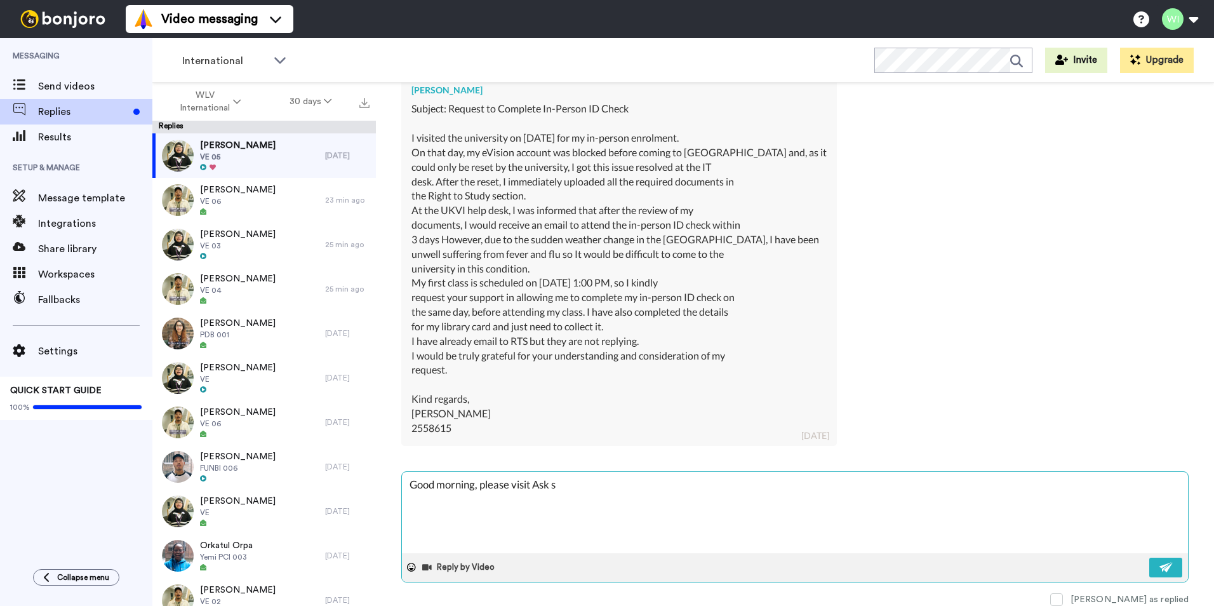
type textarea "Good morning, please visit Ask se"
type textarea "x"
type textarea "Good morning, please visit Ask ser"
type textarea "x"
type textarea "Good morning, please visit Ask serv"
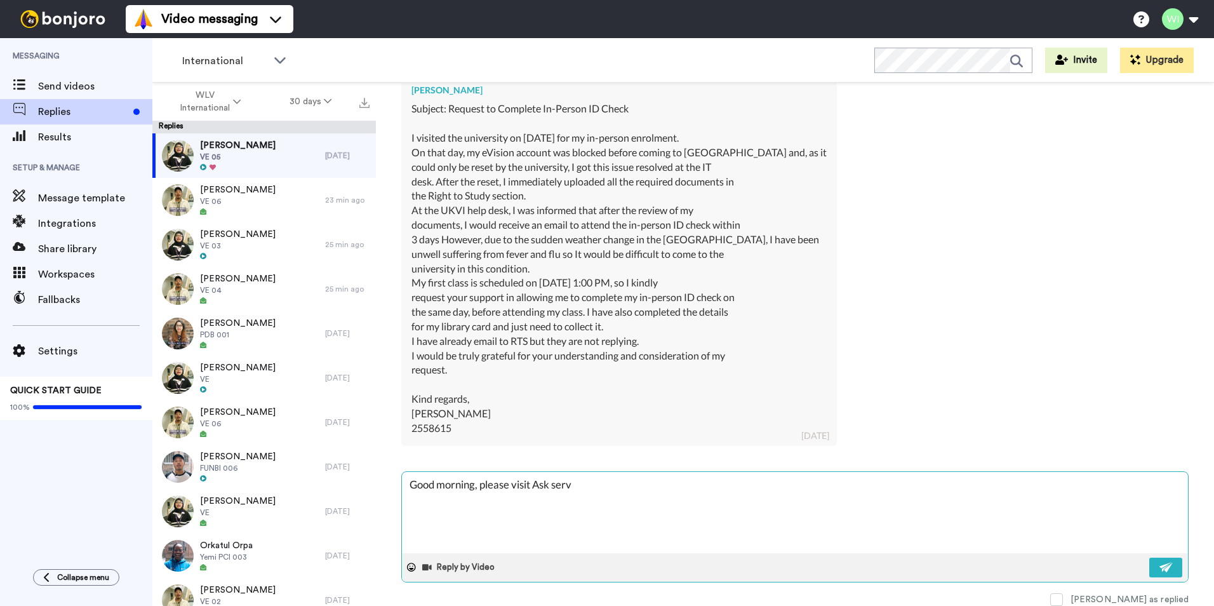
type textarea "x"
type textarea "Good morning, please visit Ask servi"
type textarea "x"
type textarea "Good morning, please visit Ask servic"
type textarea "x"
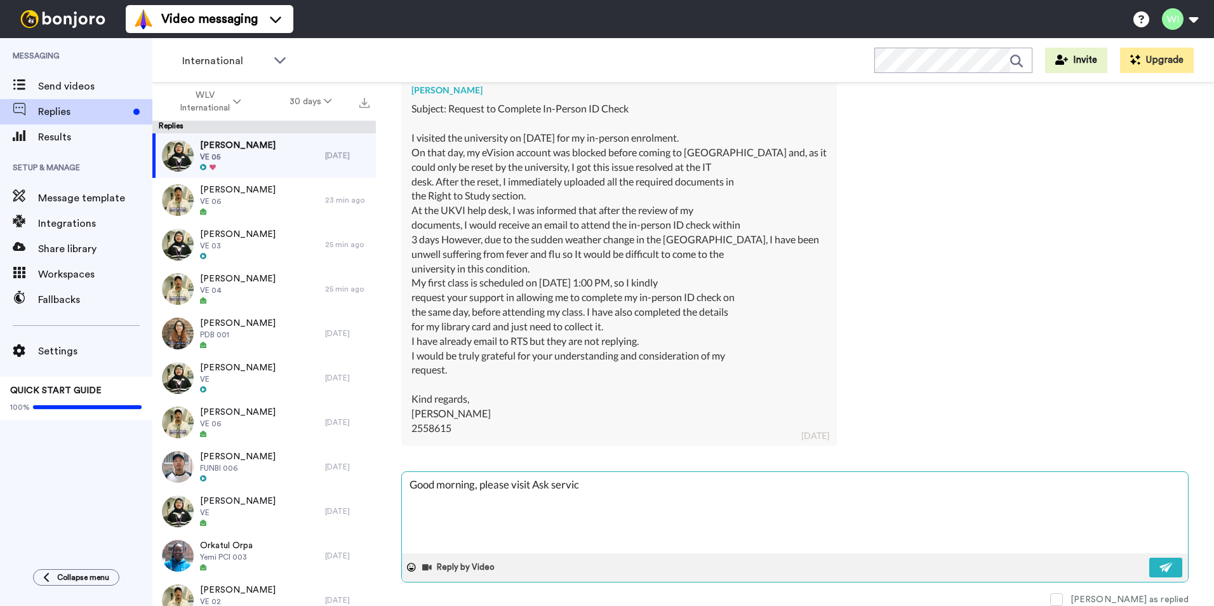
type textarea "Good morning, please visit Ask service"
type textarea "x"
type textarea "Good morning, please visit Ask services"
type textarea "x"
type textarea "Good morning, please visit Ask services"
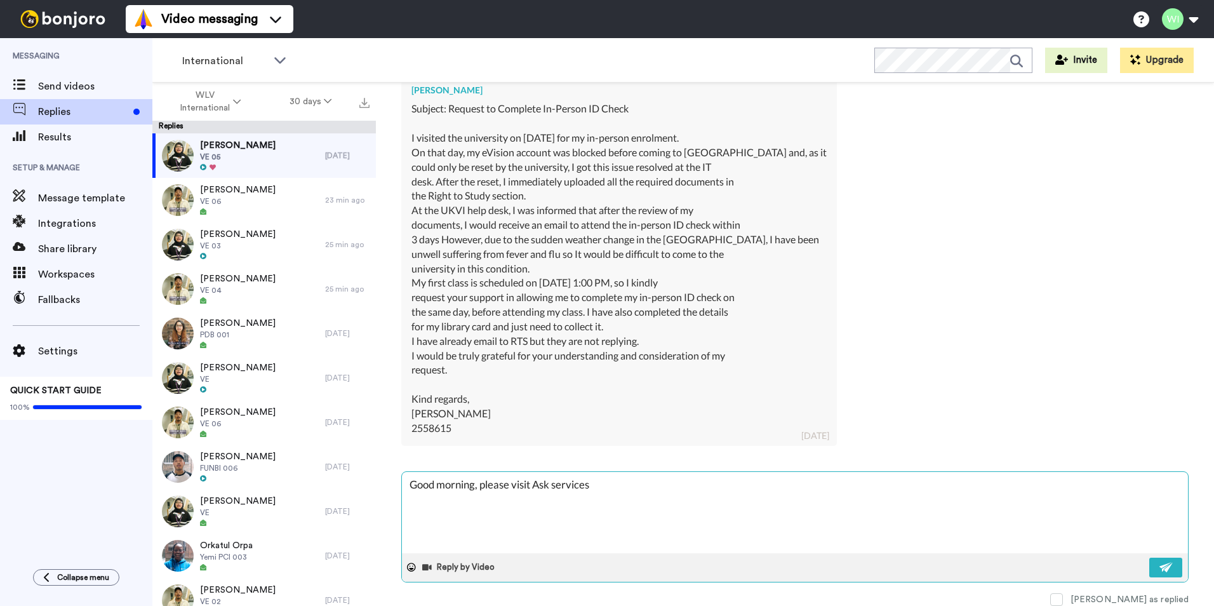
type textarea "x"
type textarea "Good morning, please visit Ask services wh"
type textarea "x"
type textarea "Good morning, please visit Ask services whi"
type textarea "x"
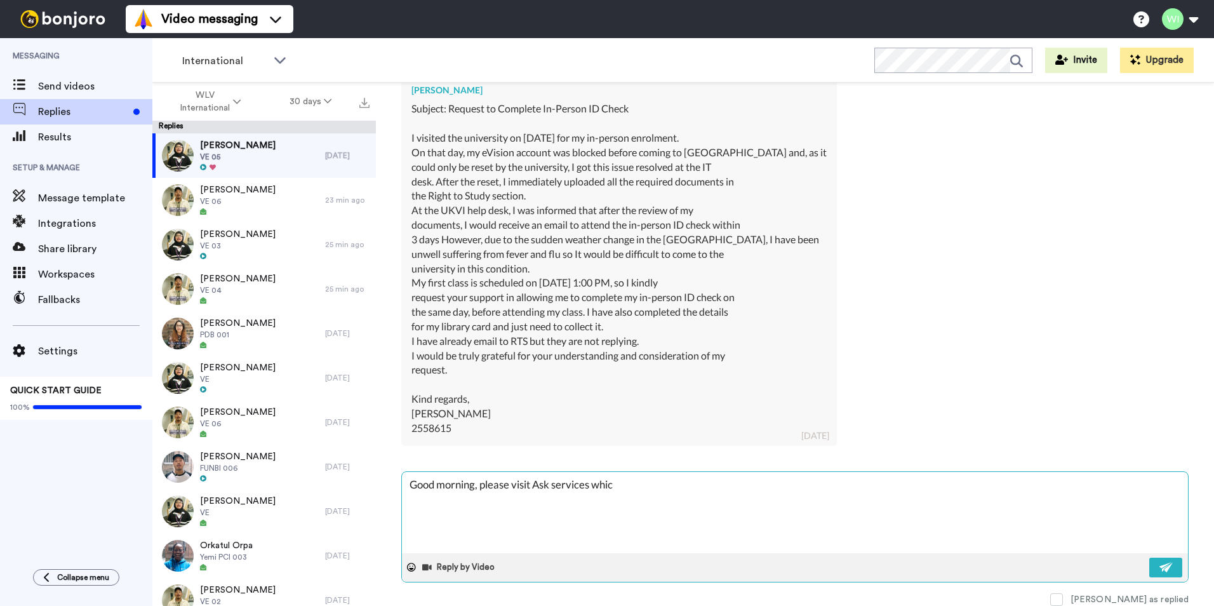
type textarea "Good morning, please visit Ask services which"
type textarea "x"
type textarea "Good morning, please visit Ask services which"
type textarea "x"
type textarea "Good morning, please visit Ask services which i"
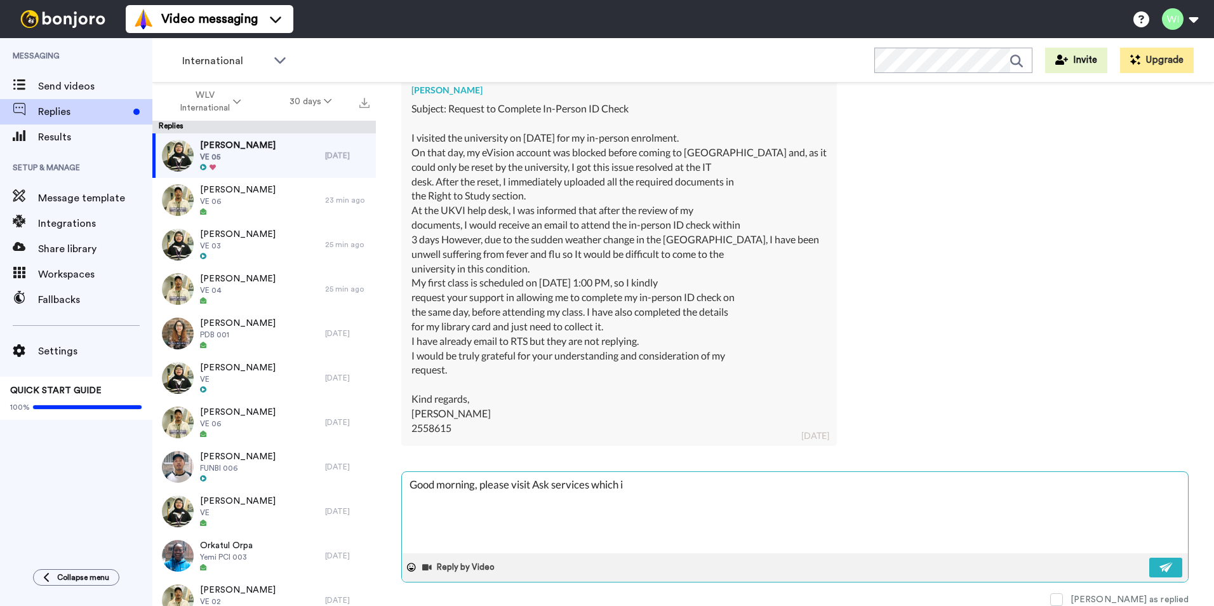
type textarea "x"
type textarea "Good morning, please visit Ask services which is"
type textarea "x"
type textarea "Good morning, please visit Ask services which is d"
type textarea "x"
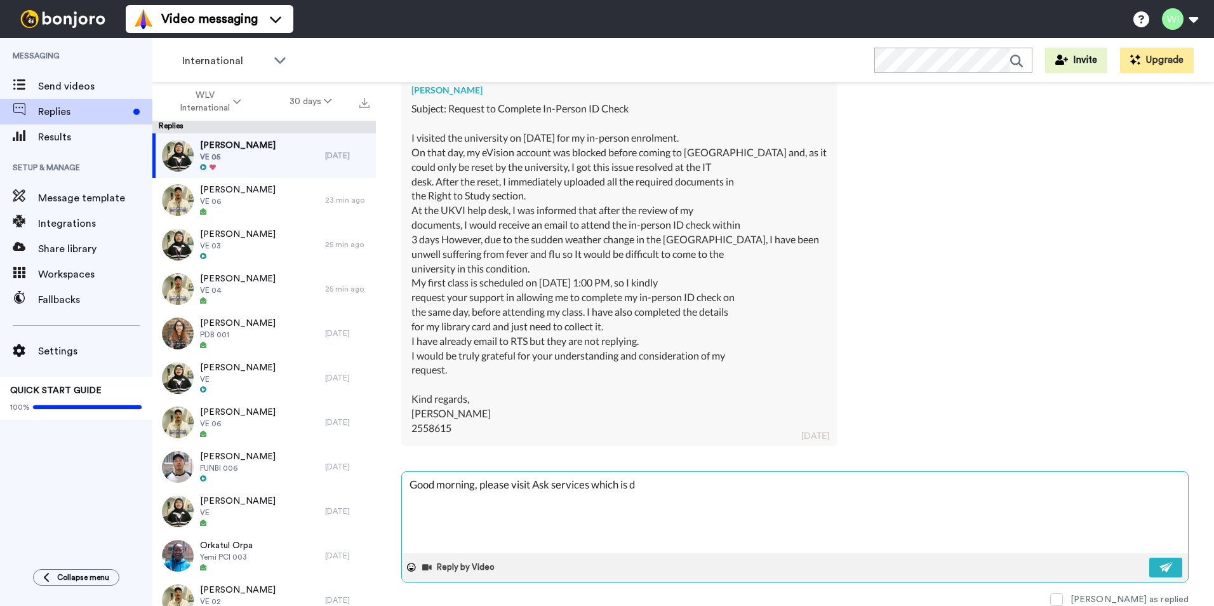
type textarea "Good morning, please visit Ask services which is di"
type textarea "x"
type textarea "Good morning, please visit Ask services which is dir"
type textarea "x"
type textarea "Good morning, please visit Ask services which is dire"
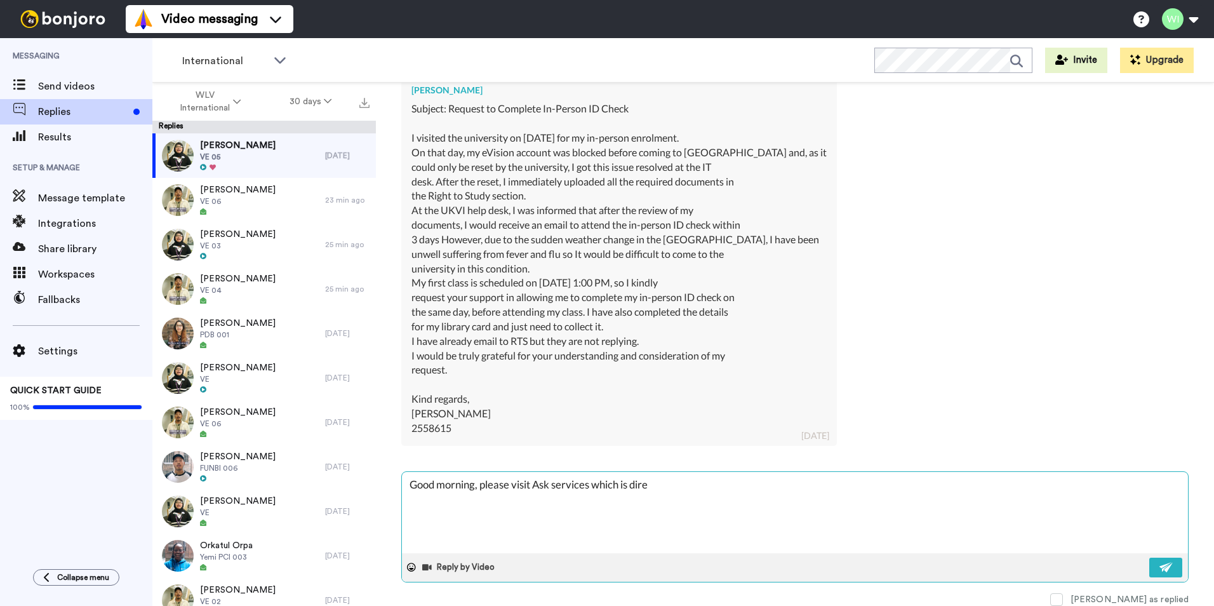
type textarea "x"
type textarea "Good morning, please visit Ask services which is direc"
type textarea "x"
type textarea "Good morning, please visit Ask services which is direct"
type textarea "x"
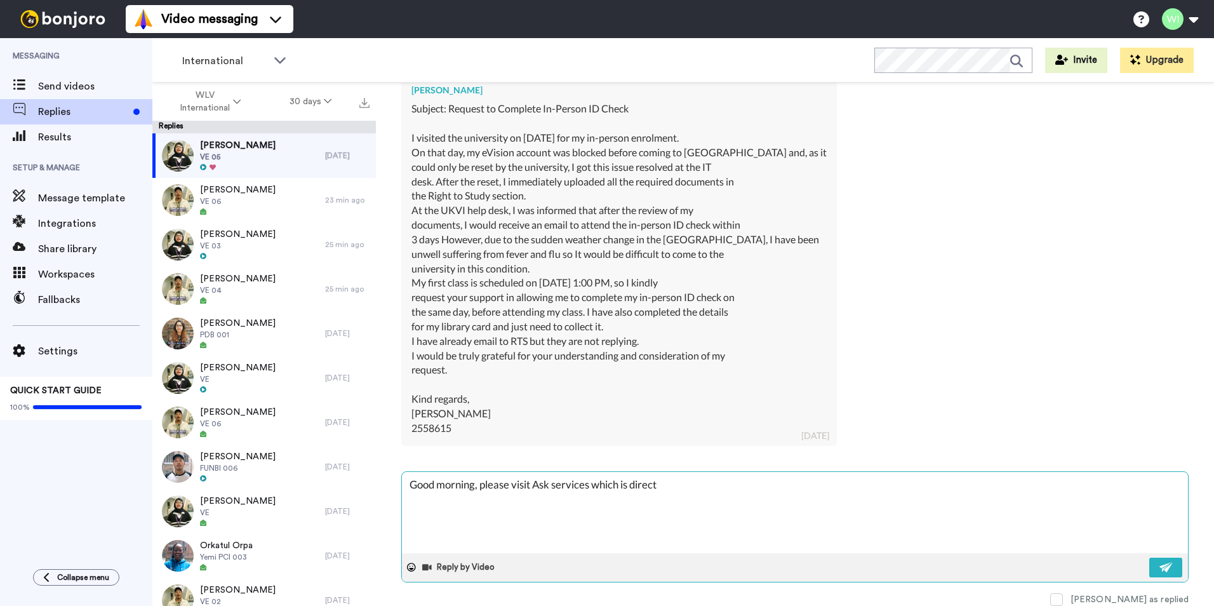
type textarea "Good morning, please visit Ask services which is directl"
type textarea "x"
type textarea "Good morning, please visit Ask services which is directly"
type textarea "x"
type textarea "Good morning, please visit Ask services which is directly"
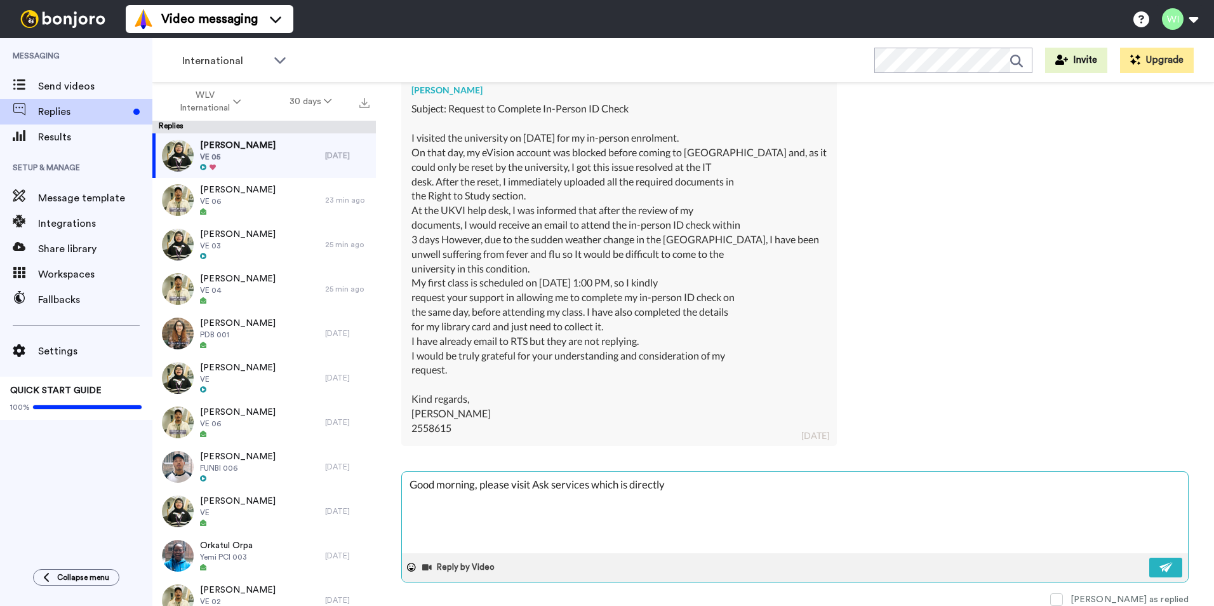
type textarea "x"
type textarea "Good morning, please visit Ask services which is directly b"
type textarea "x"
type textarea "Good morning, please visit Ask services which is directly be"
type textarea "x"
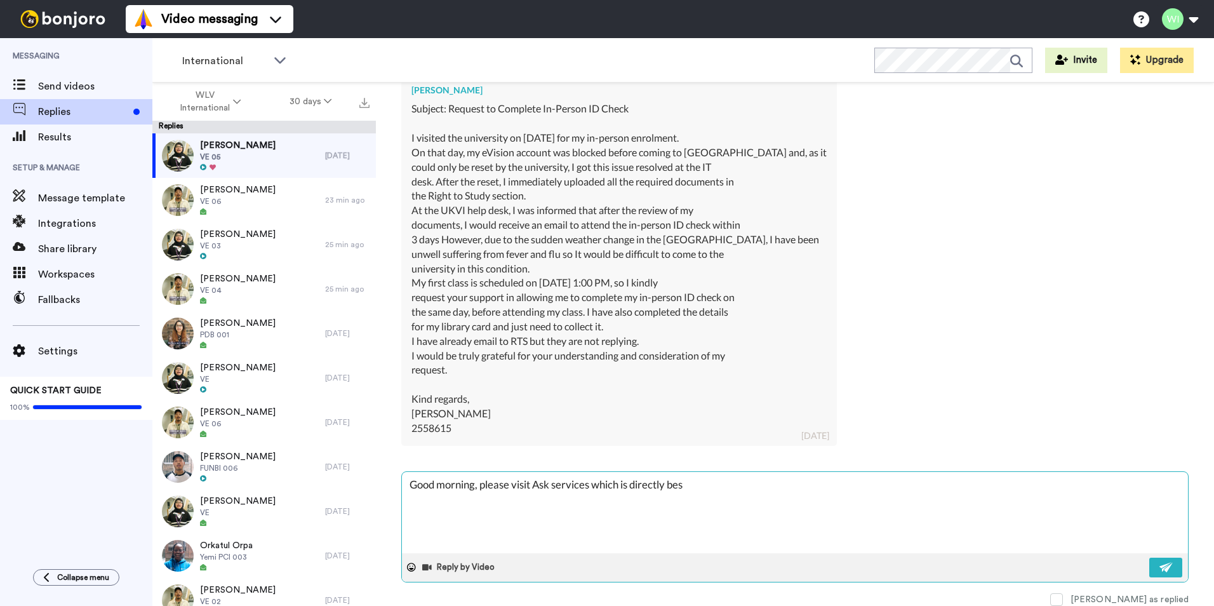
type textarea "Good morning, please visit Ask services which is directly besi"
type textarea "x"
type textarea "Good morning, please visit Ask services which is directly besid"
type textarea "x"
type textarea "Good morning, please visit Ask services which is directly beside"
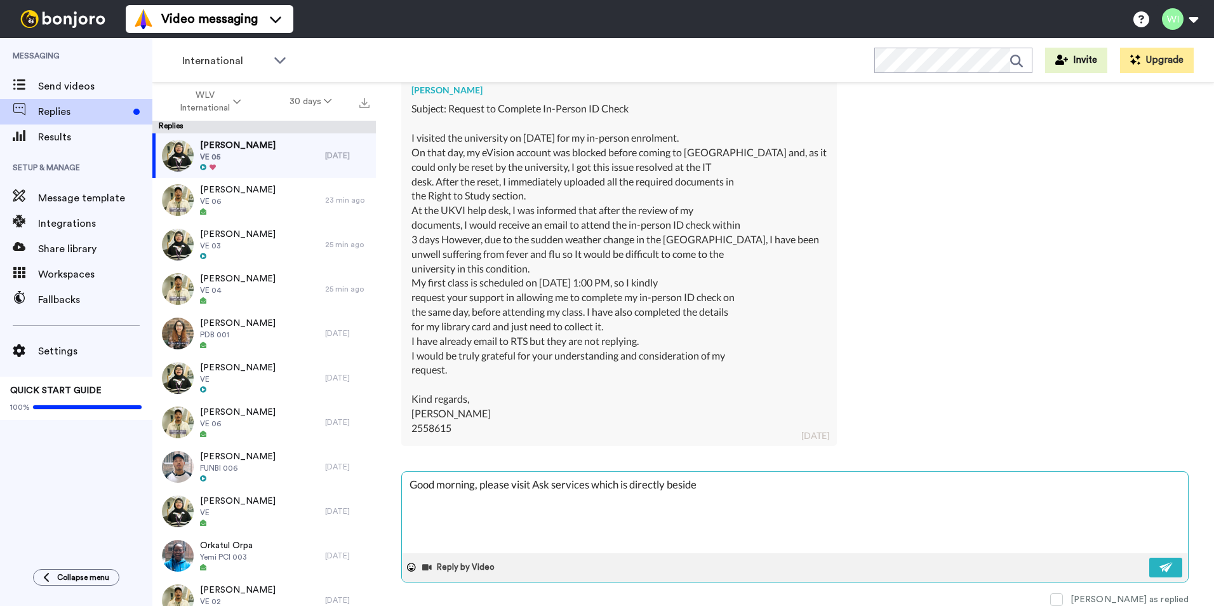
type textarea "x"
type textarea "Good morning, please visit Ask services which is directly beside"
type textarea "x"
type textarea "Good morning, please visit Ask services which is directly beside t"
type textarea "x"
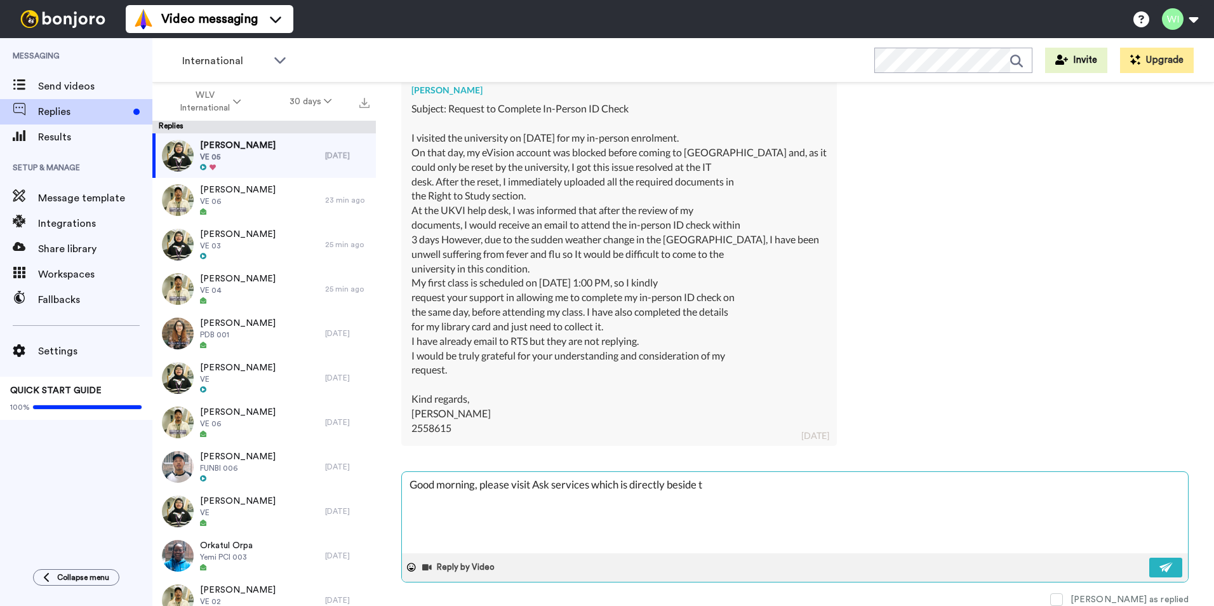
type textarea "Good morning, please visit Ask services which is directly beside th"
type textarea "x"
type textarea "Good morning, please visit Ask services which is directly beside the"
type textarea "x"
type textarea "Good morning, please visit Ask services which is directly beside the"
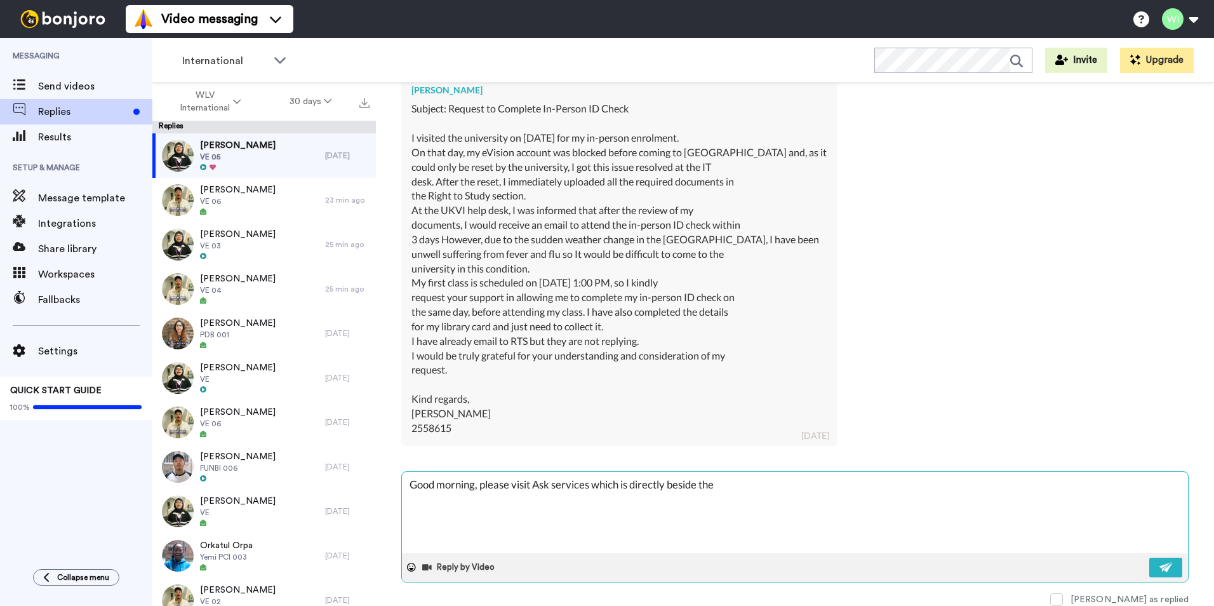
type textarea "x"
type textarea "Good morning, please visit Ask services which is directly beside the l"
type textarea "x"
type textarea "Good morning, please visit Ask services which is directly beside the li"
type textarea "x"
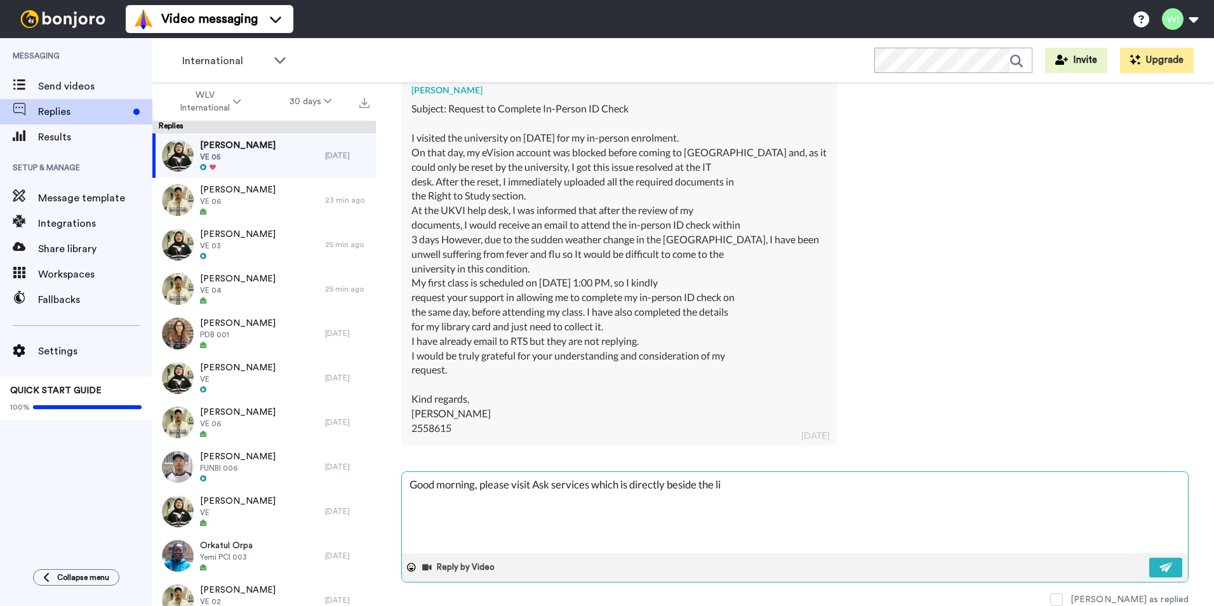
type textarea "Good morning, please visit Ask services which is directly beside the l"
type textarea "x"
type textarea "Good morning, please visit Ask services which is directly beside the"
type textarea "x"
type textarea "Good morning, please visit Ask services which is directly beside the H"
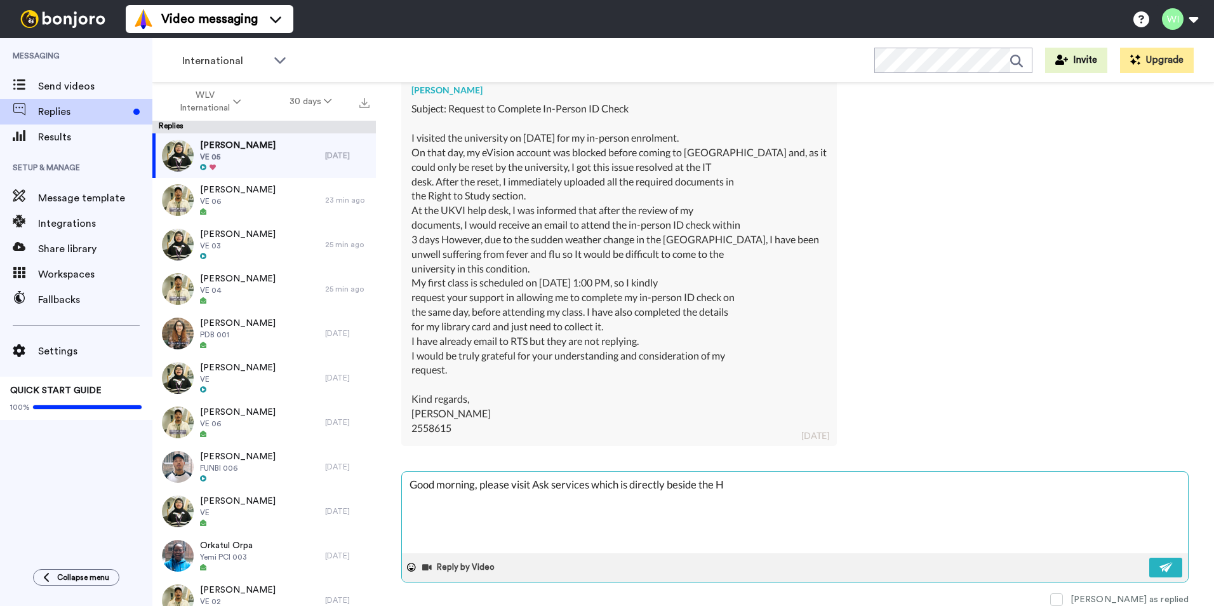
type textarea "x"
type textarea "Good morning, please visit Ask services which is directly beside the Ha"
type textarea "x"
type textarea "Good morning, please visit Ask services which is directly beside the Har"
type textarea "x"
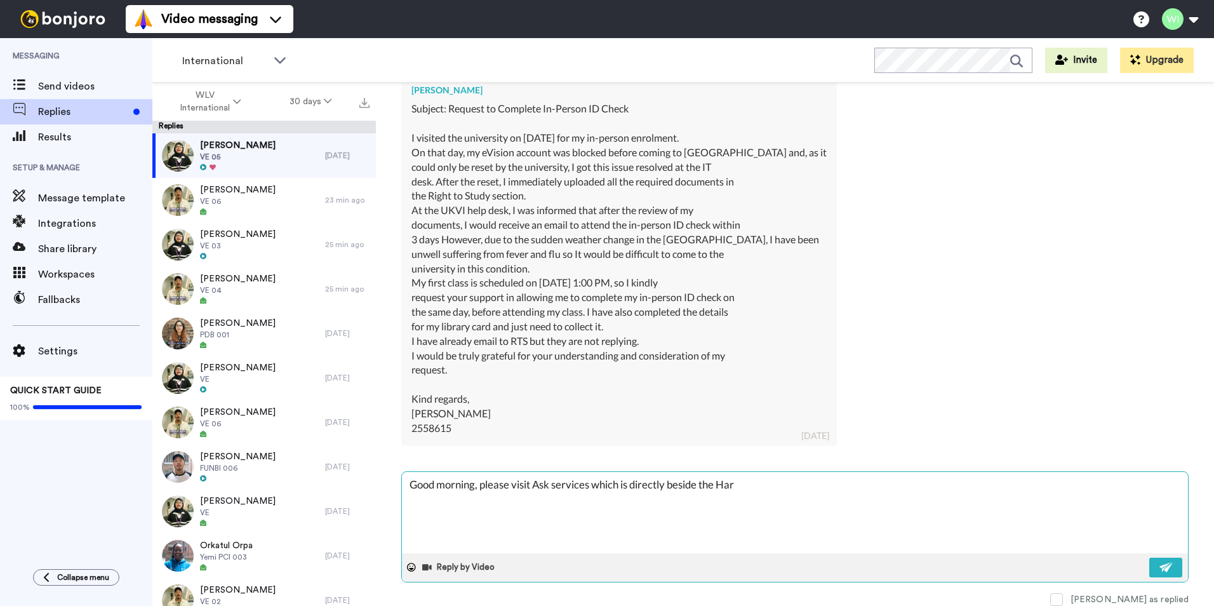
type textarea "Good morning, please visit Ask services which is directly beside the Harr"
type textarea "x"
type textarea "Good morning, please visit Ask services which is directly beside the Harri"
type textarea "x"
type textarea "Good morning, please visit Ask services which is directly beside the Harriso"
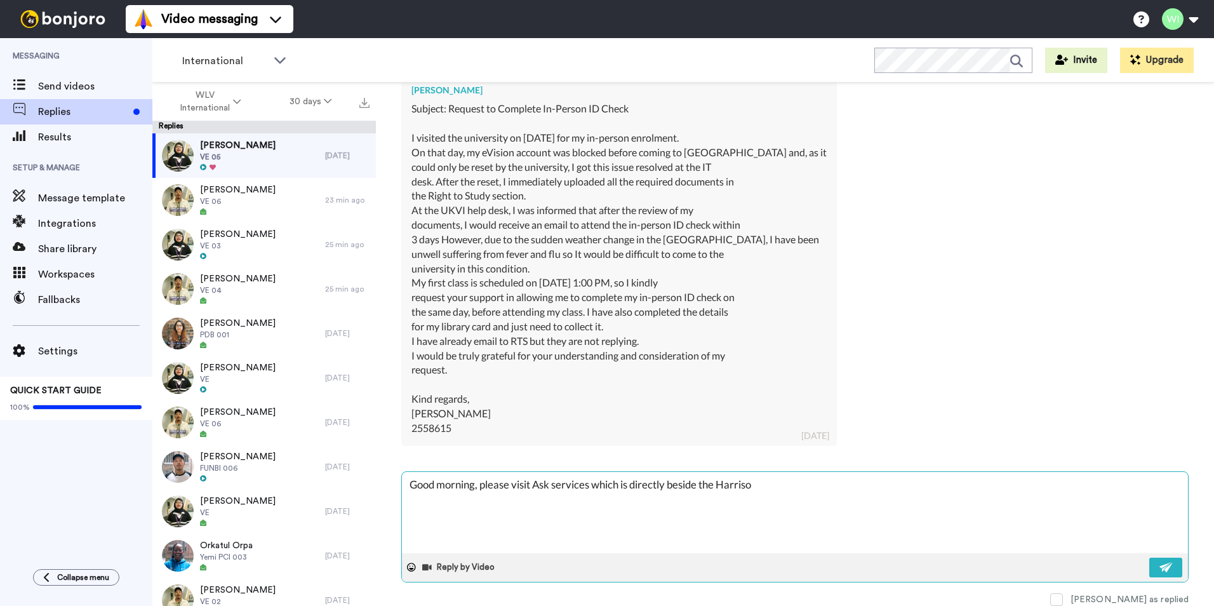
type textarea "x"
type textarea "Good morning, please visit Ask services which is directly beside the Harrison"
type textarea "x"
type textarea "Good morning, please visit Ask services which is directly beside the Harrison"
type textarea "x"
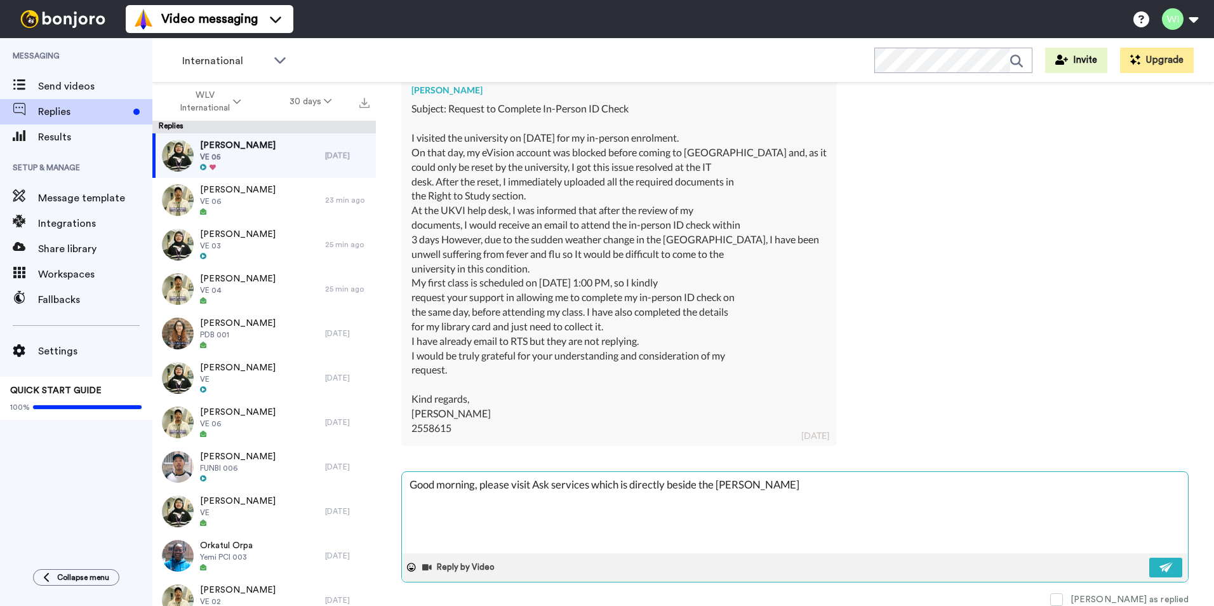
type textarea "Good morning, please visit Ask services which is directly beside the Harrison l"
type textarea "x"
type textarea "Good morning, please visit Ask services which is directly beside the Harrison li"
type textarea "x"
type textarea "Good morning, please visit Ask services which is directly beside the Harrison l…"
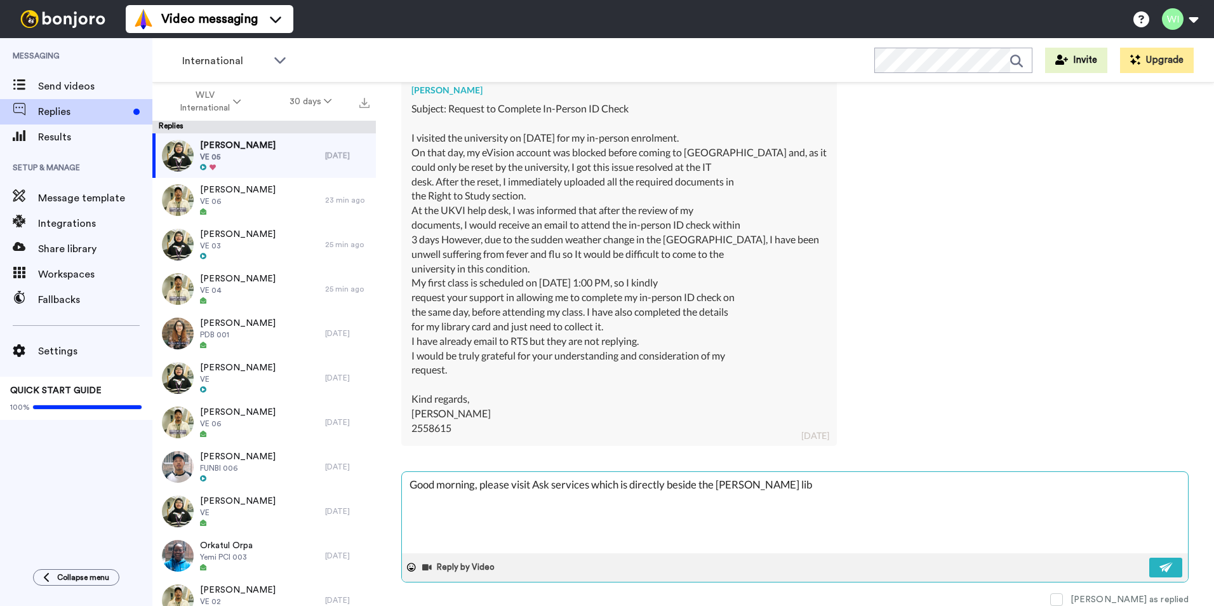
type textarea "x"
type textarea "Good morning, please visit Ask services which is directly beside the Harrison l…"
type textarea "x"
type textarea "Good morning, please visit Ask services which is directly beside the Harrison l…"
type textarea "x"
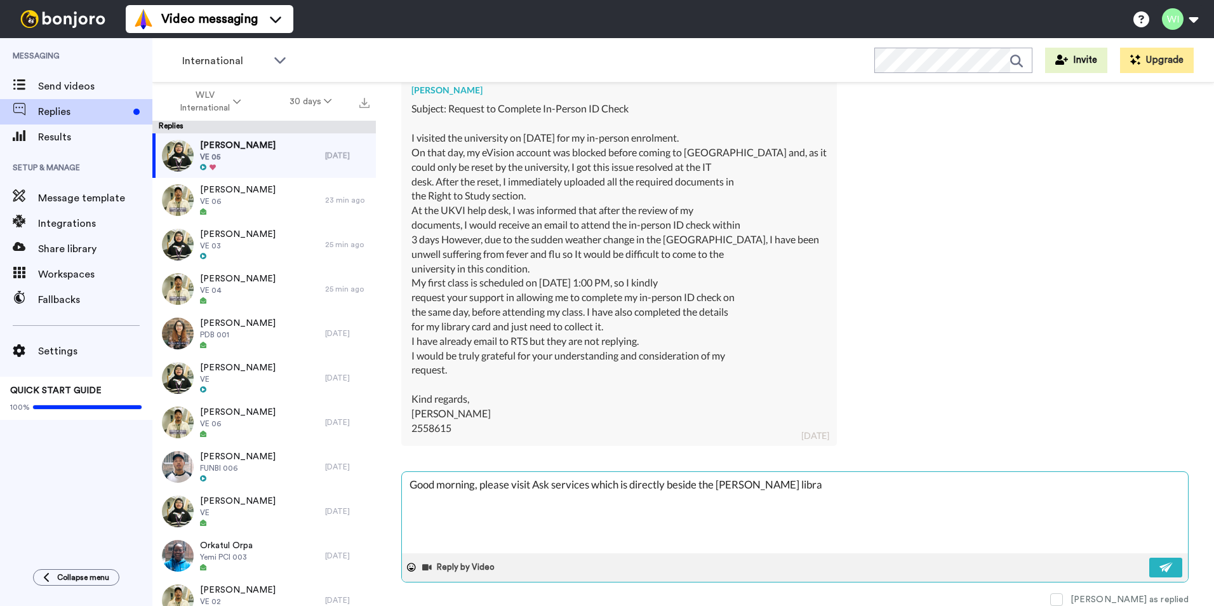
type textarea "Good morning, please visit Ask services which is directly beside the Harrison l…"
type textarea "x"
type textarea "Good morning, please visit Ask services which is directly beside the Harrison l…"
type textarea "x"
type textarea "Good morning, please visit Ask services which is directly beside the Harrison l…"
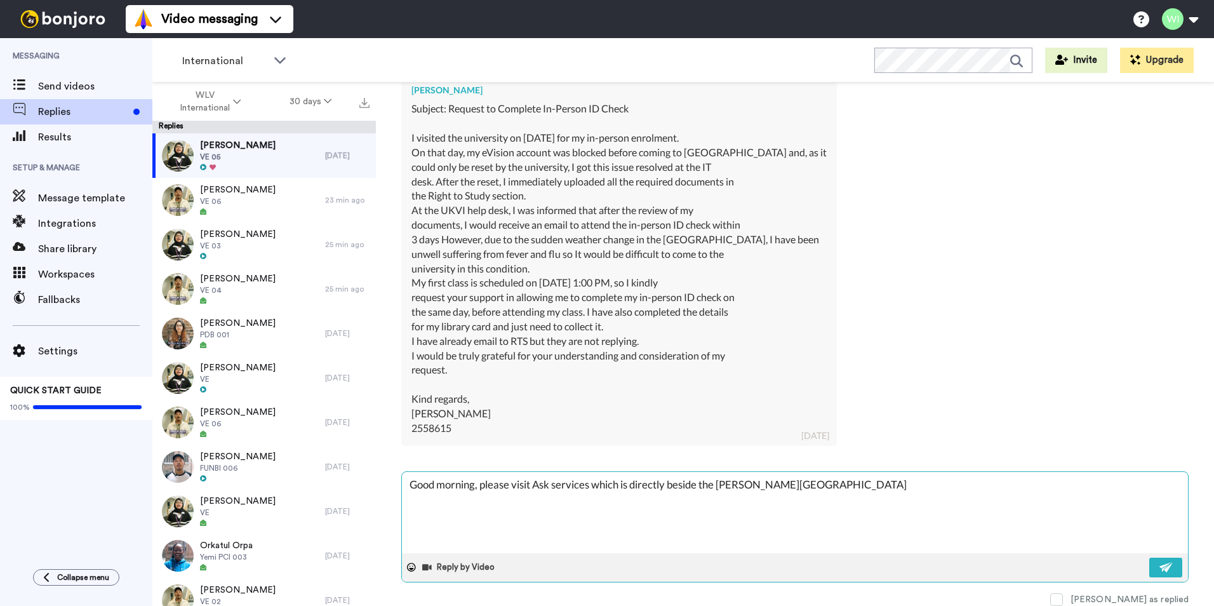
type textarea "x"
type textarea "Good morning, please visit Ask services which is directly beside the Harrison l…"
type textarea "x"
type textarea "Good morning, please visit Ask services which is directly beside the Harrison l…"
type textarea "x"
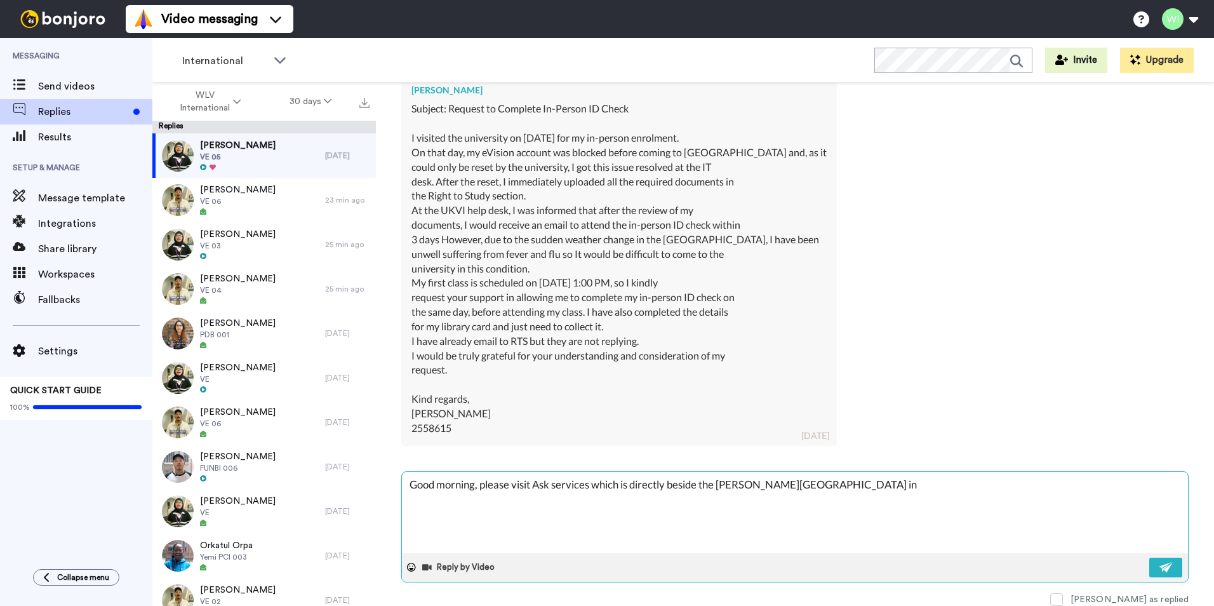
type textarea "Good morning, please visit Ask services which is directly beside the Harrison l…"
type textarea "x"
type textarea "Good morning, please visit Ask services which is directly beside the Harrison l…"
type textarea "x"
type textarea "Good morning, please visit Ask services which is directly beside the Harrison l…"
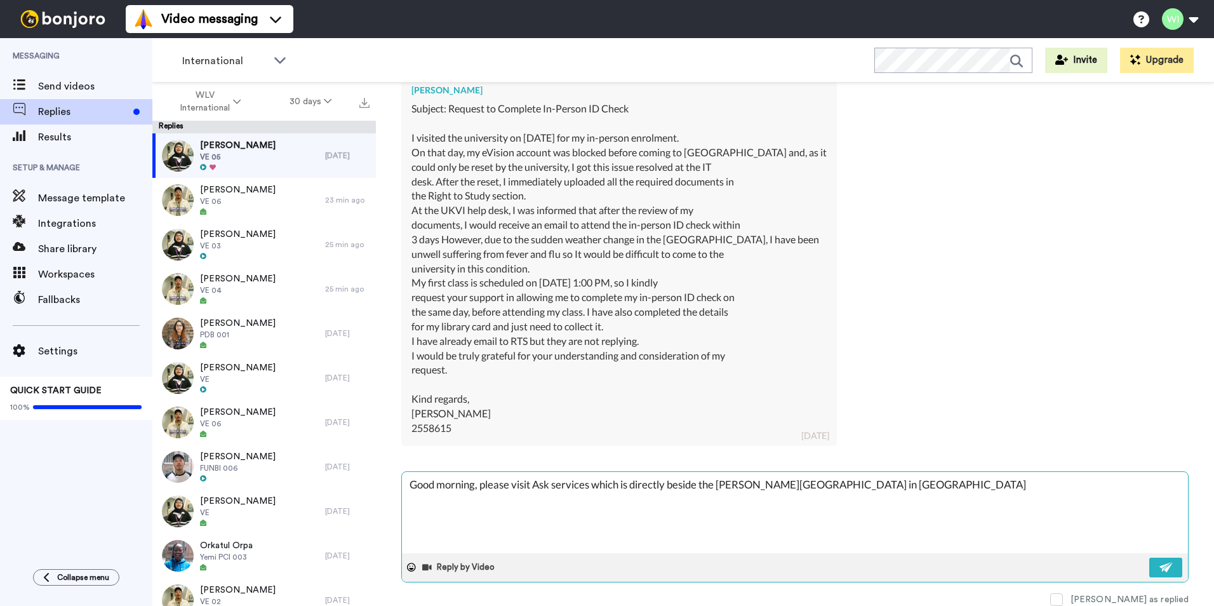
type textarea "x"
type textarea "Good morning, please visit Ask services which is directly beside the Harrison l…"
type textarea "x"
type textarea "Good morning, please visit Ask services which is directly beside the Harrison l…"
type textarea "x"
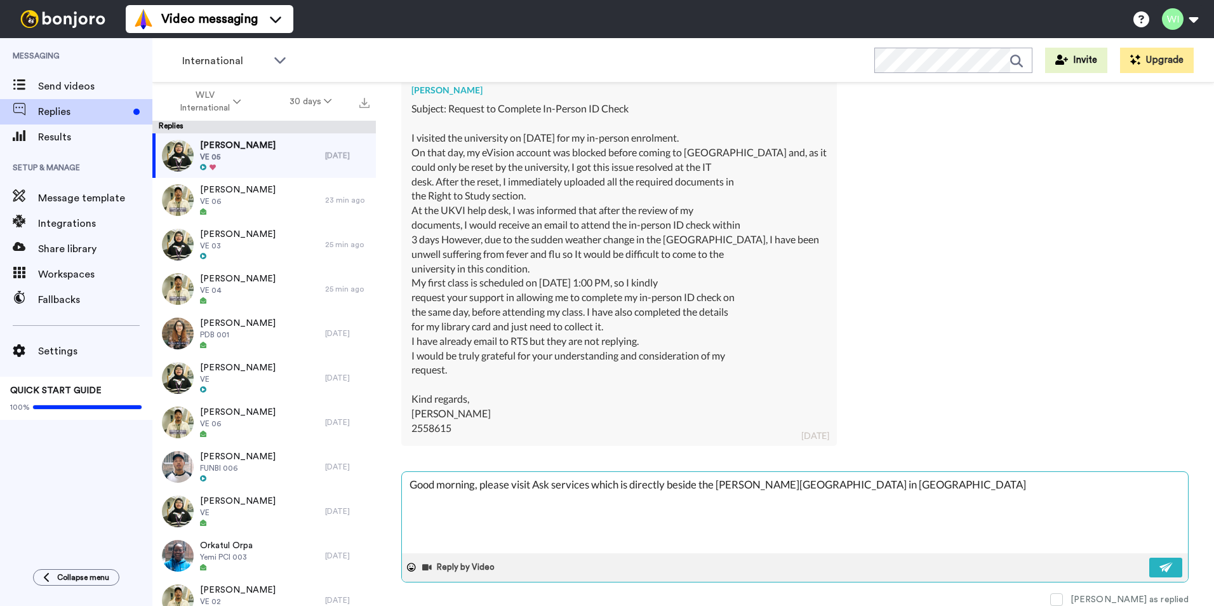
type textarea "Good morning, please visit Ask services which is directly beside the Harrison l…"
type textarea "x"
type textarea "Good morning, please visit Ask services which is directly beside the Harrison l…"
type textarea "x"
type textarea "Good morning, please visit Ask services which is directly beside the Harrison l…"
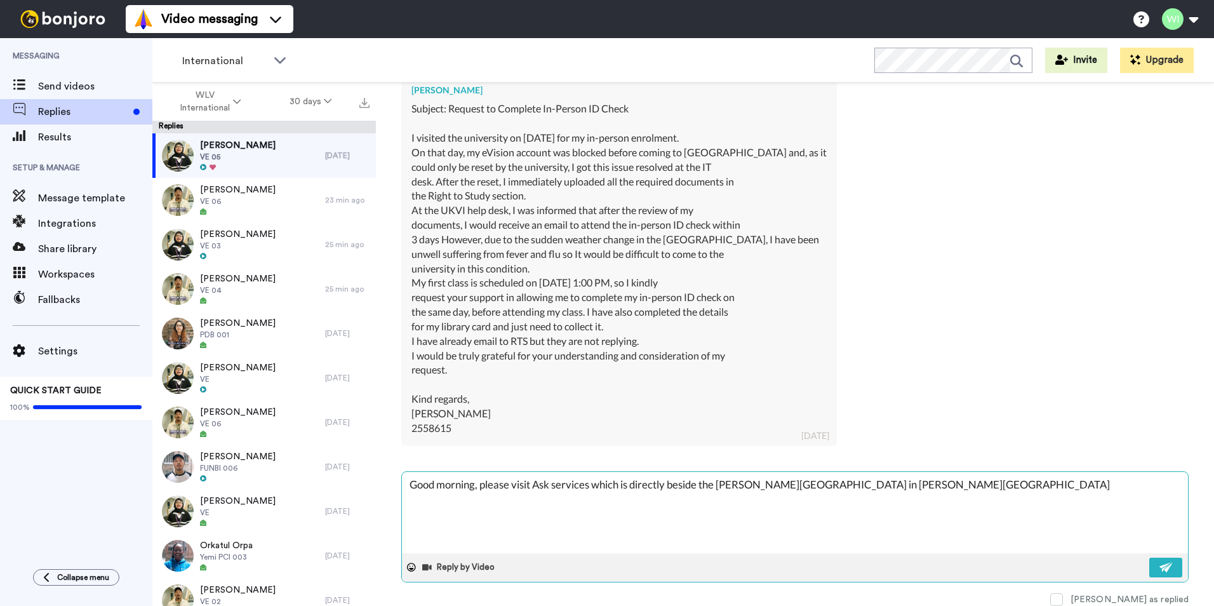
type textarea "x"
type textarea "Good morning, please visit Ask services which is directly beside the Harrison l…"
type textarea "x"
type textarea "Good morning, please visit Ask services which is directly beside the Harrison l…"
type textarea "x"
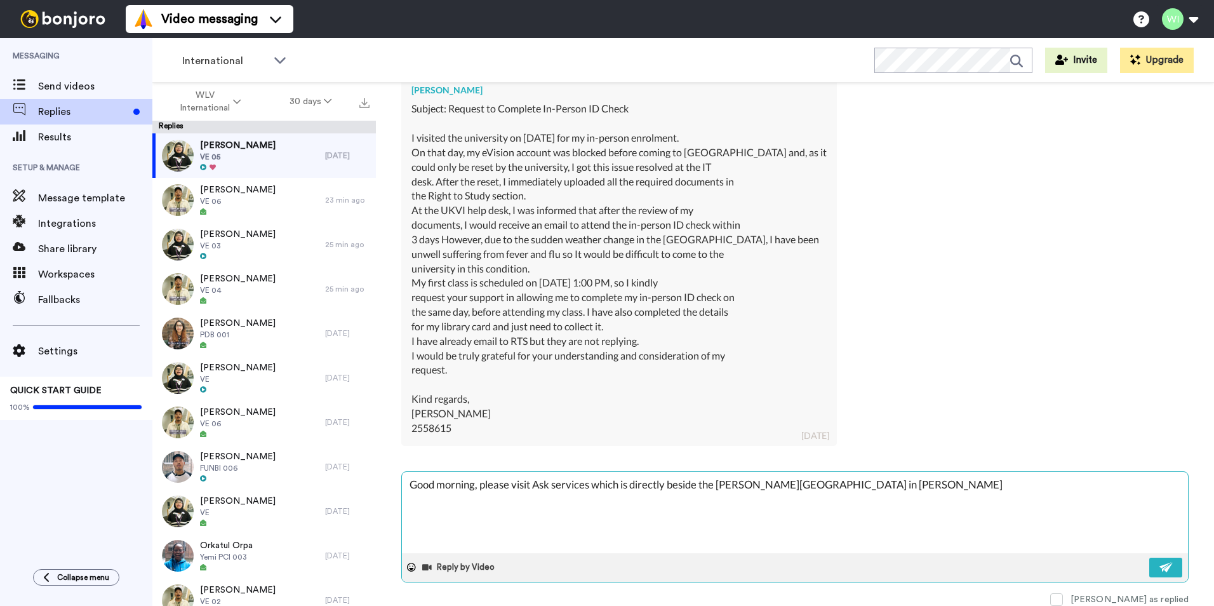
type textarea "Good morning, please visit Ask services which is directly beside the Harrison l…"
type textarea "x"
type textarea "Good morning, please visit Ask services which is directly beside the Harrison l…"
type textarea "x"
type textarea "Good morning, please visit Ask services which is directly beside the Harrison l…"
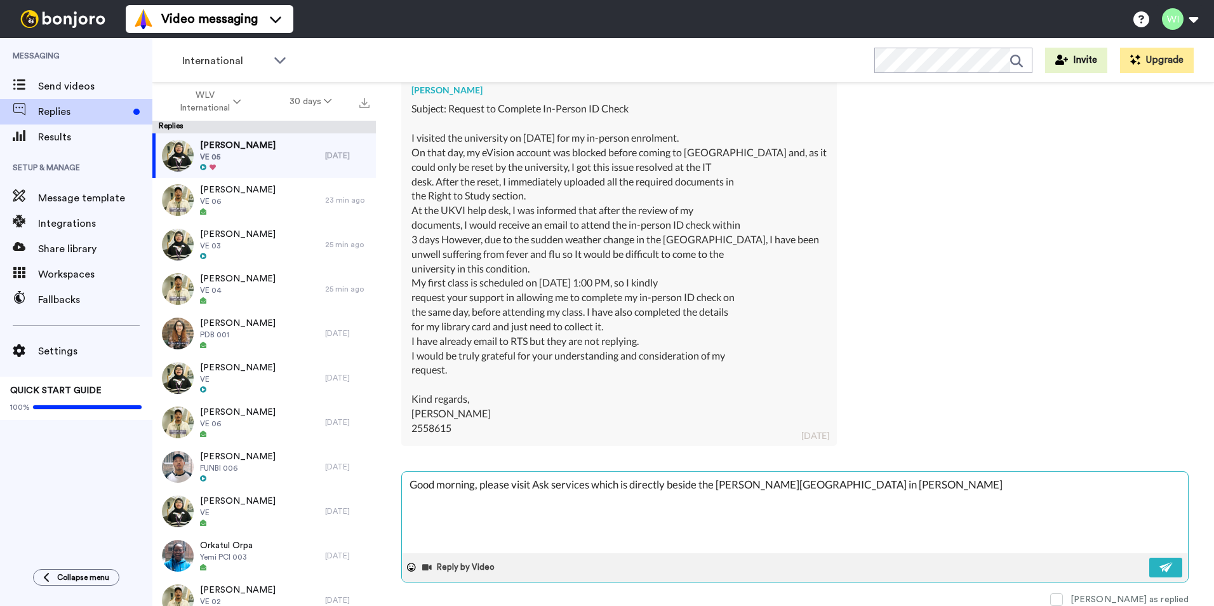
type textarea "x"
type textarea "Good morning, please visit Ask services which is directly beside the Harrison l…"
type textarea "x"
type textarea "Good morning, please visit Ask services which is directly beside the Harrison l…"
type textarea "x"
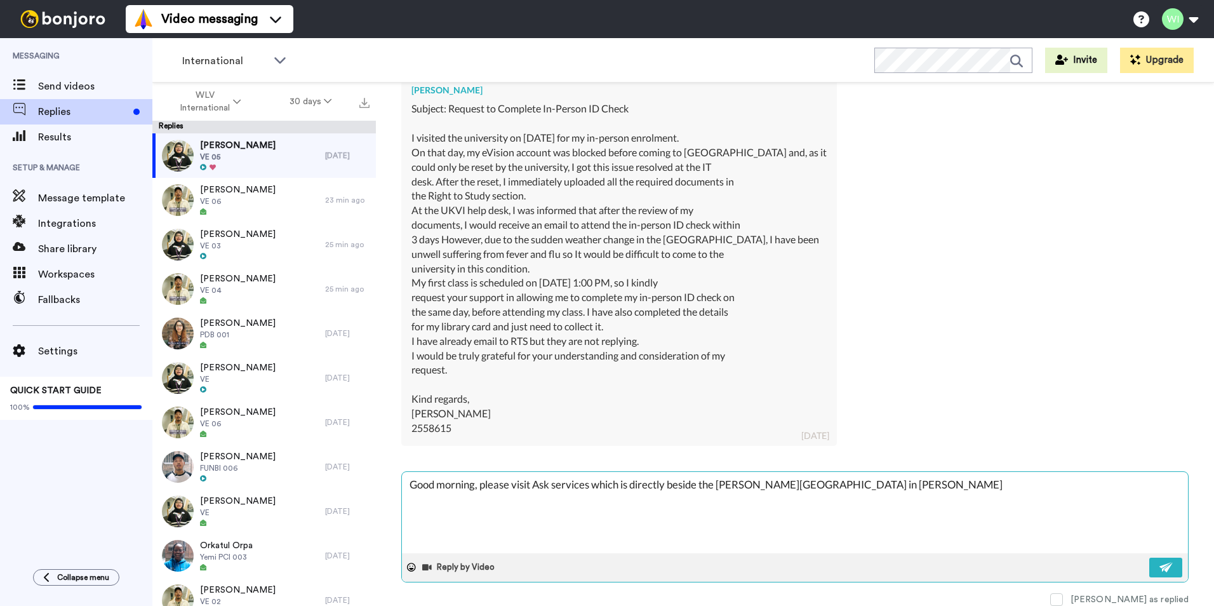
type textarea "Good morning, please visit Ask services which is directly beside the Harrison l…"
click at [591, 484] on textarea "Good morning, please visit Ask services which is directly beside the Harrison l…" at bounding box center [795, 512] width 786 height 81
click at [916, 491] on textarea "Good morning, please visit Ask services which is directly beside the Harrison l…" at bounding box center [795, 512] width 786 height 81
click at [1074, 483] on textarea "Good morning, please visit Ask services which is directly beside the Harrison l…" at bounding box center [795, 512] width 786 height 81
click at [1075, 483] on textarea "Good morning, please visit Ask services which is directly beside the Harrison l…" at bounding box center [795, 512] width 786 height 81
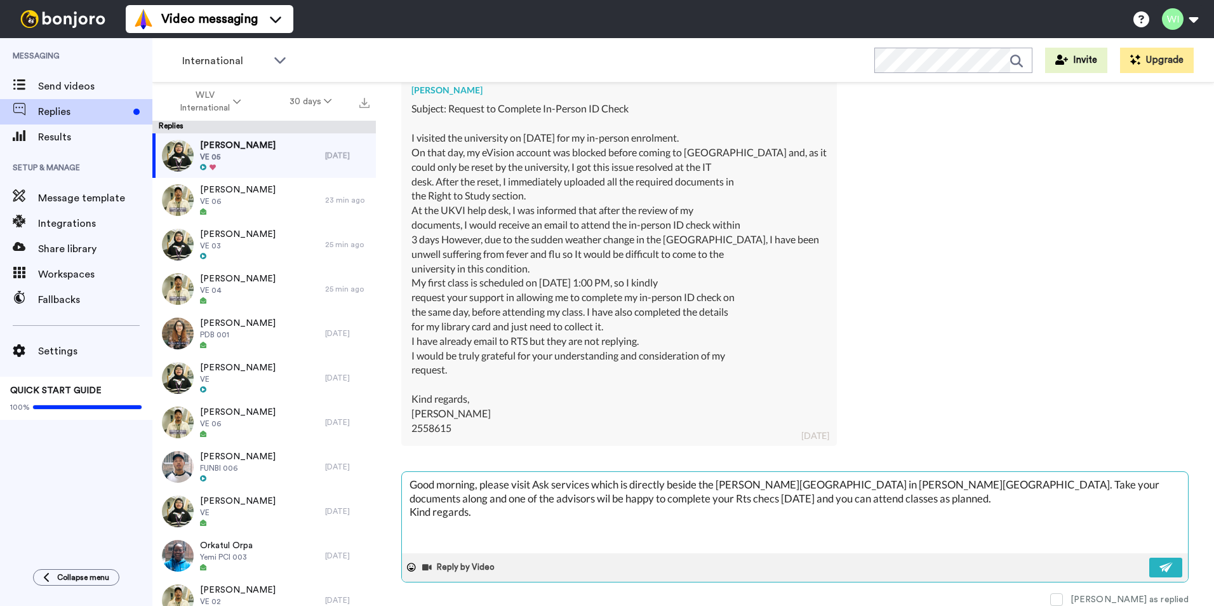
click at [1161, 485] on textarea "Good morning, please visit Ask services which is directly beside the Harrison l…" at bounding box center [795, 512] width 786 height 81
click at [573, 500] on textarea "Good morning, please visit Ask services which is directly beside the Harrison l…" at bounding box center [795, 512] width 786 height 81
drag, startPoint x: 488, startPoint y: 519, endPoint x: 394, endPoint y: 476, distance: 103.7
click at [398, 477] on div "Hafsa Rafique Delete Open original Resend VE 05 : 24 days ago hafsarafique64@gm…" at bounding box center [795, 367] width 838 height 568
click at [486, 521] on textarea "Good morning, please visit Ask services which is directly beside the Harrison l…" at bounding box center [795, 512] width 786 height 81
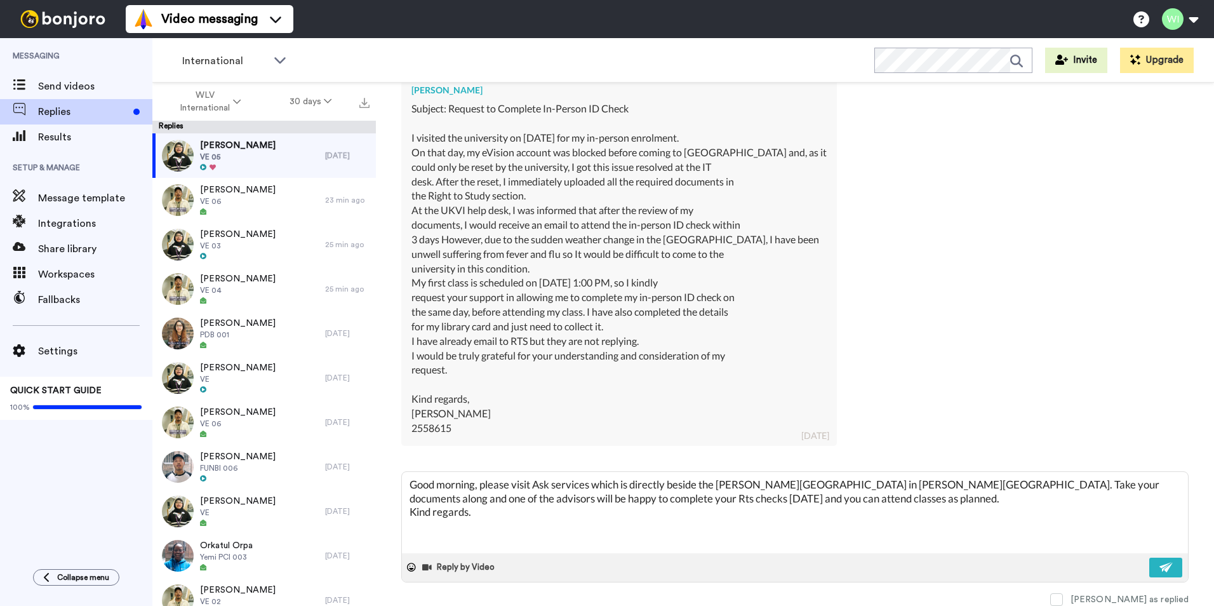
drag, startPoint x: 486, startPoint y: 516, endPoint x: 375, endPoint y: 469, distance: 120.9
click at [375, 469] on div "WLV International 30 days Replies Hafsa Rafique VE 05 2 days ago Rohith Borra V…" at bounding box center [683, 367] width 1062 height 568
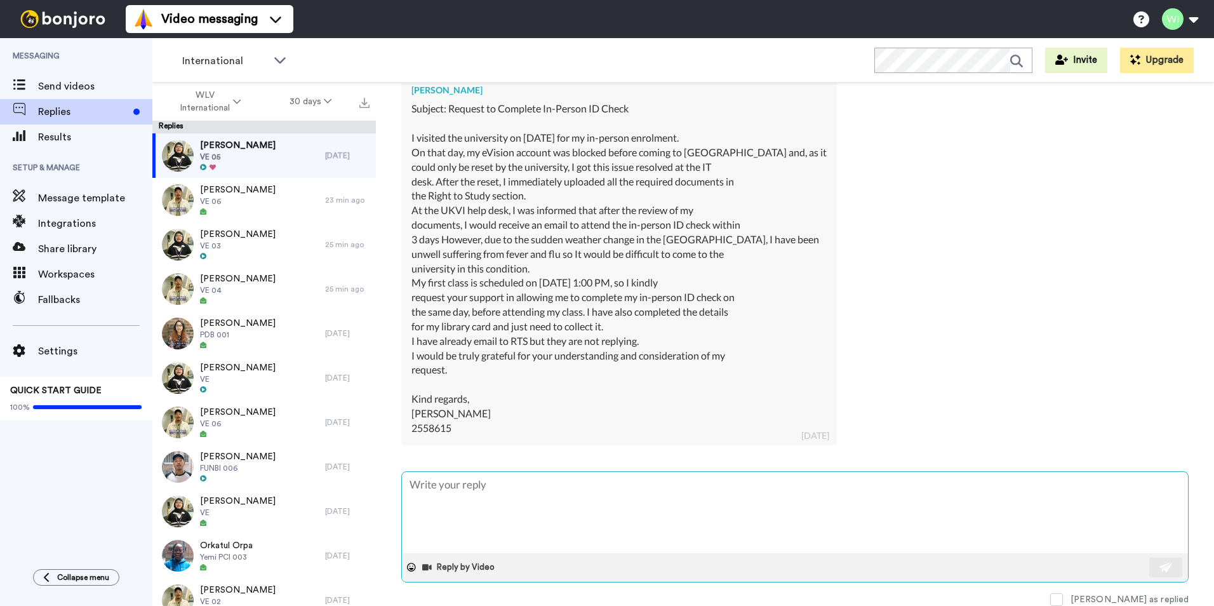
paste textarea "Good morning, please visit Ask services which is directly beside the Harrison l…"
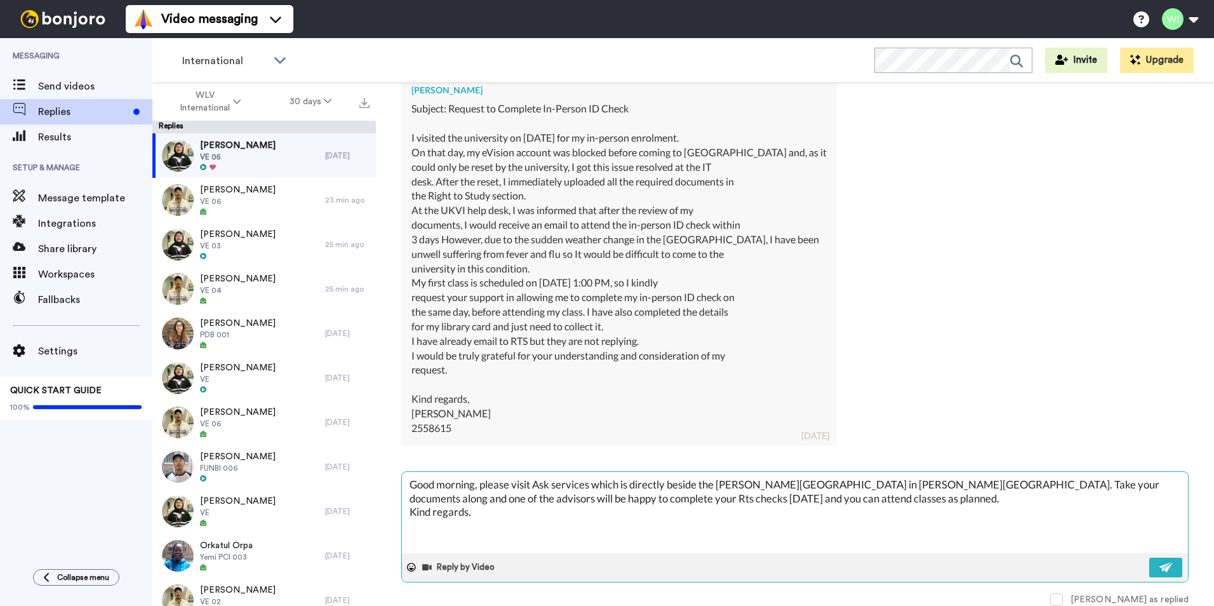
click at [893, 516] on textarea "Good morning, please visit Ask services which is directly beside the Harrison l…" at bounding box center [795, 512] width 786 height 81
click at [593, 486] on textarea "Good morning, please visit Ask services which is directly beside the Harrison l…" at bounding box center [795, 512] width 786 height 81
drag, startPoint x: 476, startPoint y: 516, endPoint x: 390, endPoint y: 457, distance: 104.6
click at [401, 471] on div "Good morning, please visit Ask services at the University, which is directly be…" at bounding box center [794, 538] width 787 height 135
paste textarea "Please visit Ask Services at the University, located directly beside the Harris…"
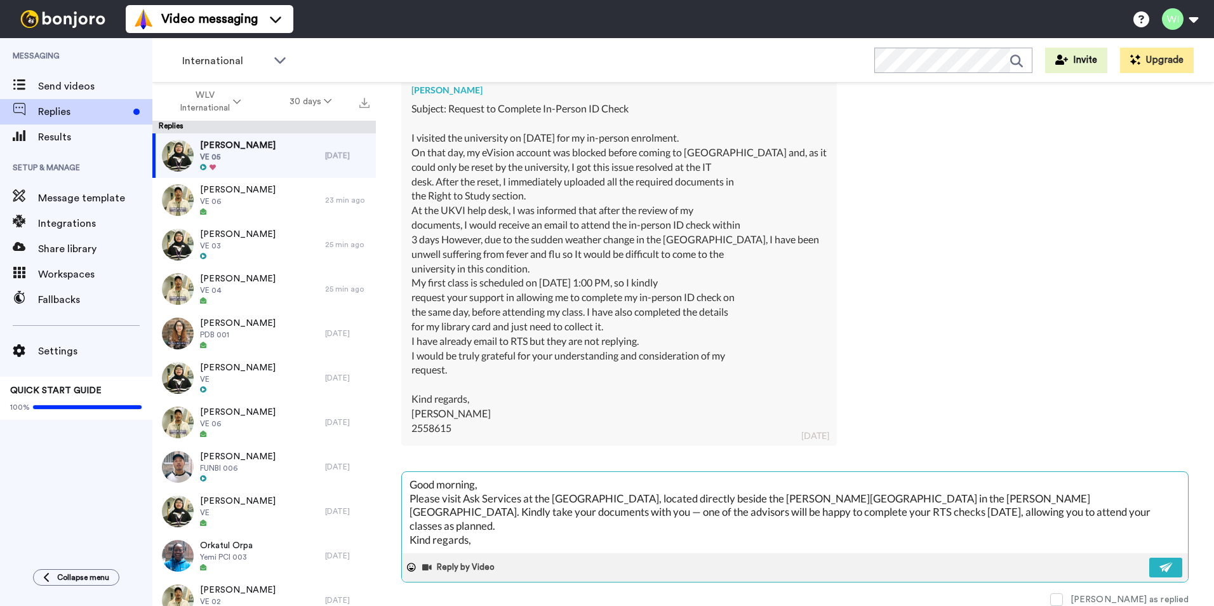
click at [1124, 498] on textarea "Good morning, Please visit Ask Services at the University, located directly bes…" at bounding box center [795, 512] width 786 height 81
click at [473, 530] on textarea "Good morning, Please visit Ask Services at the University, located directly bes…" at bounding box center [795, 512] width 786 height 81
click at [1149, 563] on button at bounding box center [1165, 568] width 33 height 20
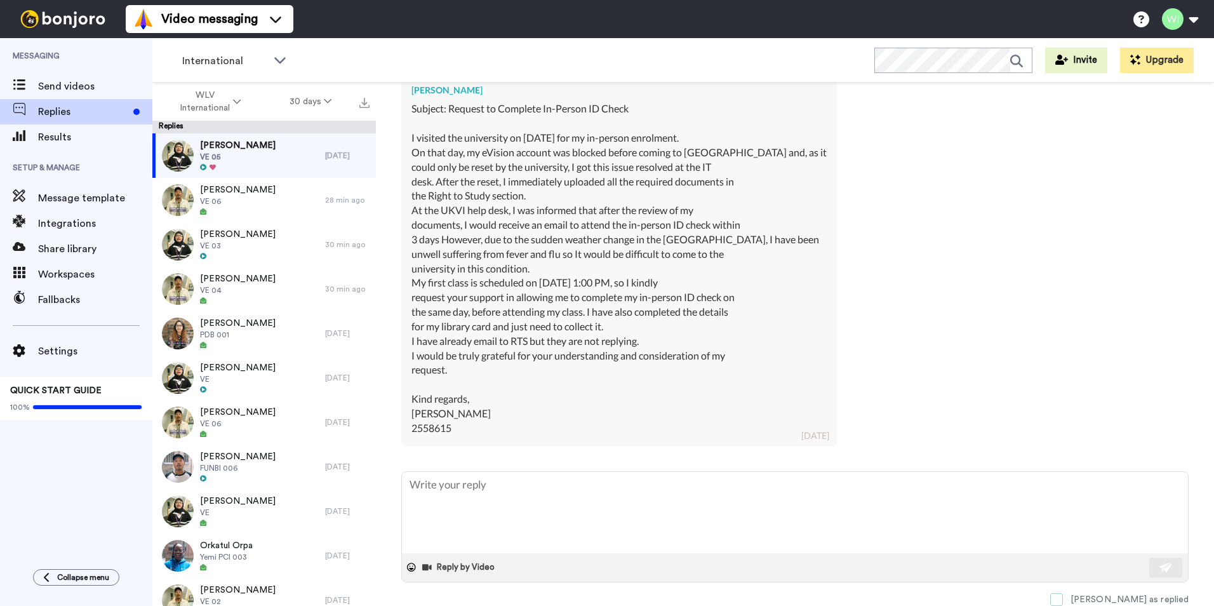
click at [1063, 599] on span at bounding box center [1056, 599] width 13 height 13
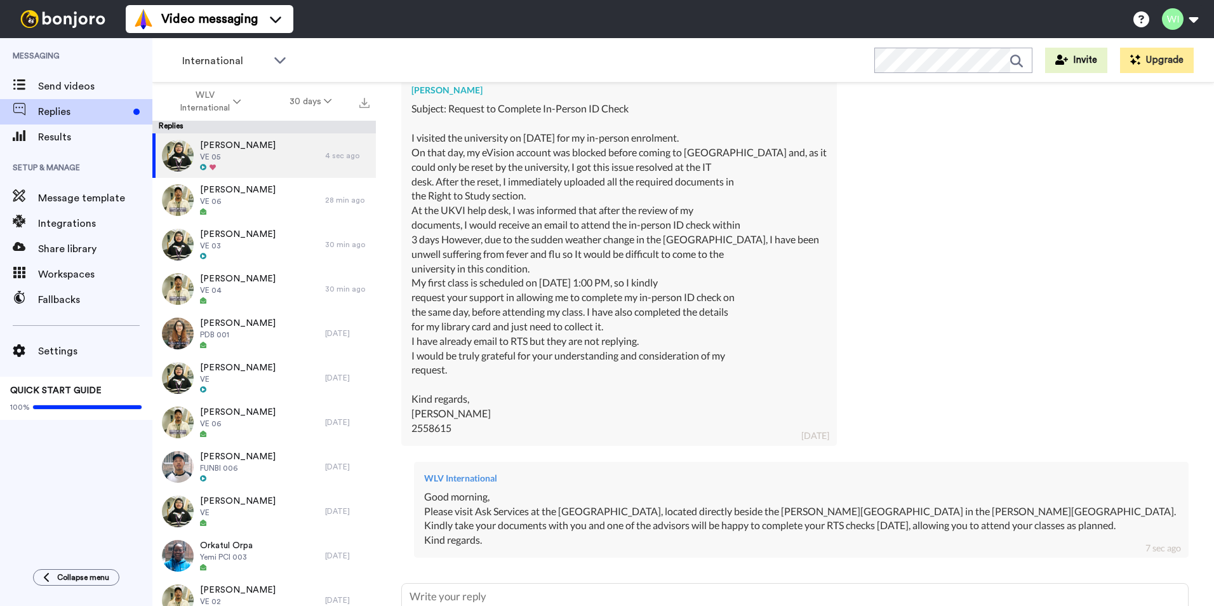
scroll to position [513, 0]
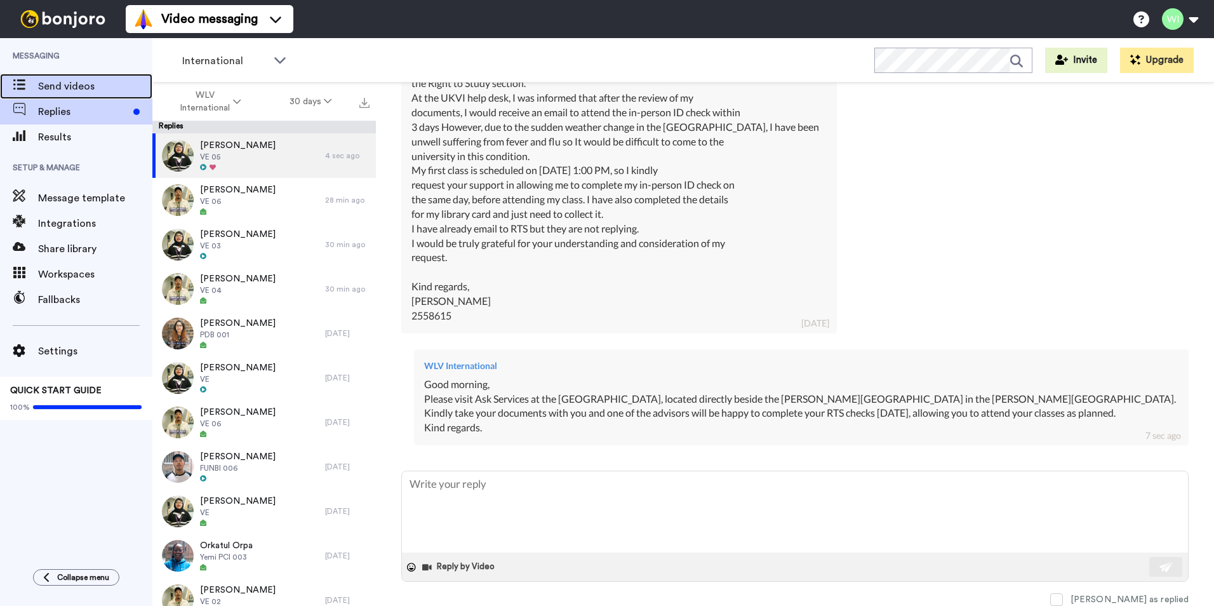
click at [79, 89] on span "Send videos" at bounding box center [95, 86] width 114 height 15
